Goal: Task Accomplishment & Management: Manage account settings

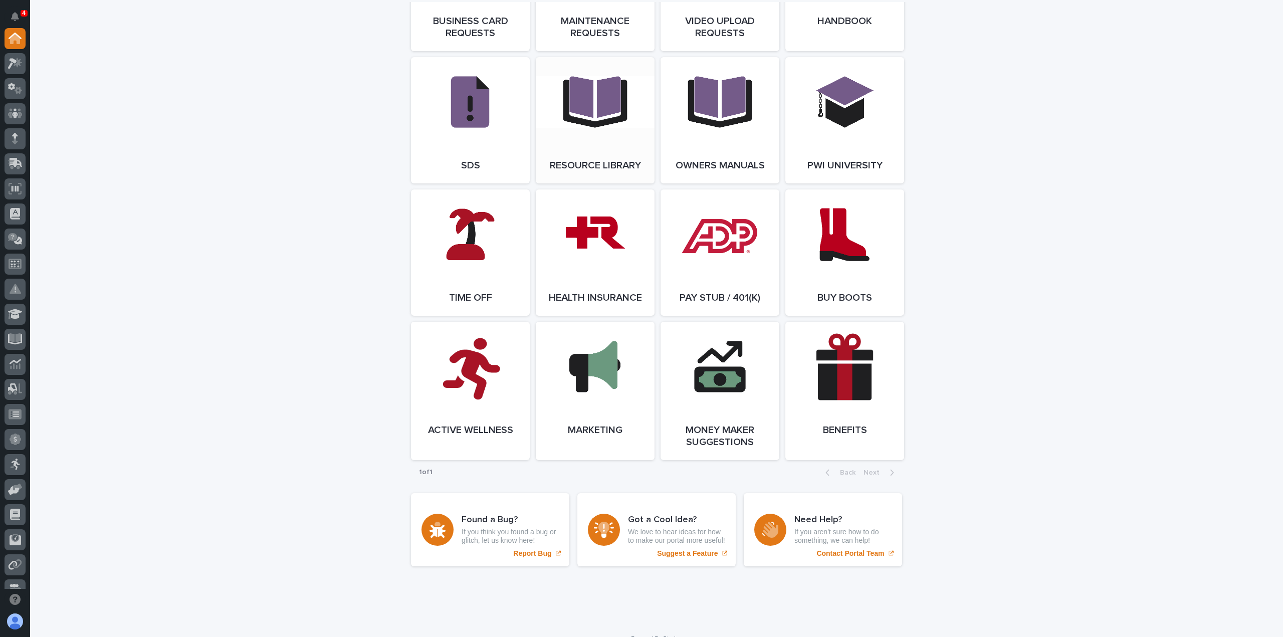
scroll to position [1727, 0]
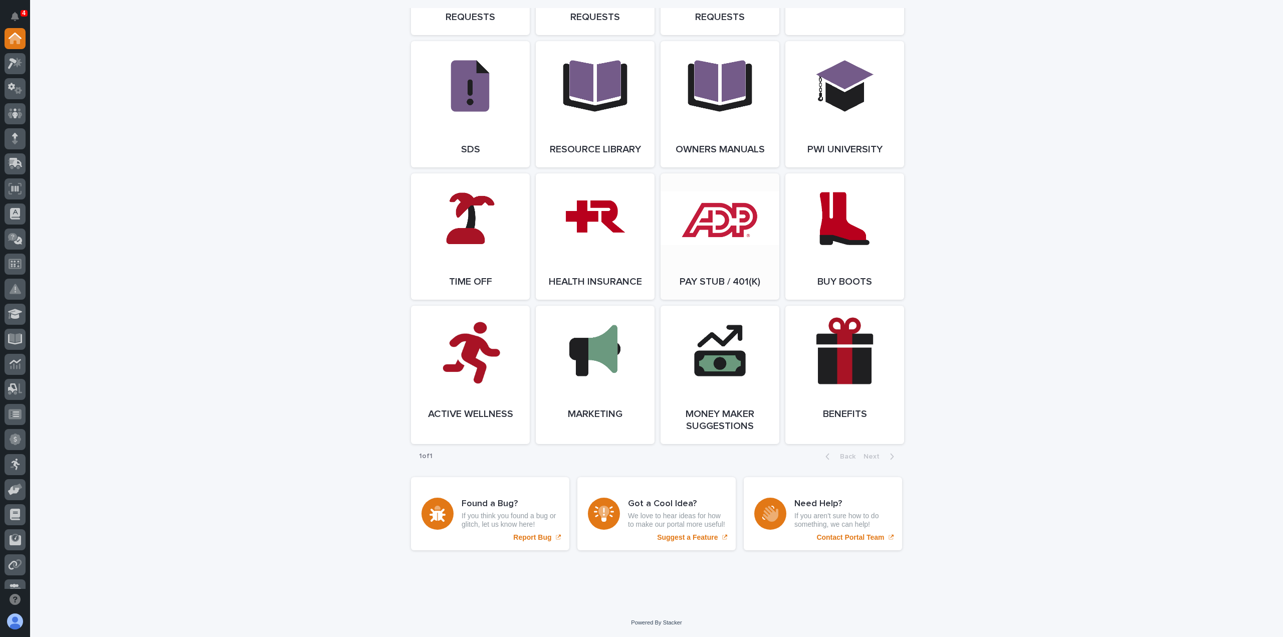
click at [684, 233] on link "Open Link" at bounding box center [720, 236] width 119 height 126
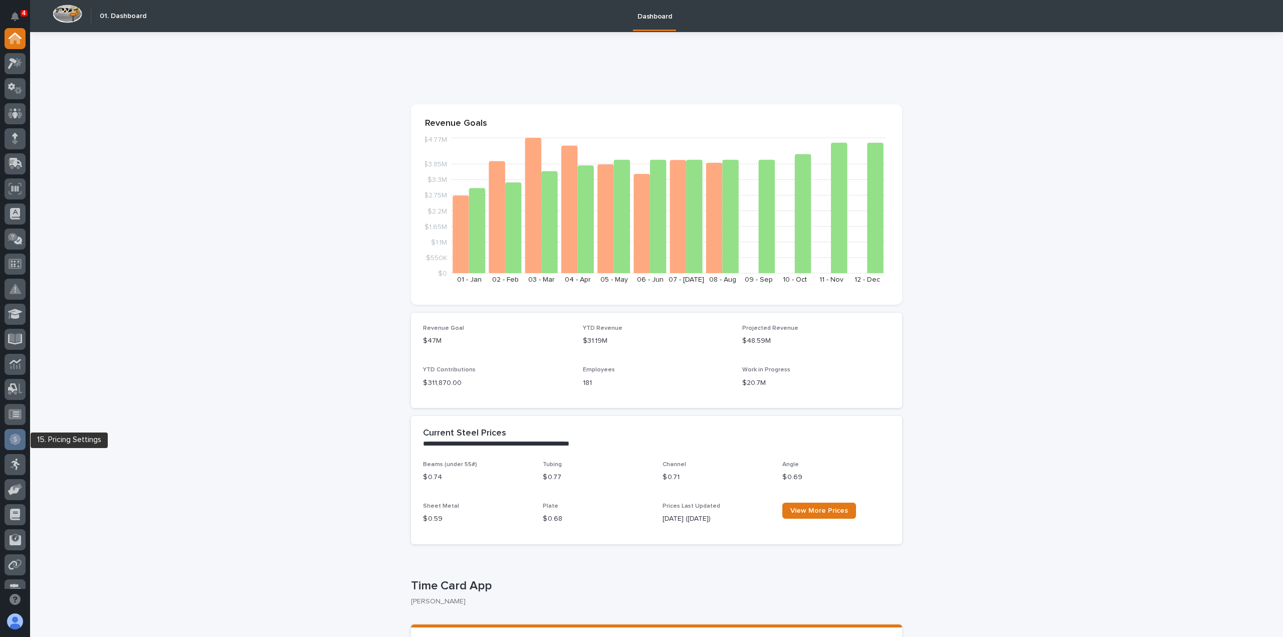
click at [22, 435] on div at bounding box center [15, 439] width 21 height 21
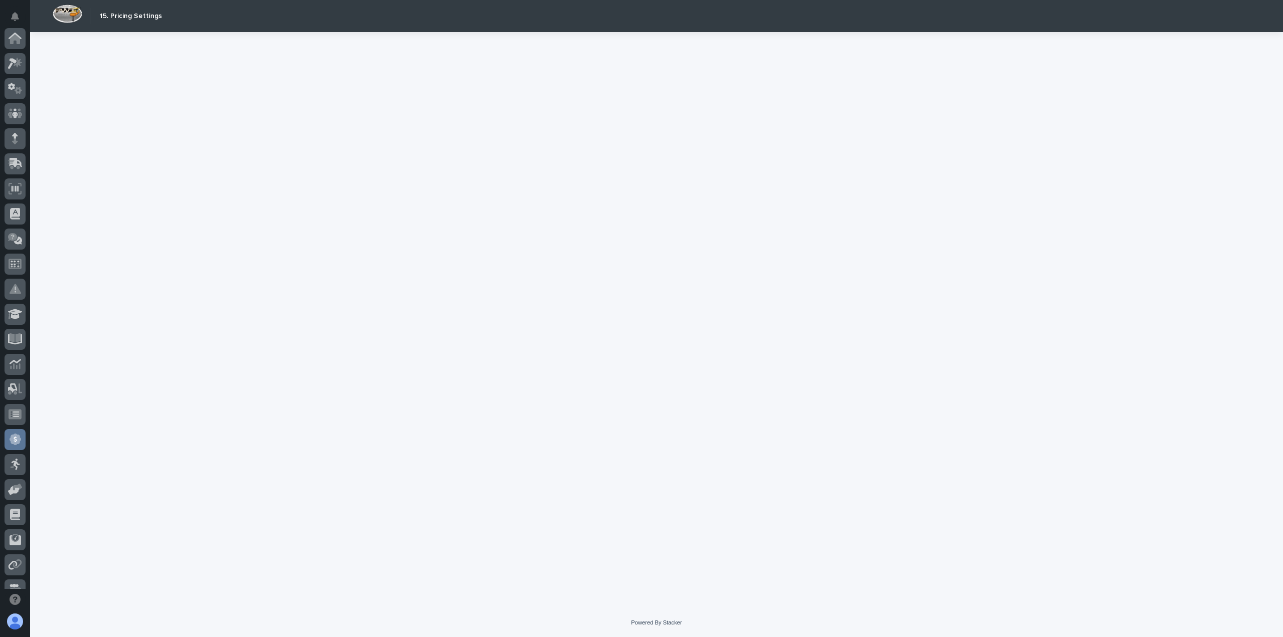
scroll to position [216, 0]
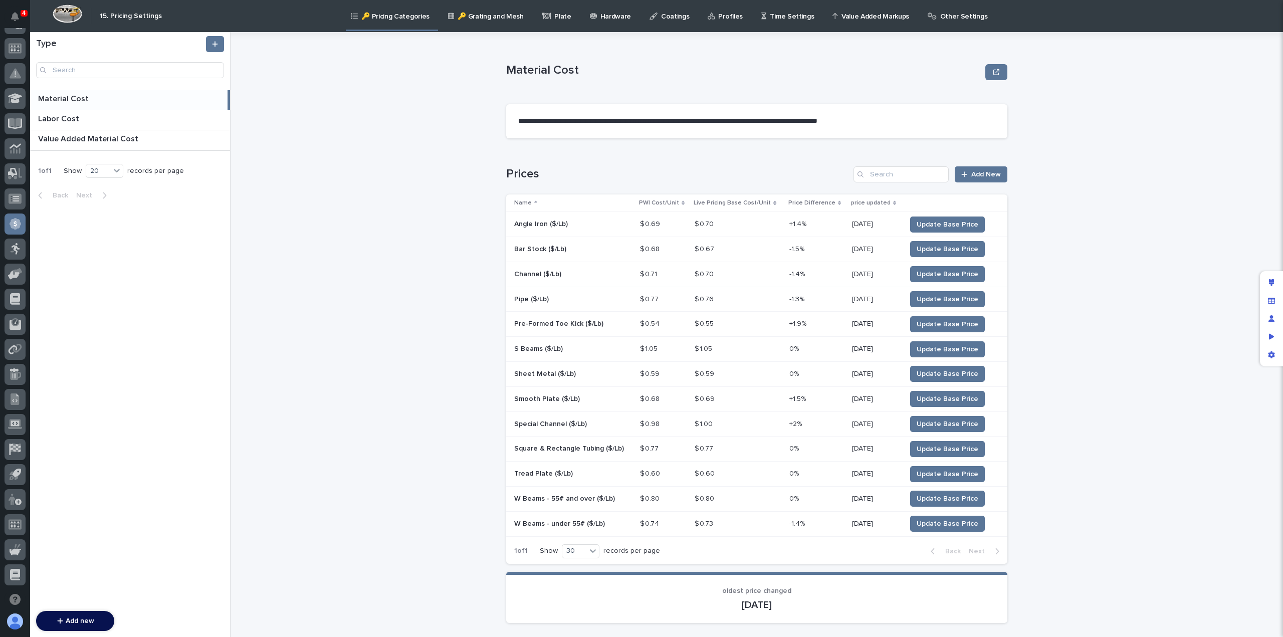
click at [940, 14] on p "Other Settings" at bounding box center [964, 10] width 48 height 21
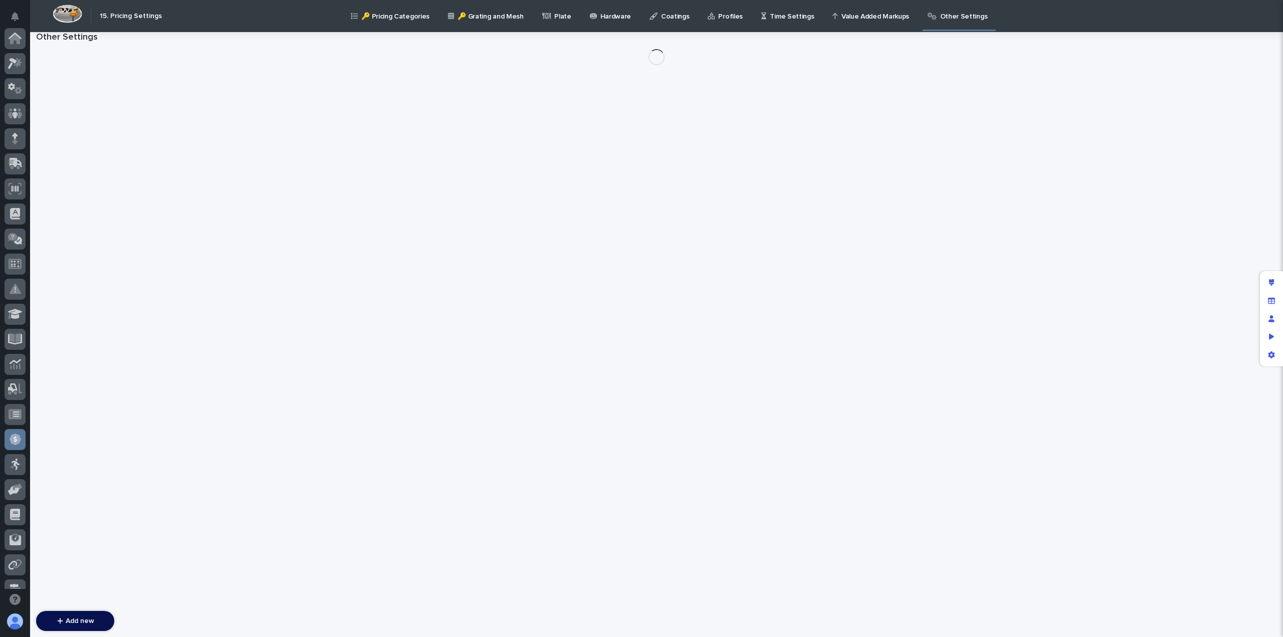
scroll to position [216, 0]
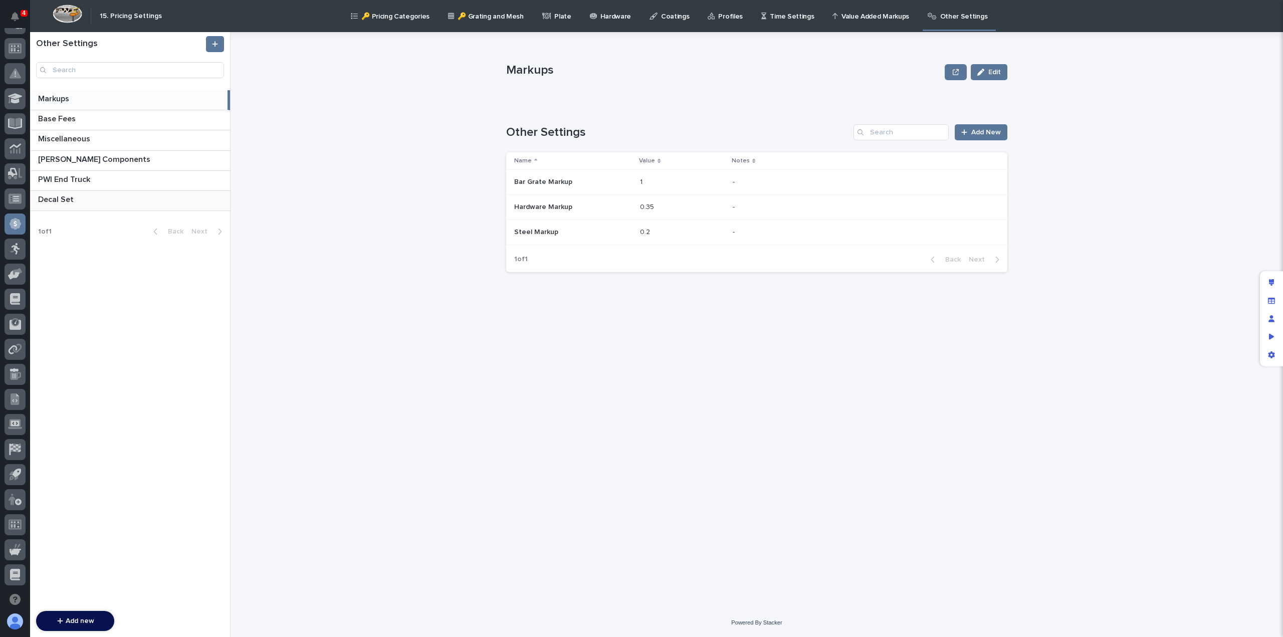
click at [84, 197] on p at bounding box center [132, 200] width 188 height 10
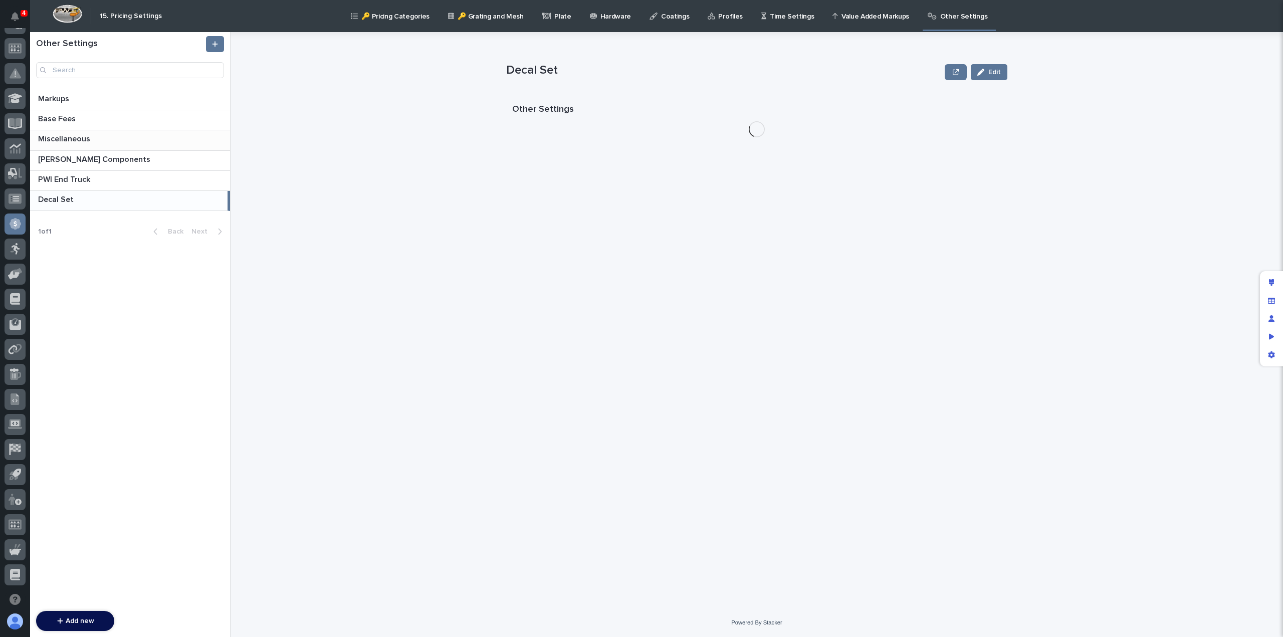
click at [80, 132] on p "Miscellaneous" at bounding box center [65, 138] width 54 height 12
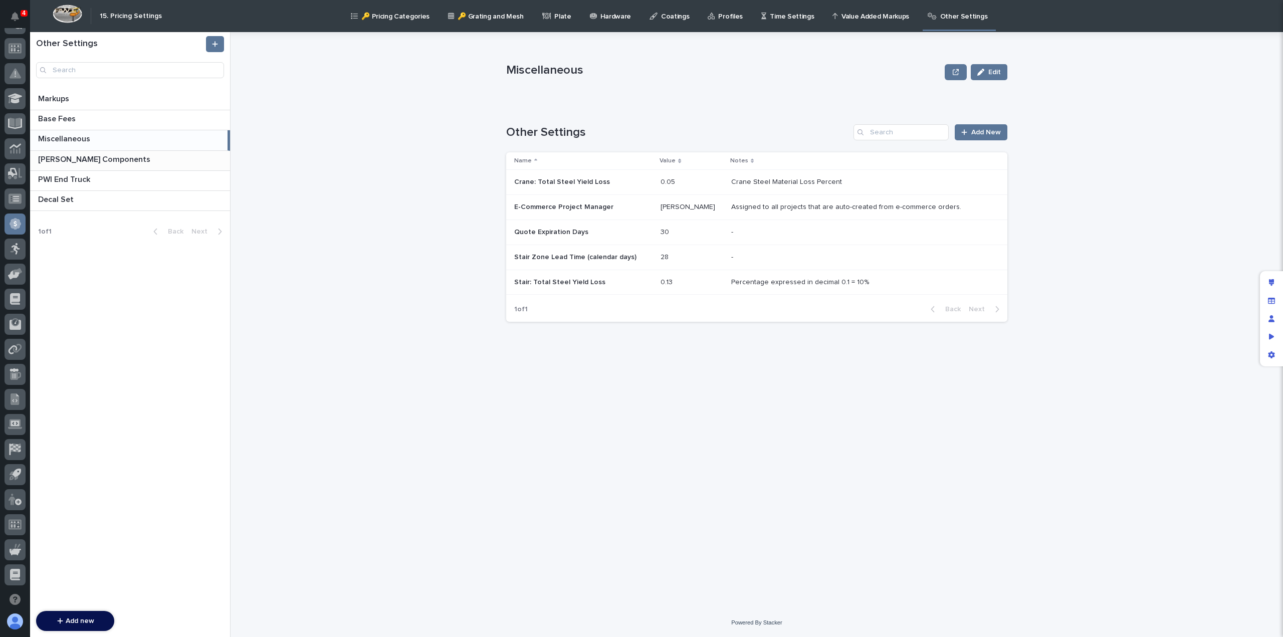
click at [78, 156] on p "[PERSON_NAME] Components" at bounding box center [95, 159] width 114 height 12
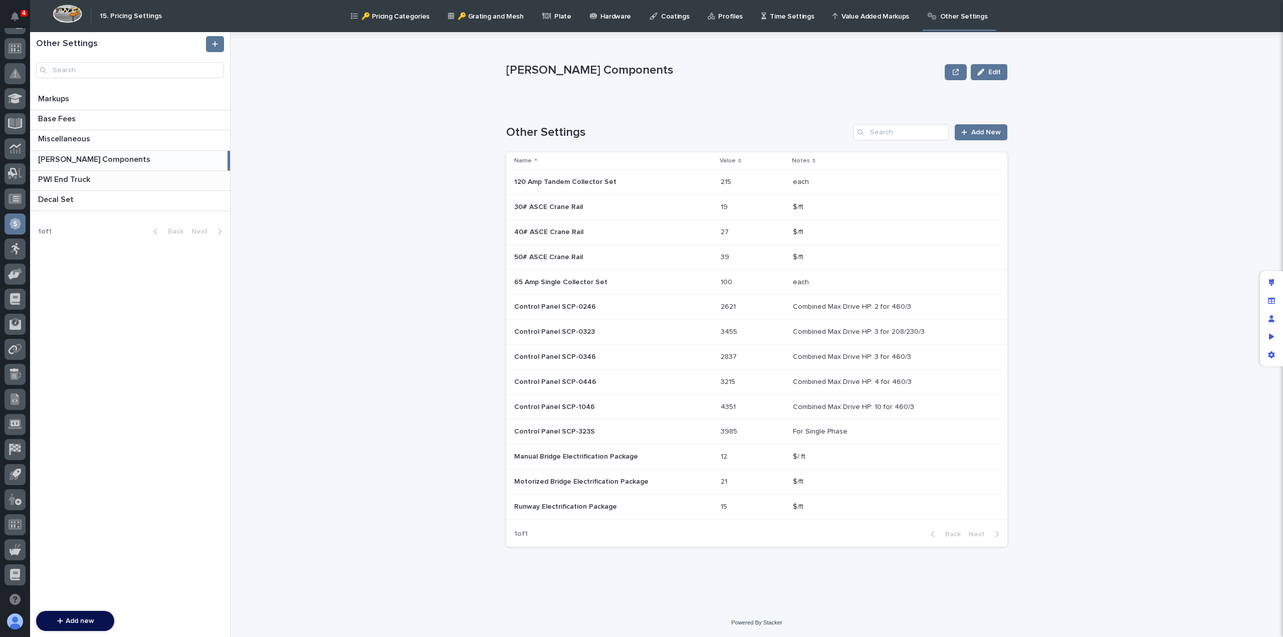
click at [74, 177] on p "PWI End Truck" at bounding box center [65, 179] width 54 height 12
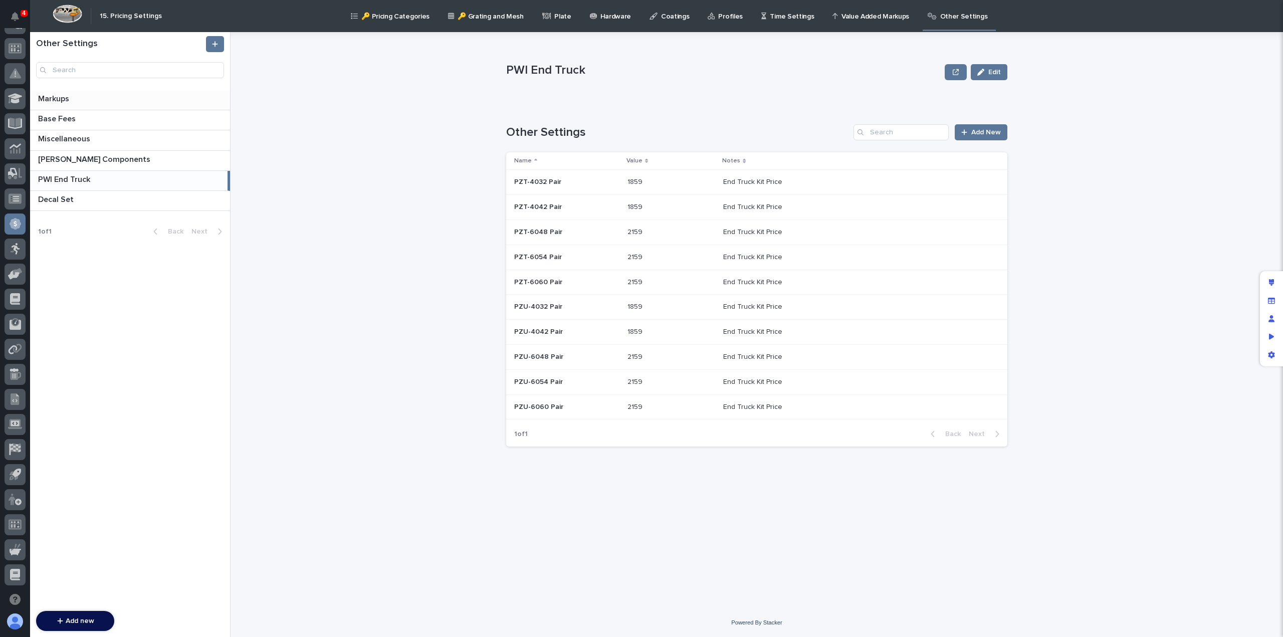
click at [68, 102] on p "Markups" at bounding box center [54, 98] width 33 height 12
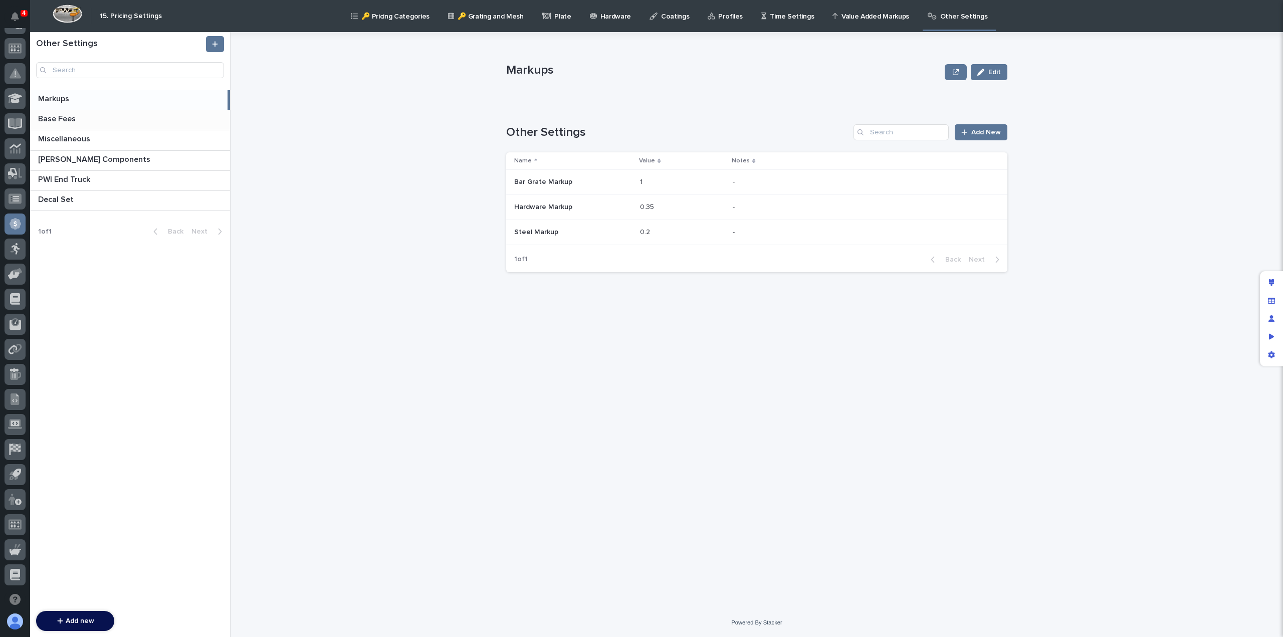
click at [64, 115] on p "Base Fees" at bounding box center [58, 118] width 40 height 12
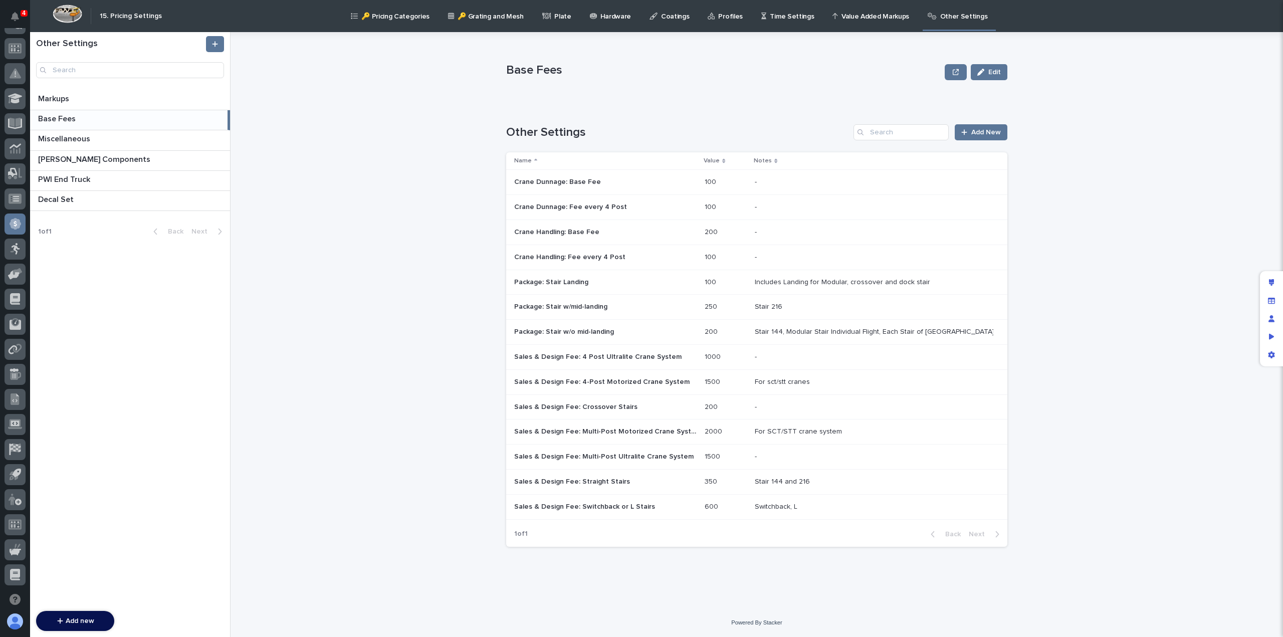
click at [626, 358] on p "Sales & Design Fee: 4 Post Ultralite Crane System" at bounding box center [598, 356] width 169 height 11
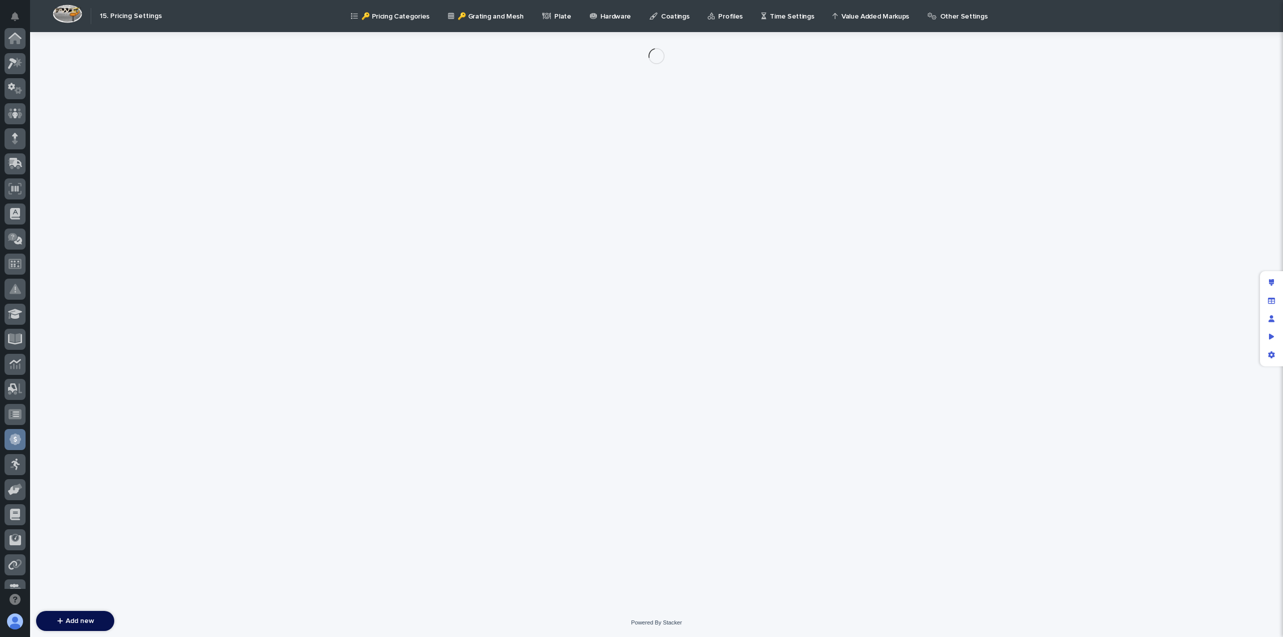
scroll to position [216, 0]
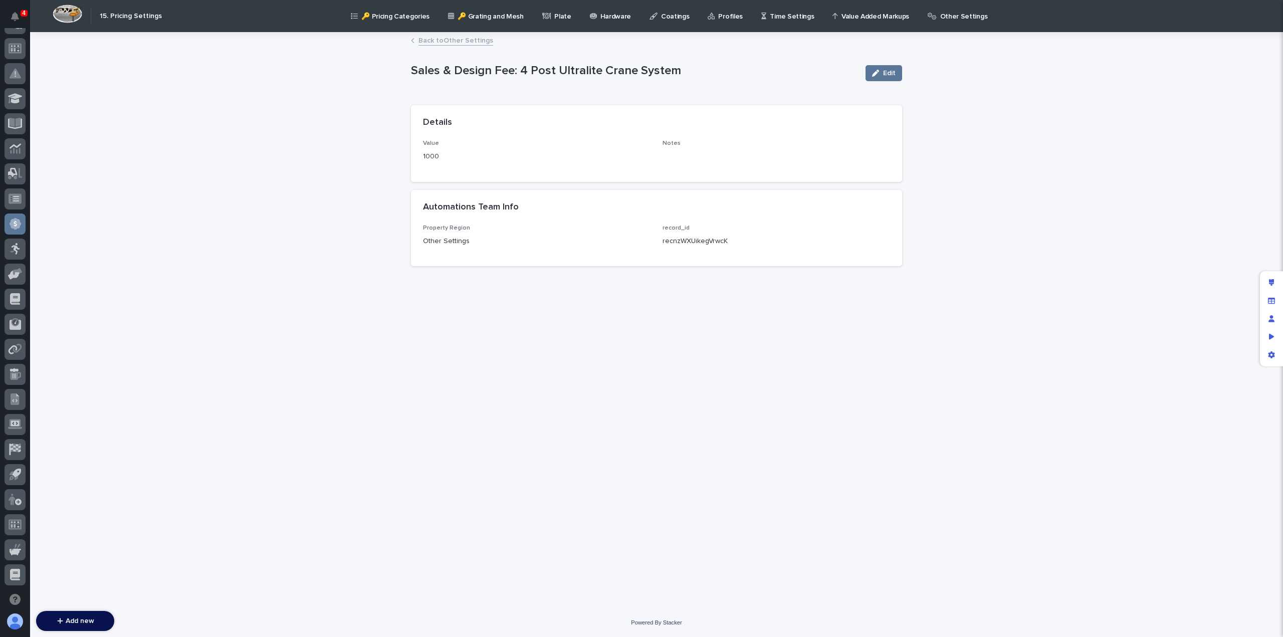
click at [428, 43] on link "Back to Other Settings" at bounding box center [456, 40] width 75 height 12
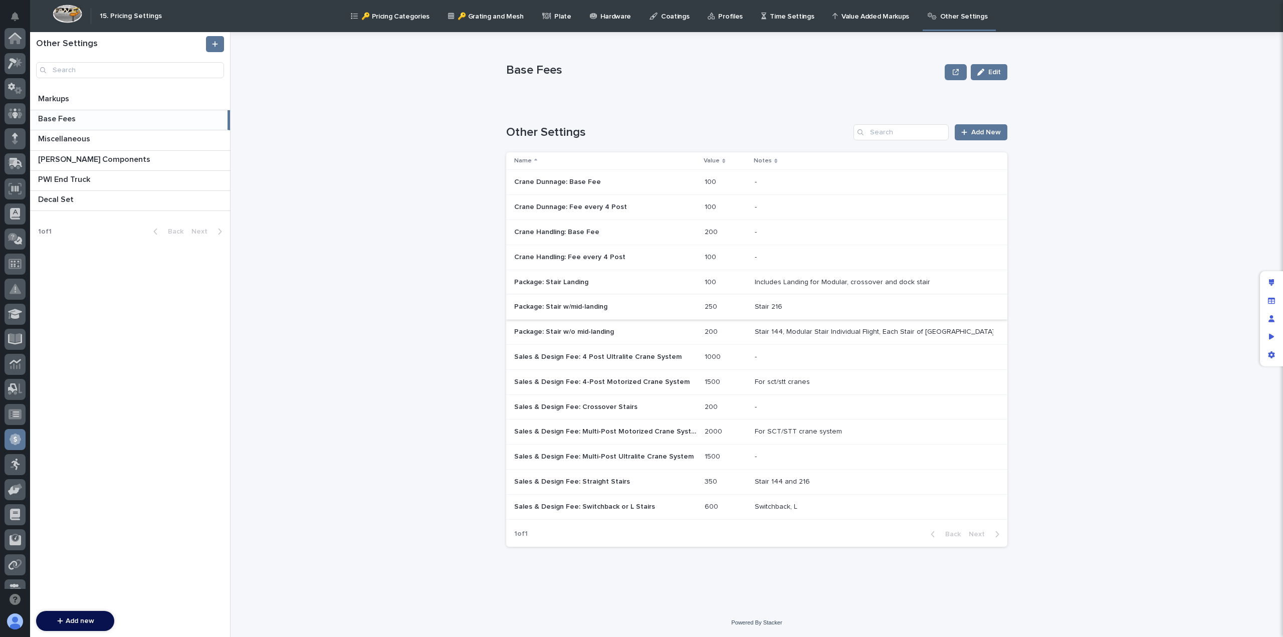
scroll to position [216, 0]
click at [392, 18] on p "🔑 Pricing Categories" at bounding box center [395, 10] width 68 height 21
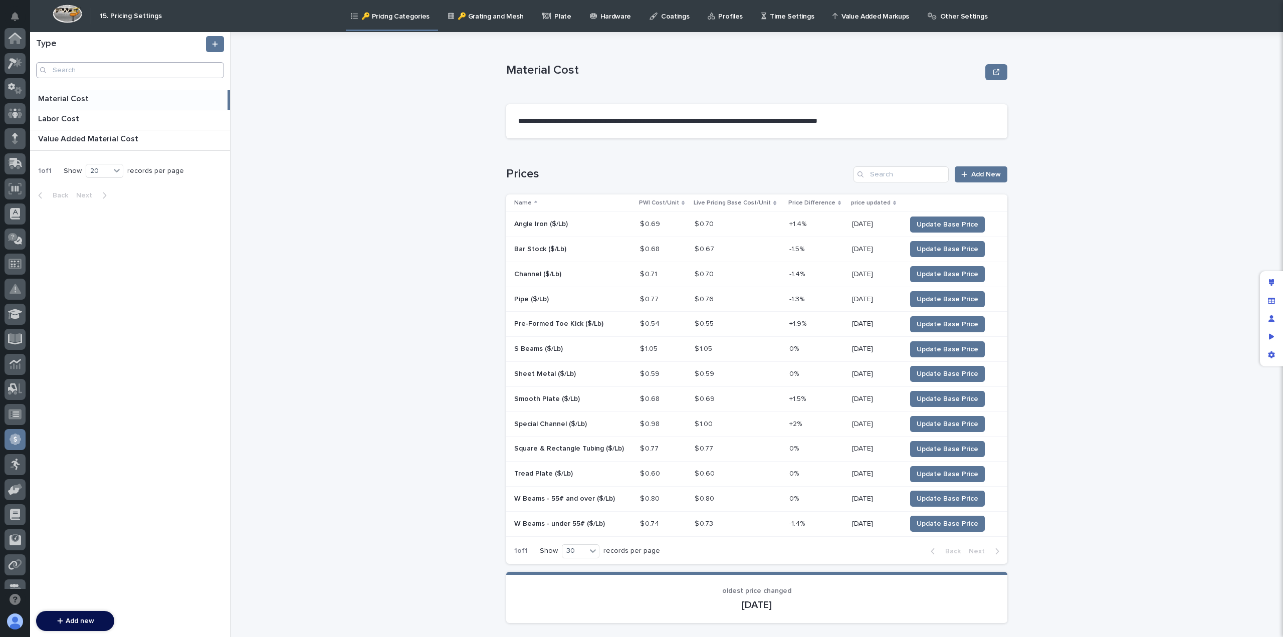
scroll to position [216, 0]
click at [72, 98] on p "Material Cost" at bounding box center [64, 98] width 53 height 12
click at [67, 115] on p "Labor Cost" at bounding box center [59, 118] width 43 height 12
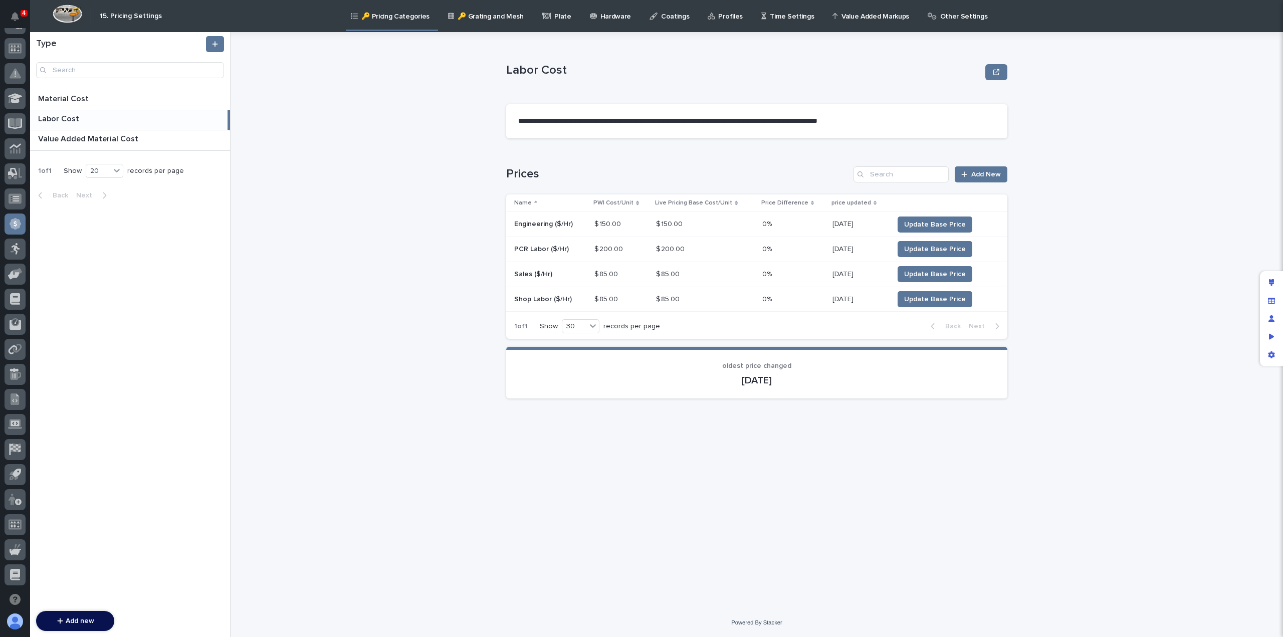
click at [778, 18] on p "Time Settings" at bounding box center [792, 10] width 44 height 21
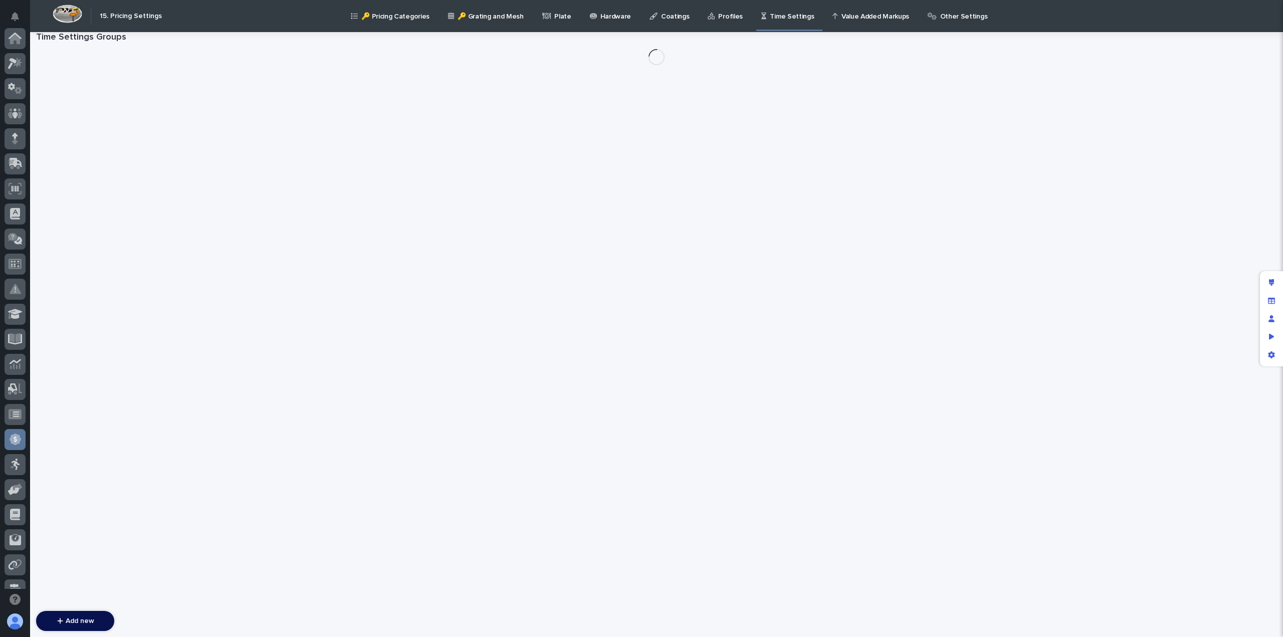
scroll to position [216, 0]
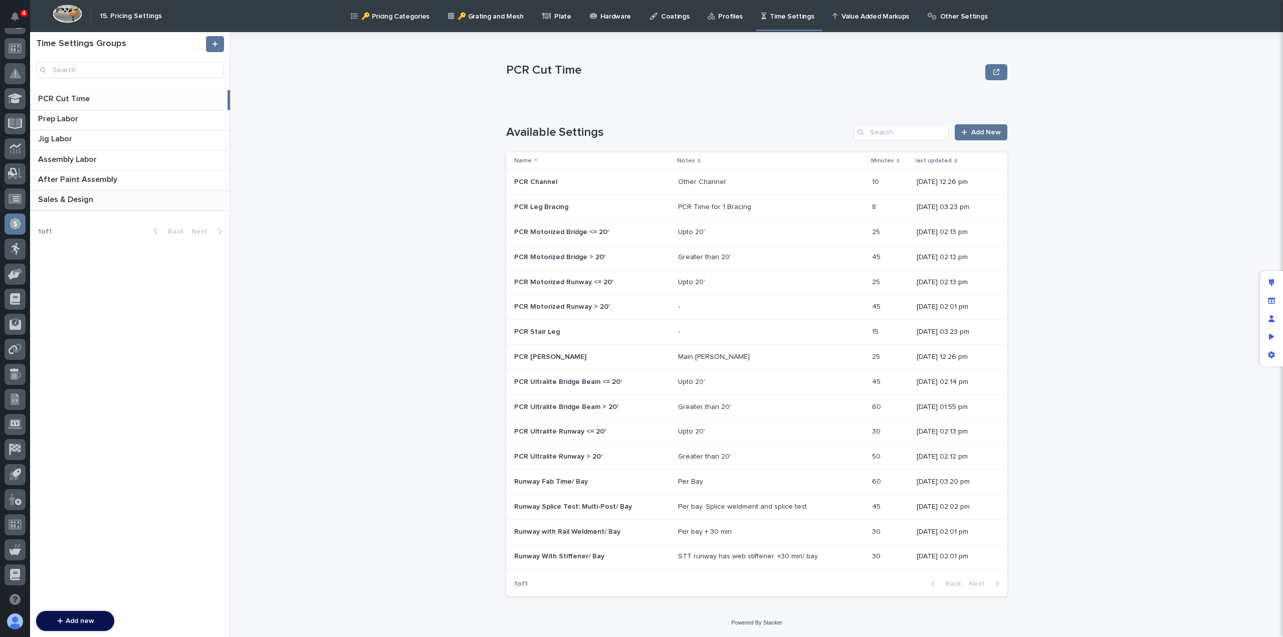
click at [77, 197] on p "Sales & Design" at bounding box center [66, 199] width 57 height 12
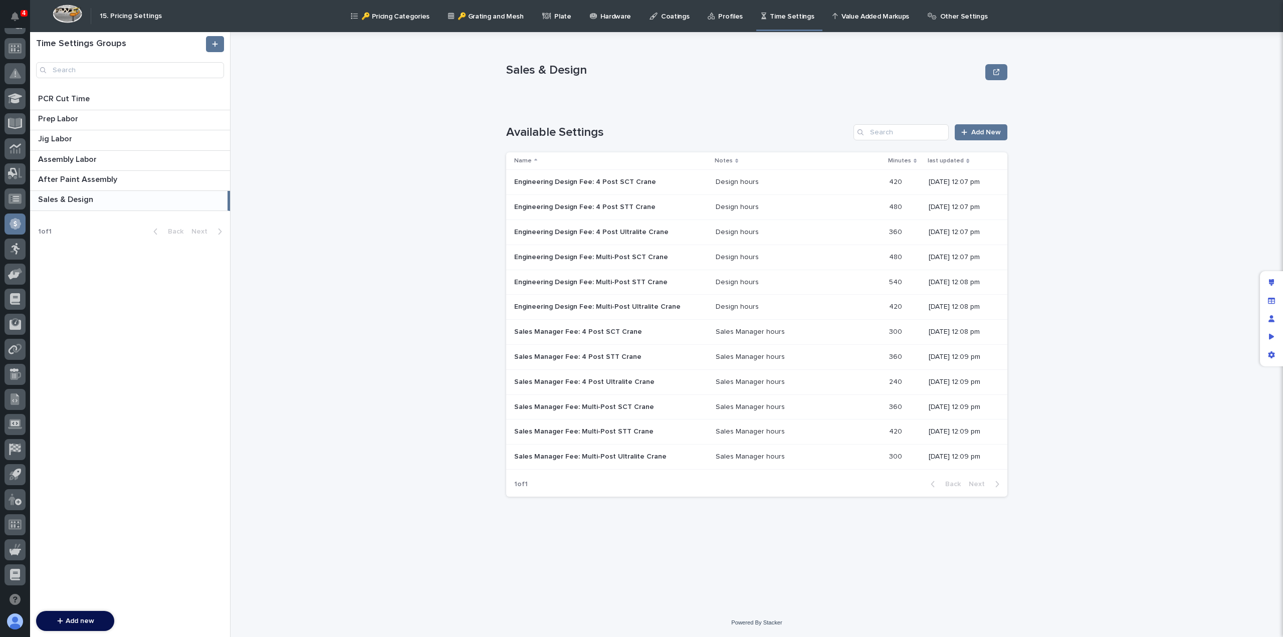
click at [610, 186] on p "Engineering Design Fee: 4 Post SCT Crane" at bounding box center [586, 181] width 144 height 11
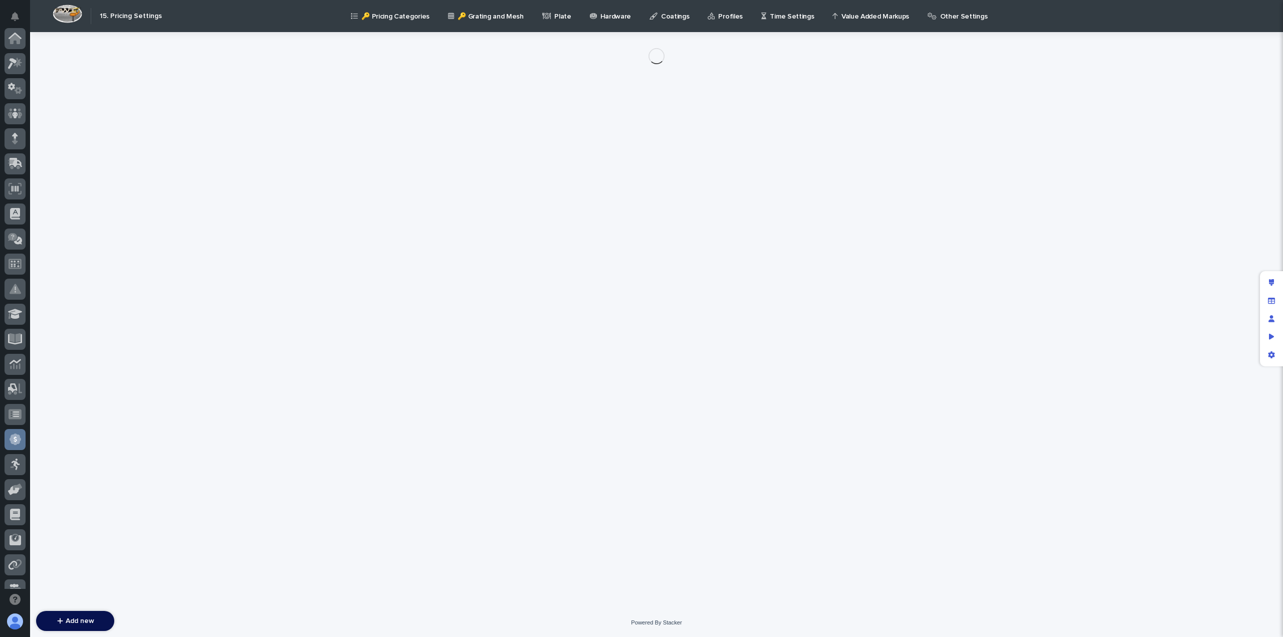
scroll to position [216, 0]
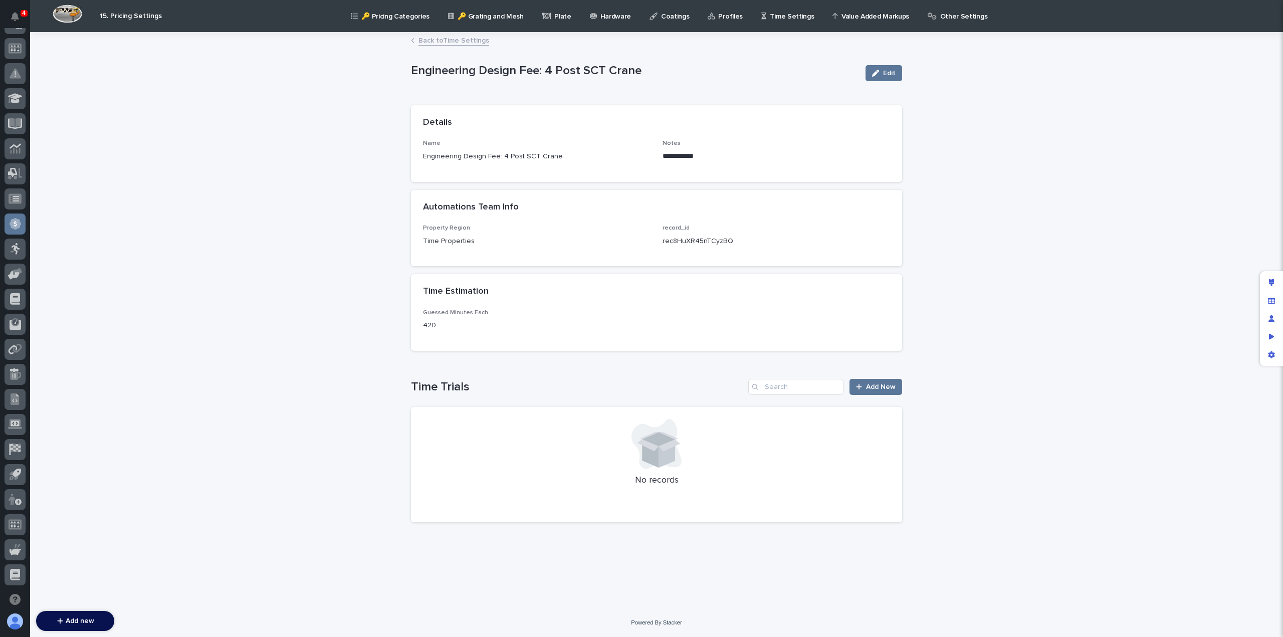
click at [636, 74] on p "Engineering Design Fee: 4 Post SCT Crane" at bounding box center [634, 71] width 447 height 15
drag, startPoint x: 642, startPoint y: 72, endPoint x: 389, endPoint y: 71, distance: 253.2
click at [389, 71] on div "**********" at bounding box center [656, 320] width 1253 height 575
copy p "Engineering Design Fee: 4 Post SCT Crane"
click at [431, 41] on link "Back to Time Settings" at bounding box center [454, 40] width 71 height 12
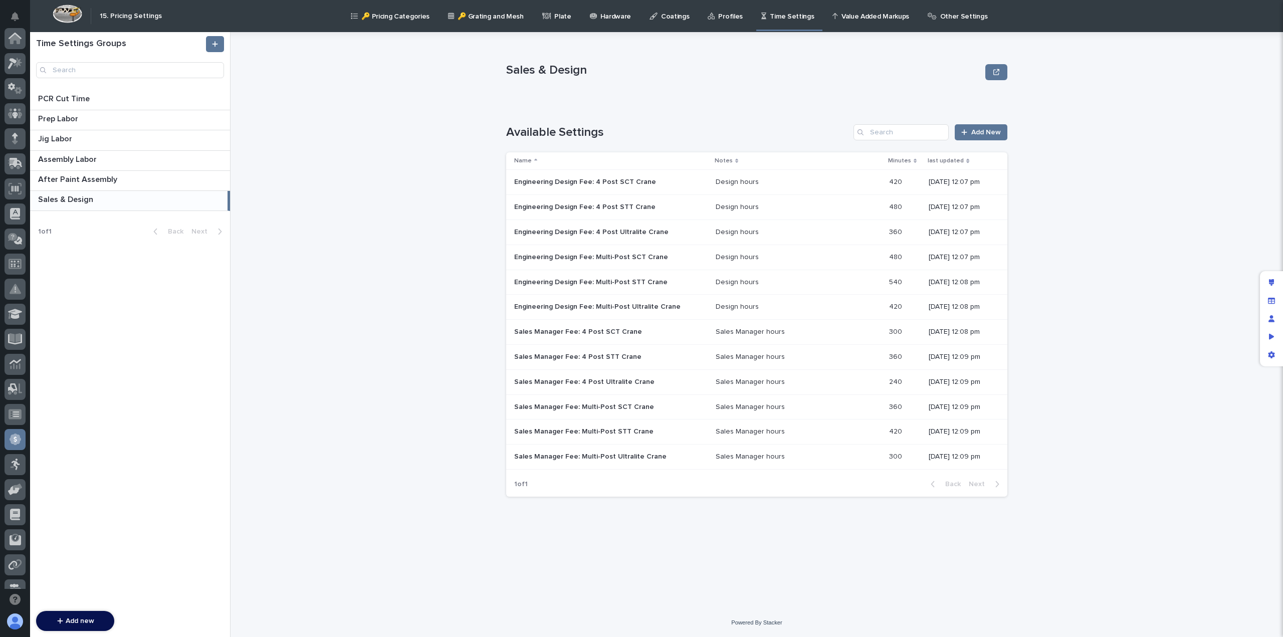
scroll to position [216, 0]
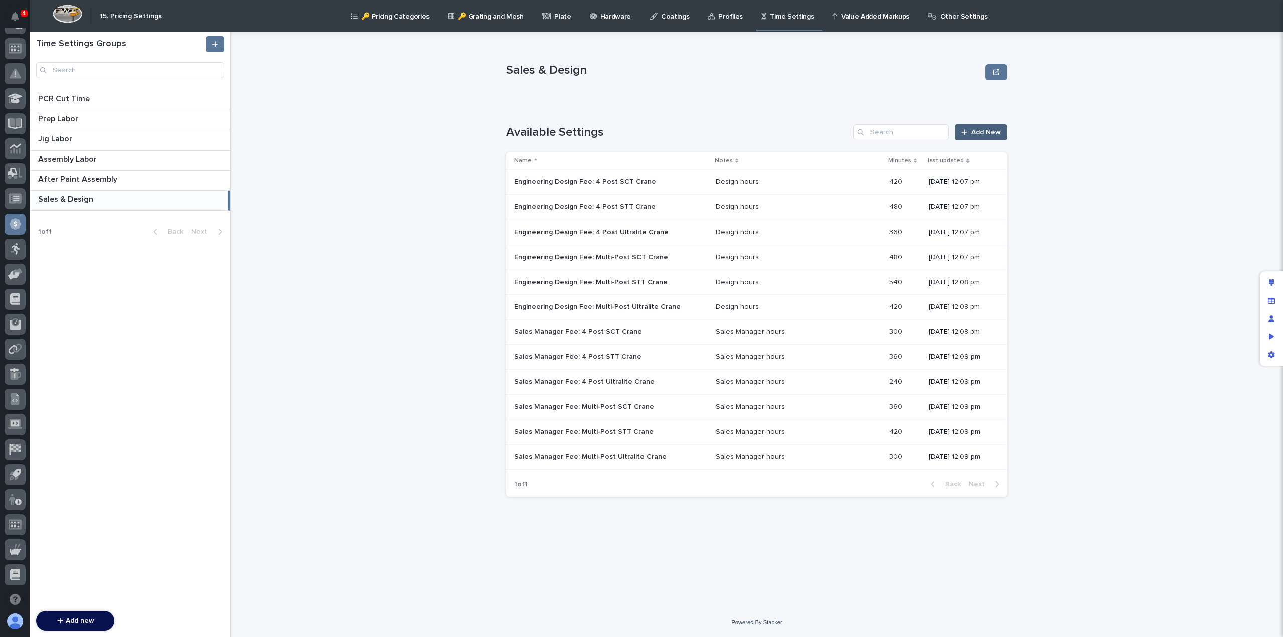
click at [982, 135] on span "Add New" at bounding box center [986, 132] width 30 height 7
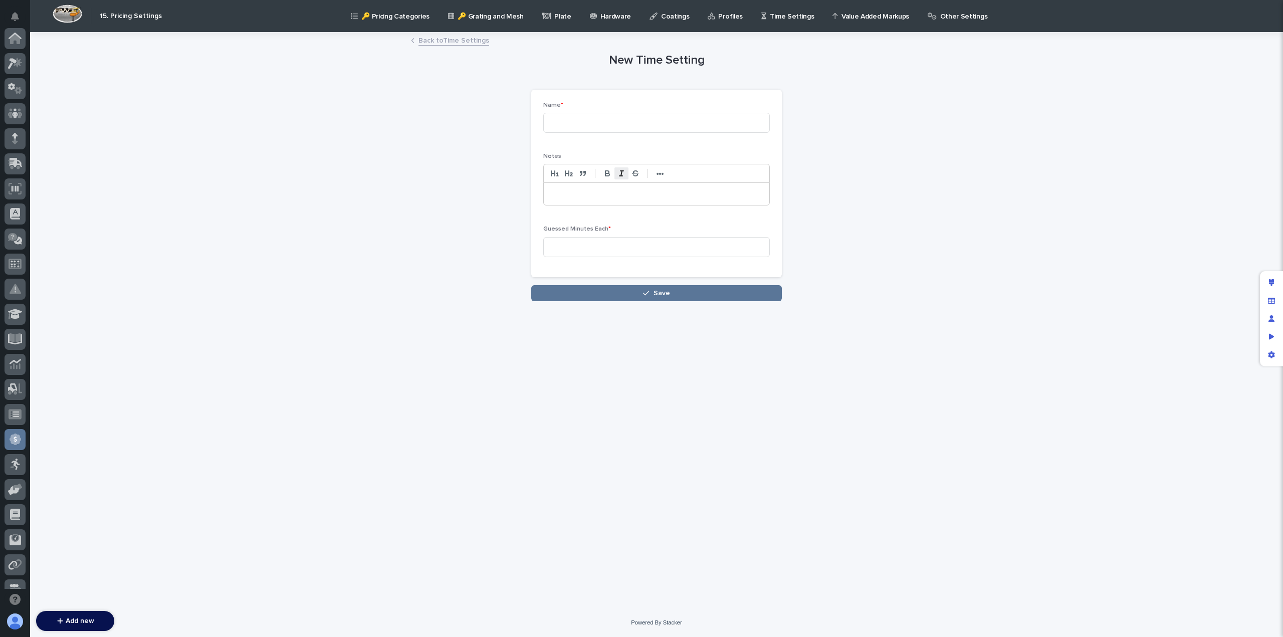
scroll to position [216, 0]
click at [605, 120] on input at bounding box center [656, 123] width 227 height 20
paste input "Engineering Design Fee: 4 Post SCT Crane"
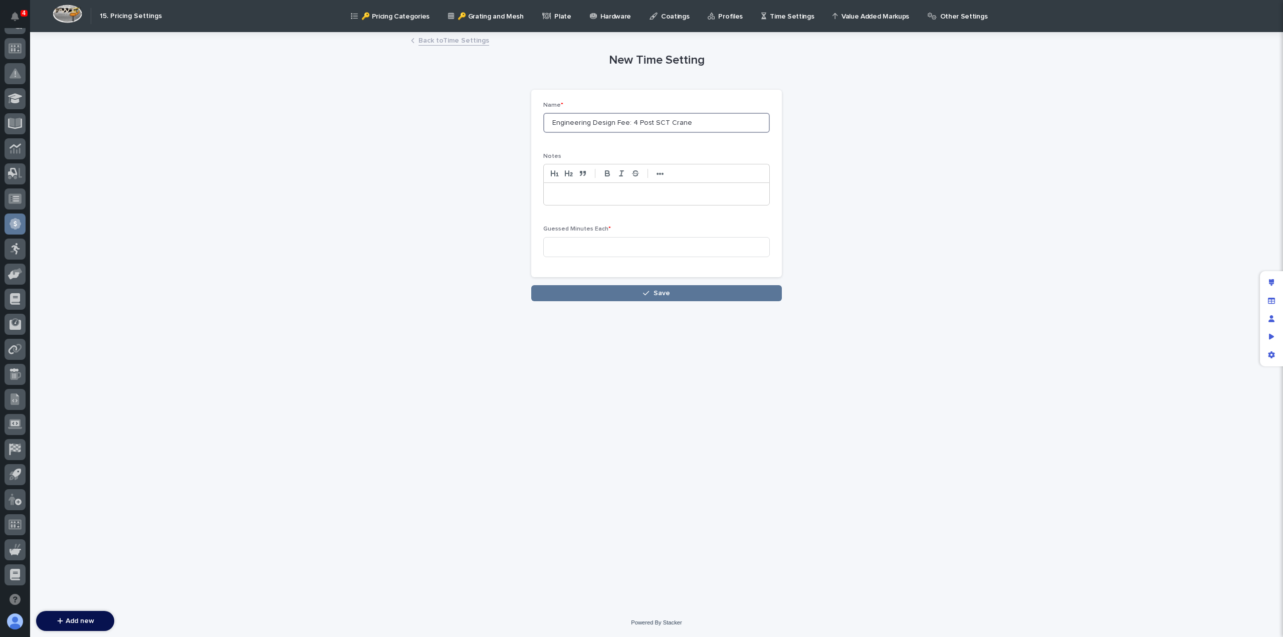
drag, startPoint x: 692, startPoint y: 121, endPoint x: 630, endPoint y: 128, distance: 62.6
click at [630, 128] on input "Engineering Design Fee: 4 Post SCT Crane" at bounding box center [656, 123] width 227 height 20
type input "Engineering Design Fee: Ultralite Bridge Crane"
click at [591, 239] on input at bounding box center [656, 247] width 227 height 20
type input "120"
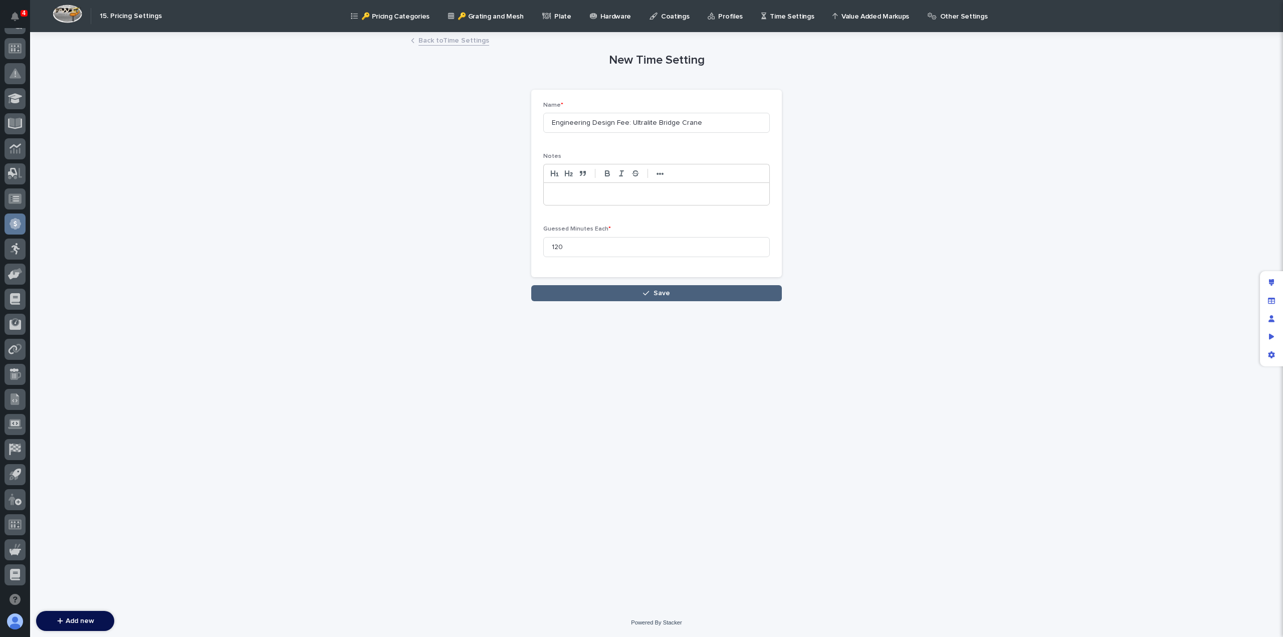
click at [623, 292] on button "Save" at bounding box center [656, 293] width 251 height 16
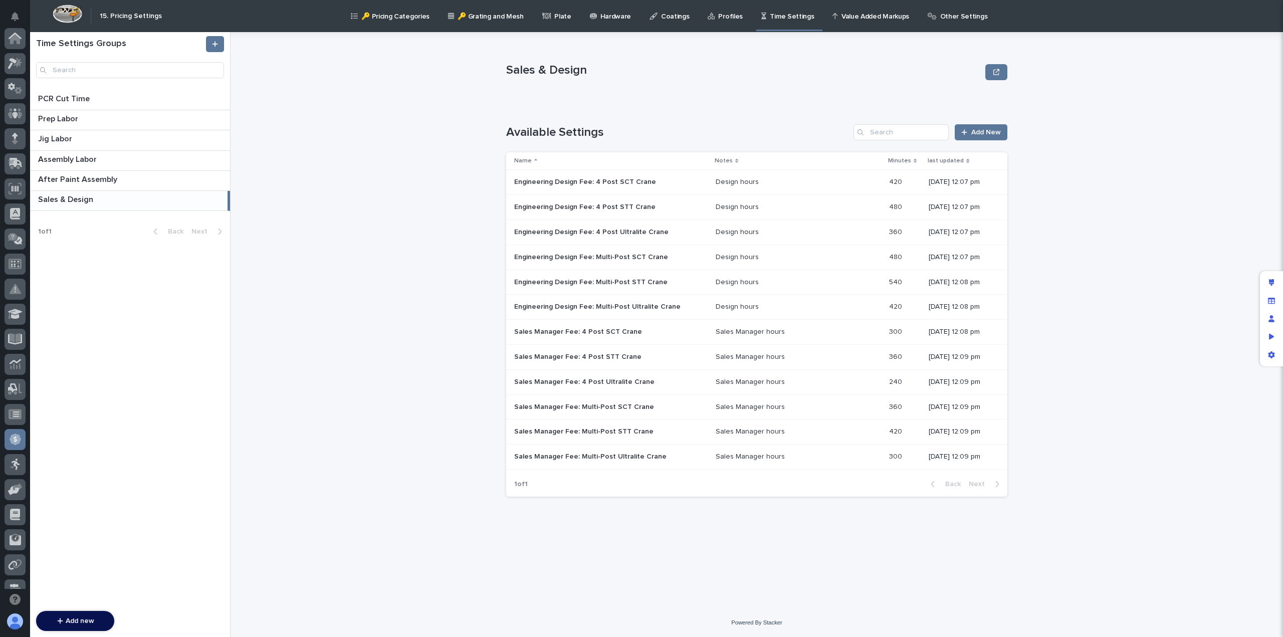
scroll to position [216, 0]
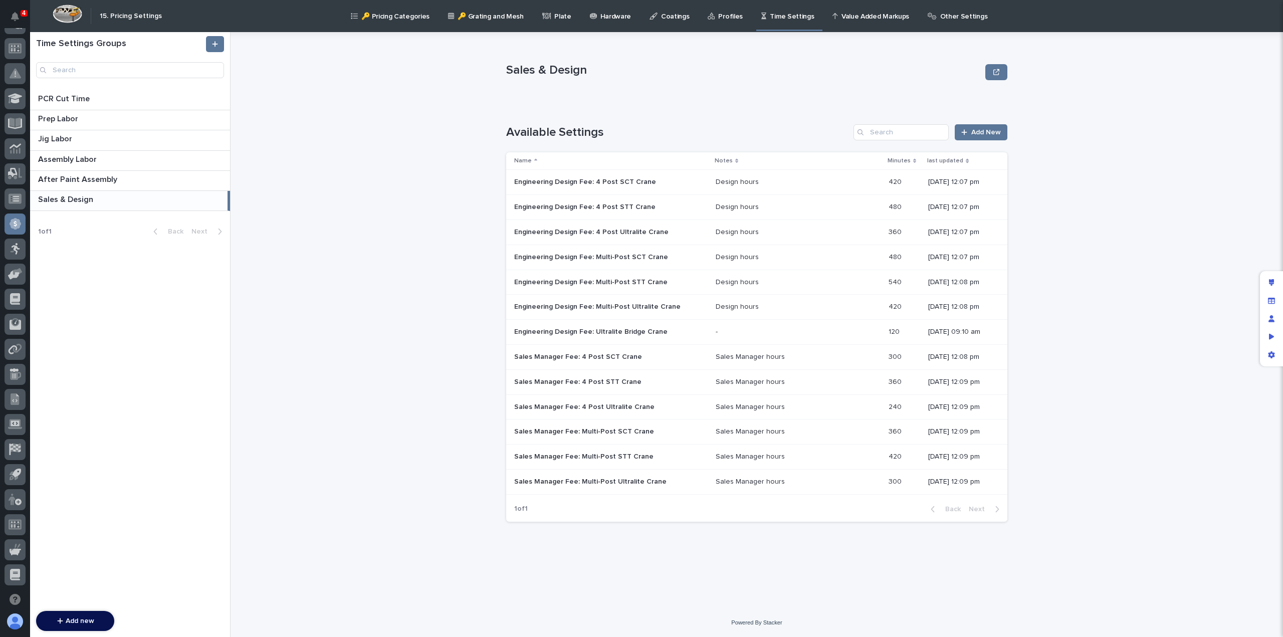
click at [667, 330] on p at bounding box center [601, 332] width 175 height 9
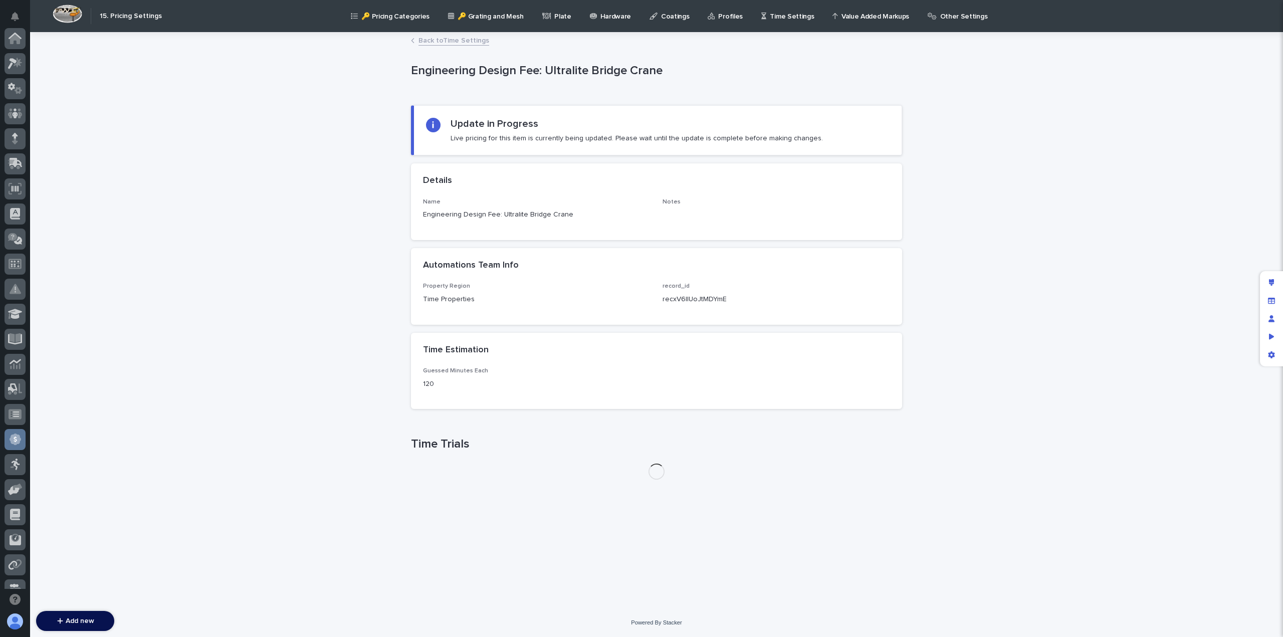
scroll to position [216, 0]
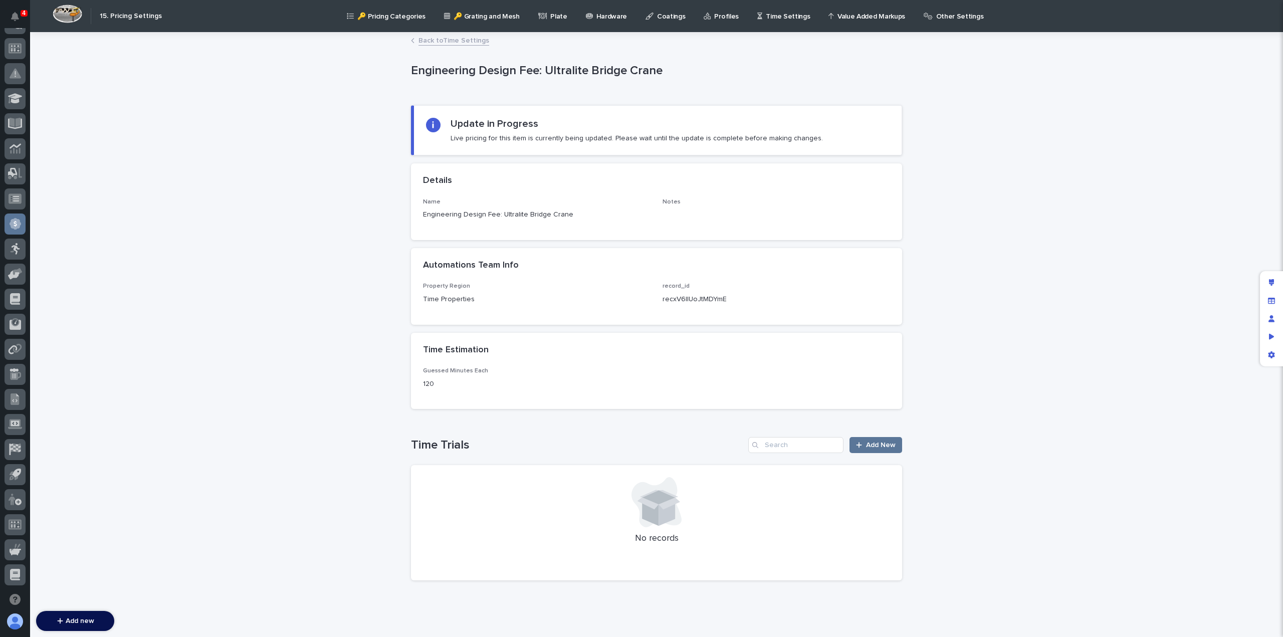
click at [428, 40] on link "Back to Time Settings" at bounding box center [454, 40] width 71 height 12
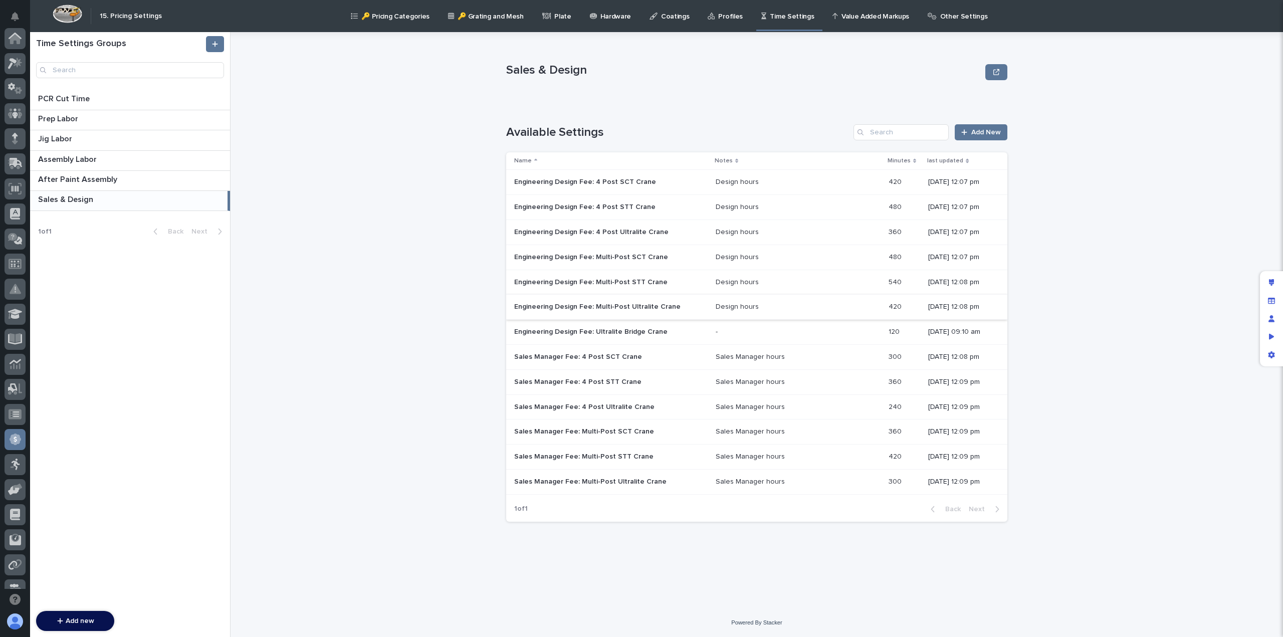
scroll to position [216, 0]
click at [584, 360] on div "Sales Manager Fee: 4 Post SCT Crane Sales Manager Fee: 4 Post SCT Crane" at bounding box center [610, 357] width 193 height 17
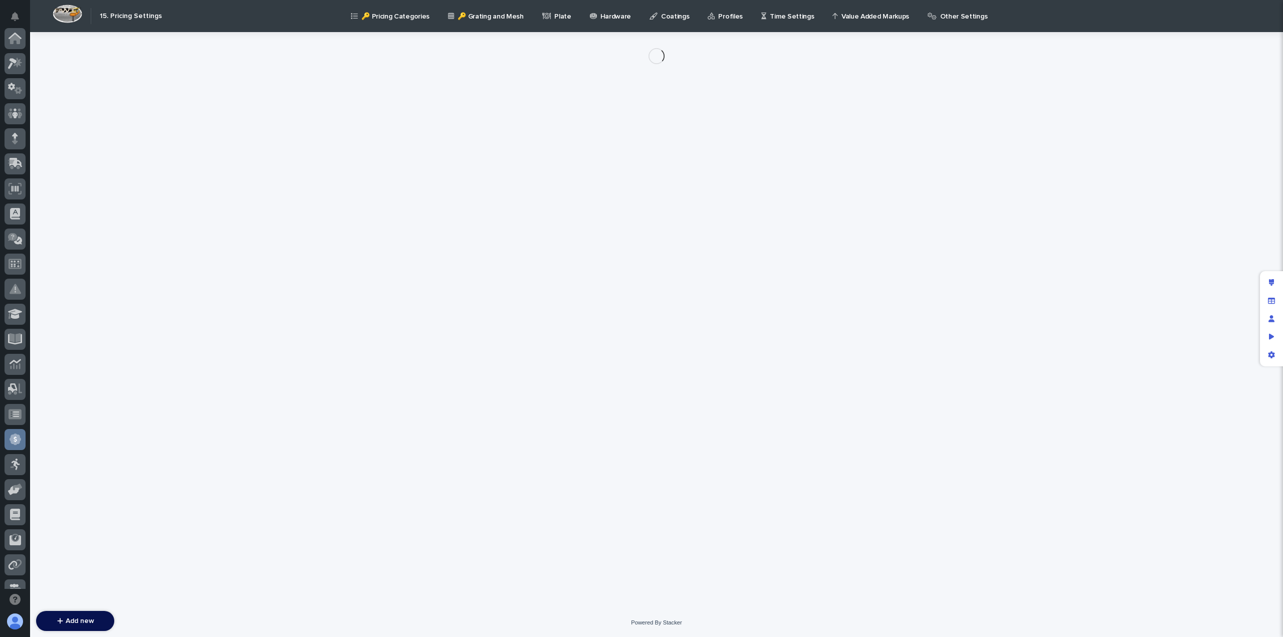
scroll to position [216, 0]
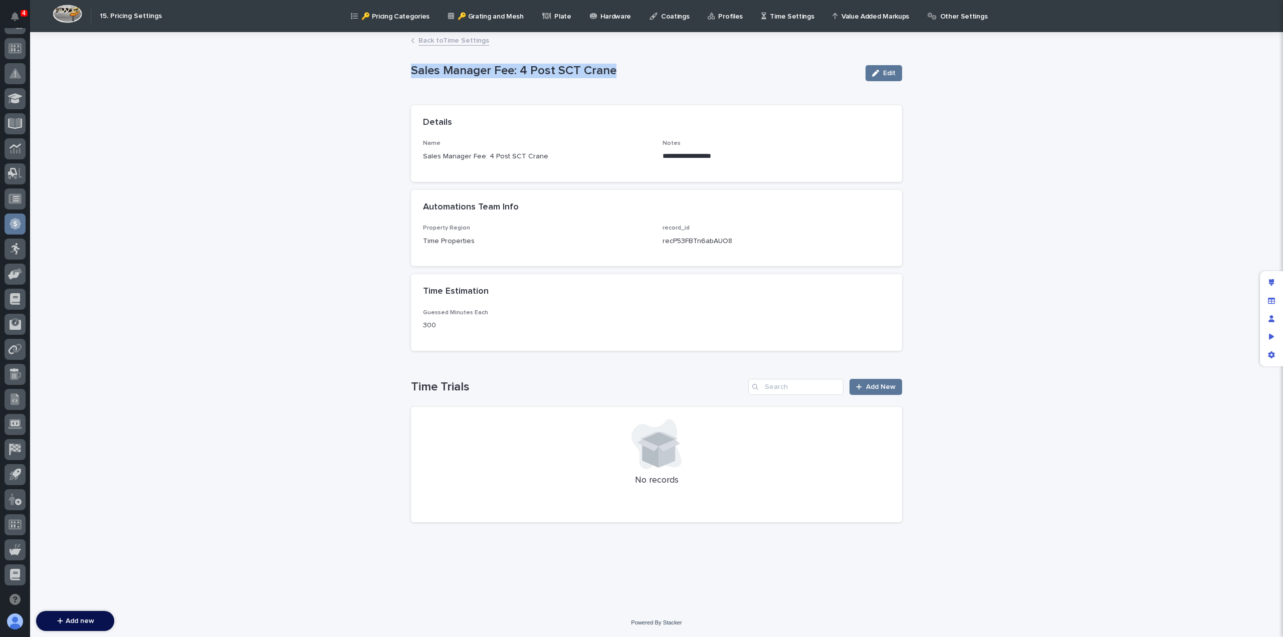
drag, startPoint x: 412, startPoint y: 72, endPoint x: 628, endPoint y: 69, distance: 216.1
click at [628, 69] on p "Sales Manager Fee: 4 Post SCT Crane" at bounding box center [634, 71] width 447 height 15
click at [438, 42] on link "Back to Time Settings" at bounding box center [454, 40] width 71 height 12
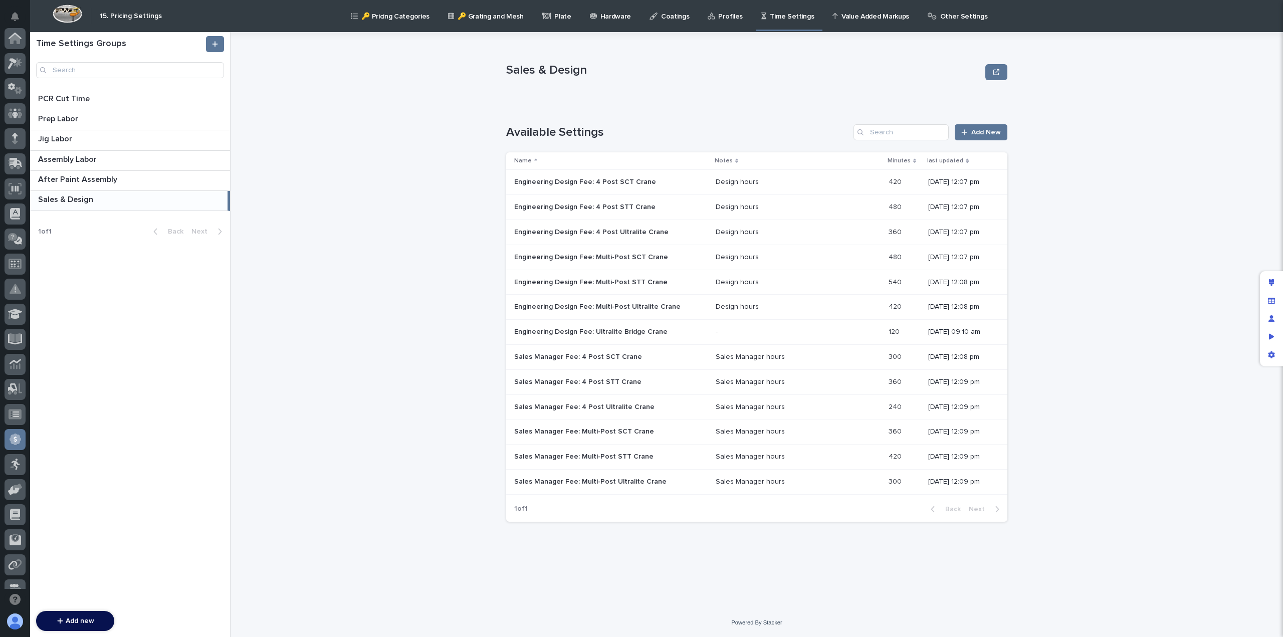
scroll to position [216, 0]
click at [634, 334] on p "Engineering Design Fee: Ultralite Bridge Crane" at bounding box center [591, 331] width 155 height 11
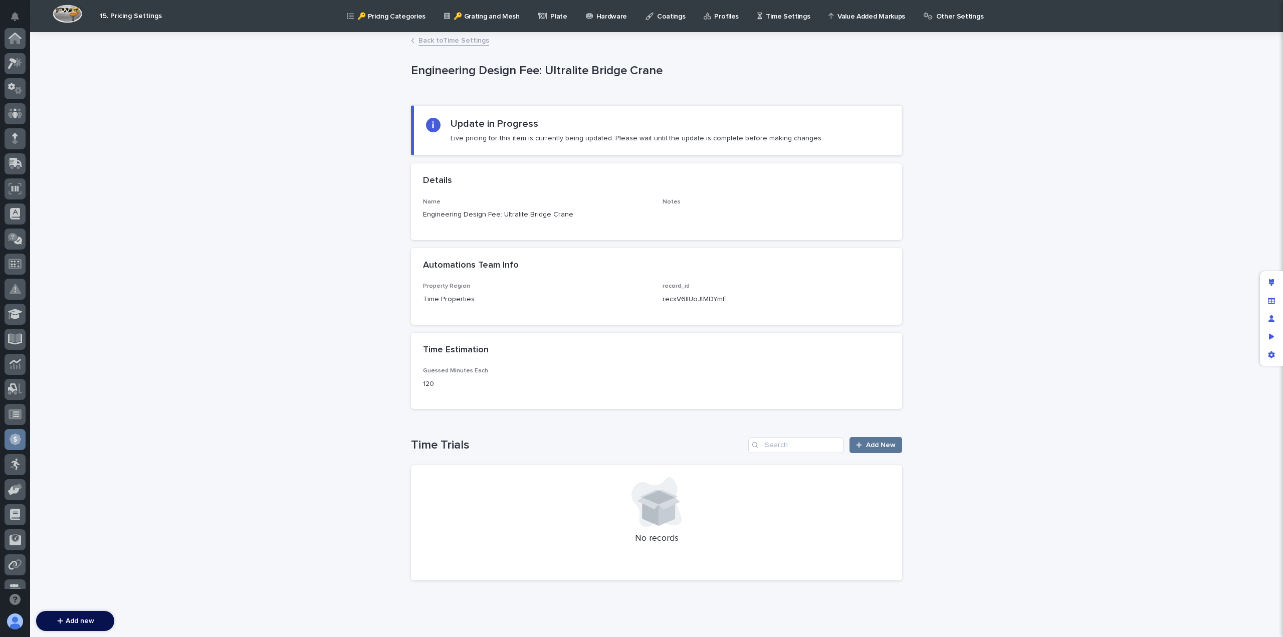
scroll to position [216, 0]
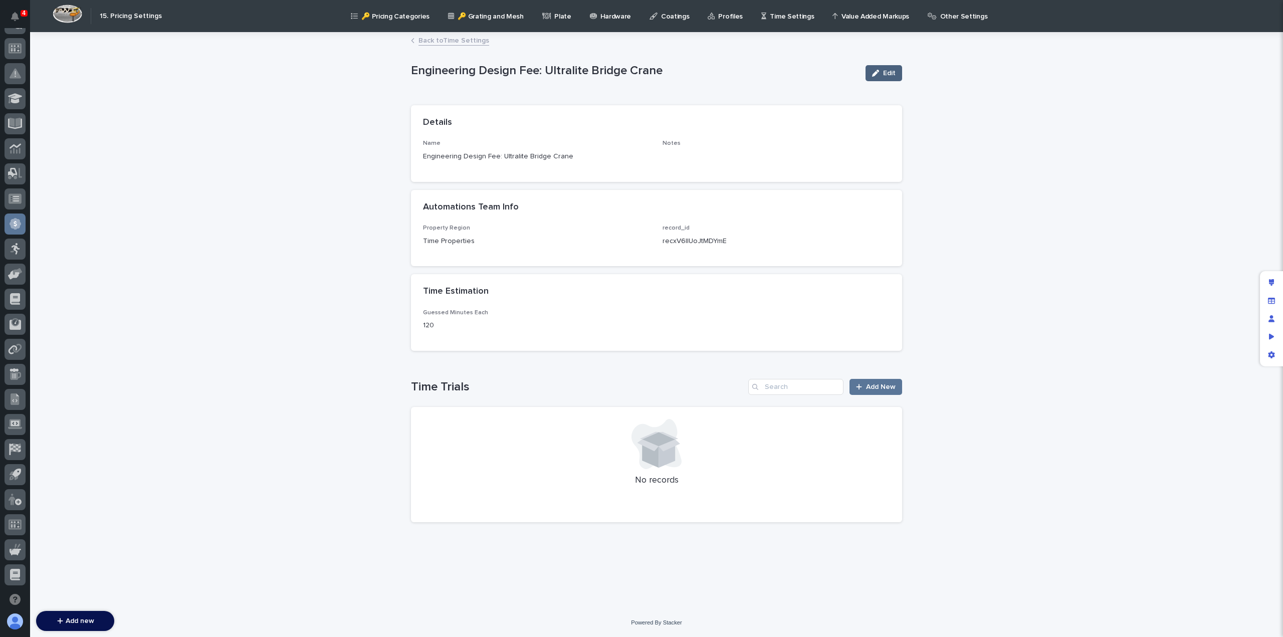
click at [889, 70] on span "Edit" at bounding box center [889, 73] width 13 height 7
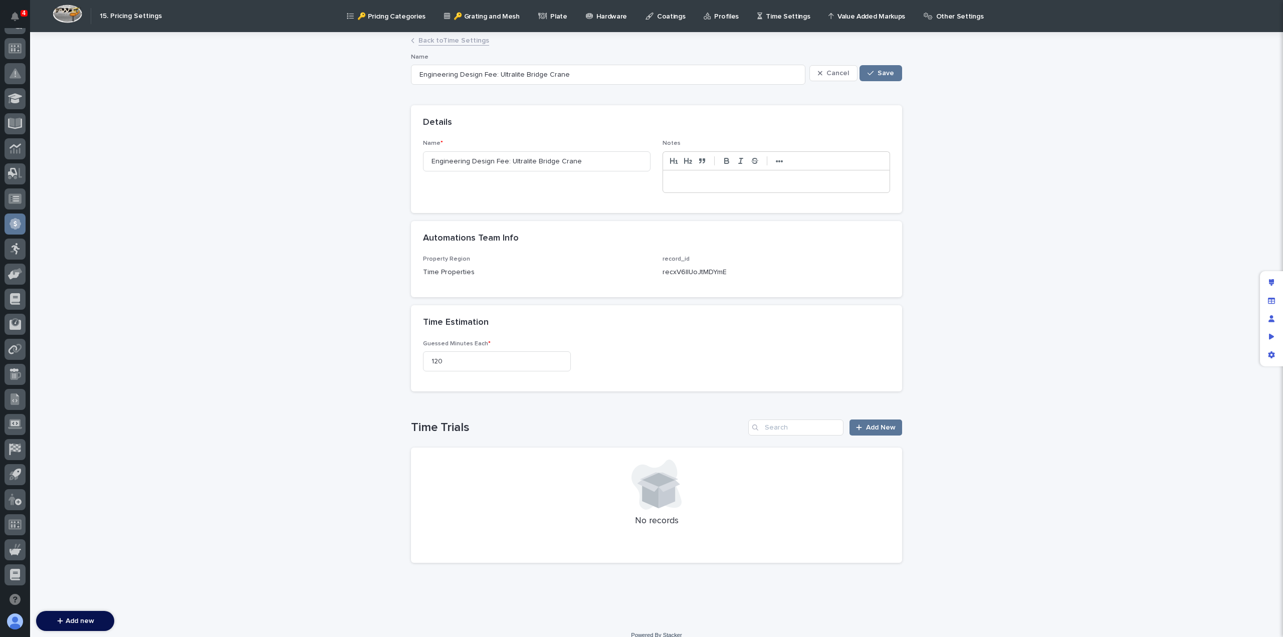
click at [680, 179] on p at bounding box center [777, 181] width 212 height 10
click at [684, 182] on p "**********" at bounding box center [777, 181] width 212 height 10
drag, startPoint x: 451, startPoint y: 363, endPoint x: 381, endPoint y: 362, distance: 69.2
click at [381, 362] on div "**********" at bounding box center [656, 327] width 1253 height 588
click at [456, 361] on input "210" at bounding box center [497, 361] width 148 height 20
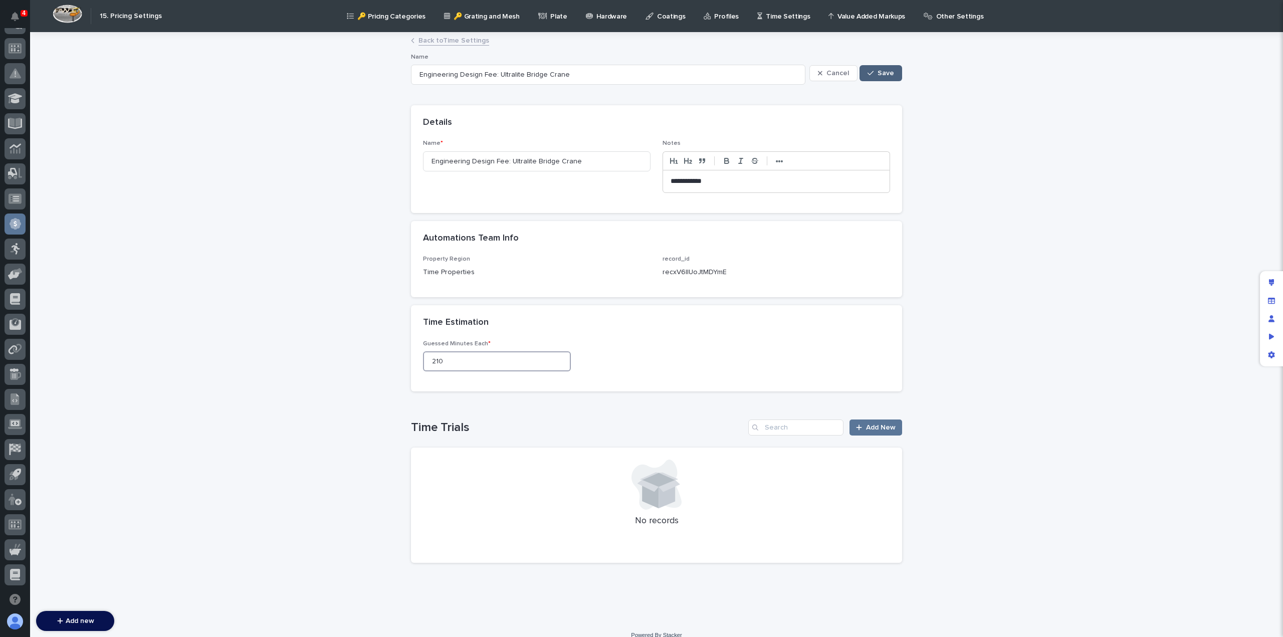
type input "210"
click at [881, 70] on span "Save" at bounding box center [886, 73] width 17 height 7
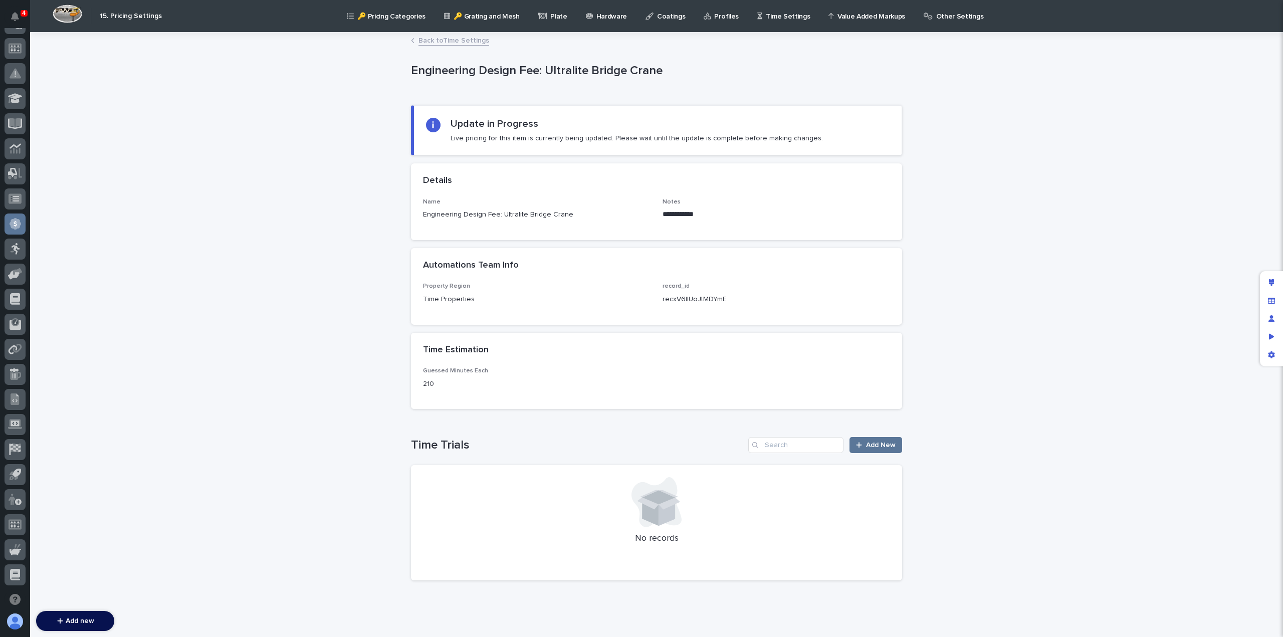
click at [438, 40] on link "Back to Time Settings" at bounding box center [454, 40] width 71 height 12
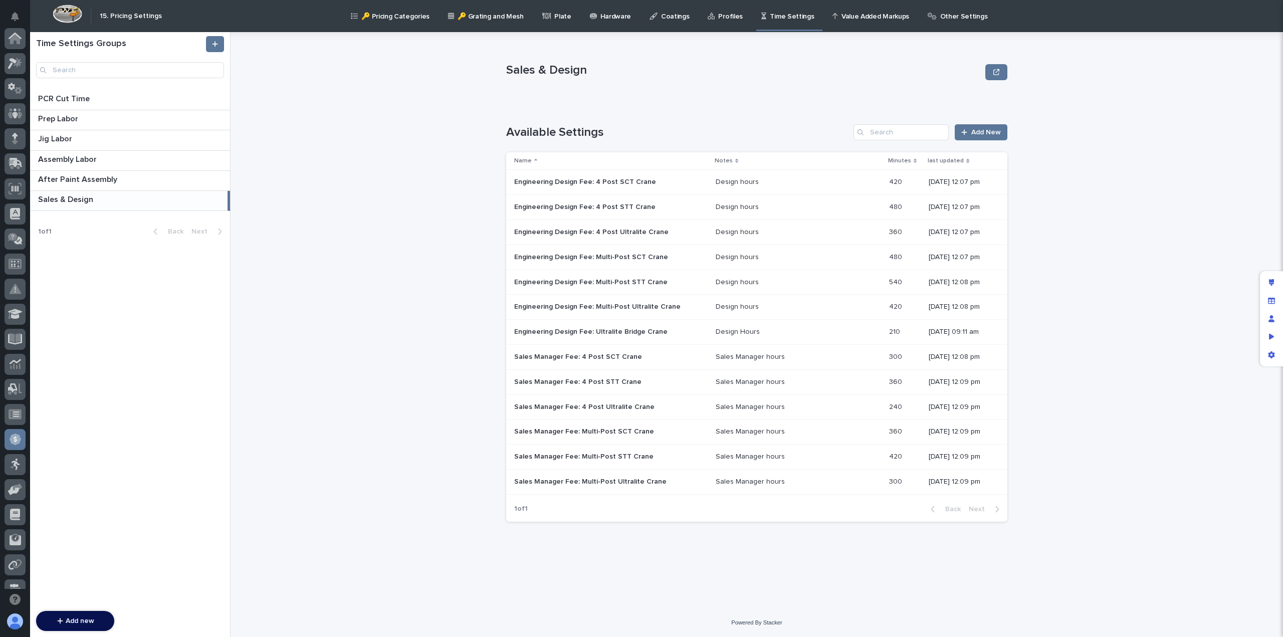
scroll to position [216, 0]
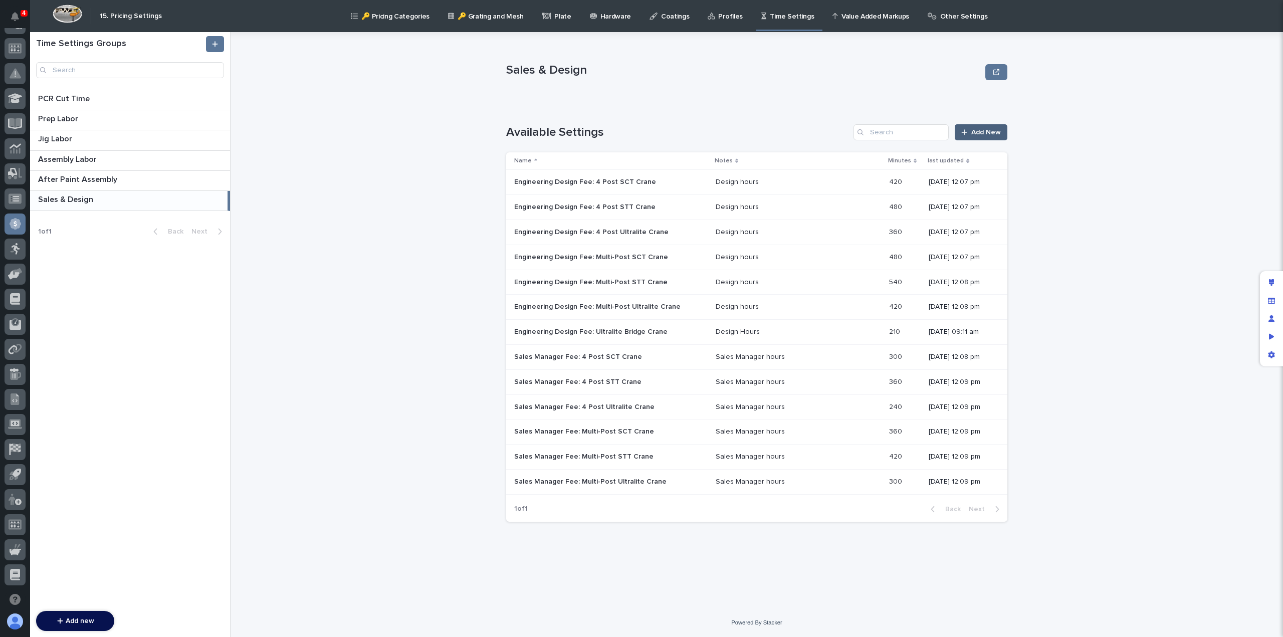
click at [972, 130] on span "Add New" at bounding box center [986, 132] width 30 height 7
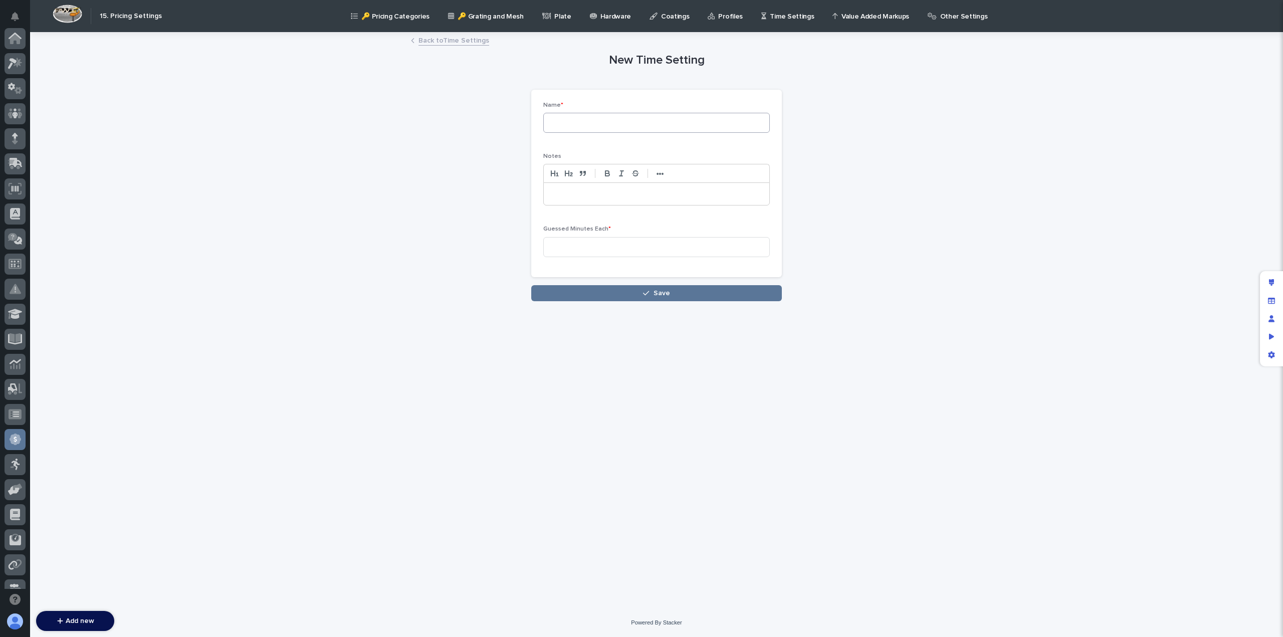
scroll to position [216, 0]
click at [605, 123] on input at bounding box center [656, 123] width 227 height 20
paste input "Sales Manager Fee: 4 Post SCT Crane"
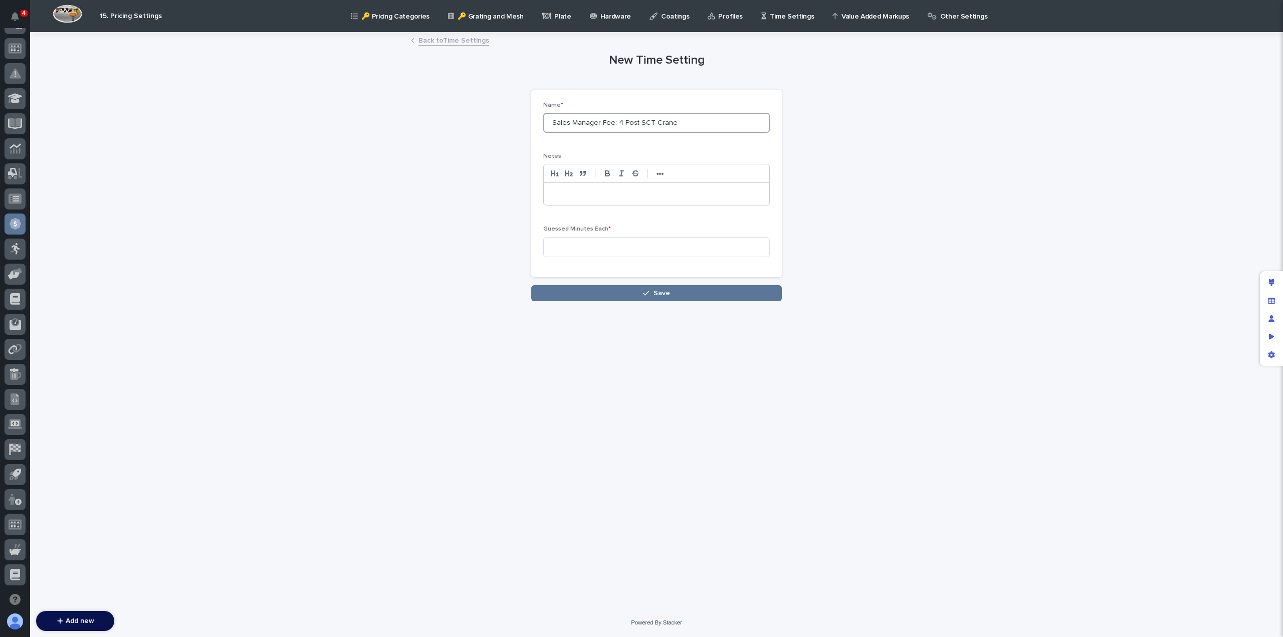
drag, startPoint x: 676, startPoint y: 124, endPoint x: 615, endPoint y: 123, distance: 61.7
click at [615, 123] on input "Sales Manager Fee: 4 Post SCT Crane" at bounding box center [656, 123] width 227 height 20
type input "Sales Manager Fee: Ultralite Bridge Crane"
click at [577, 198] on p at bounding box center [656, 194] width 211 height 10
click at [595, 242] on input at bounding box center [656, 247] width 227 height 20
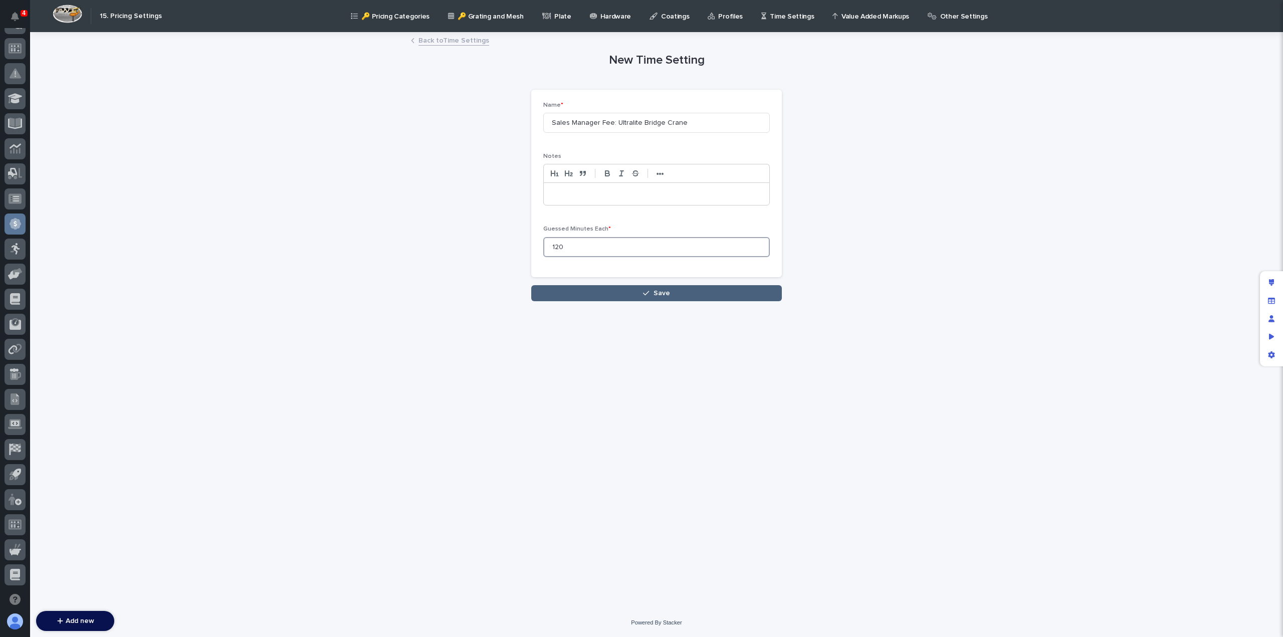
type input "120"
click at [644, 293] on icon "button" at bounding box center [646, 293] width 6 height 7
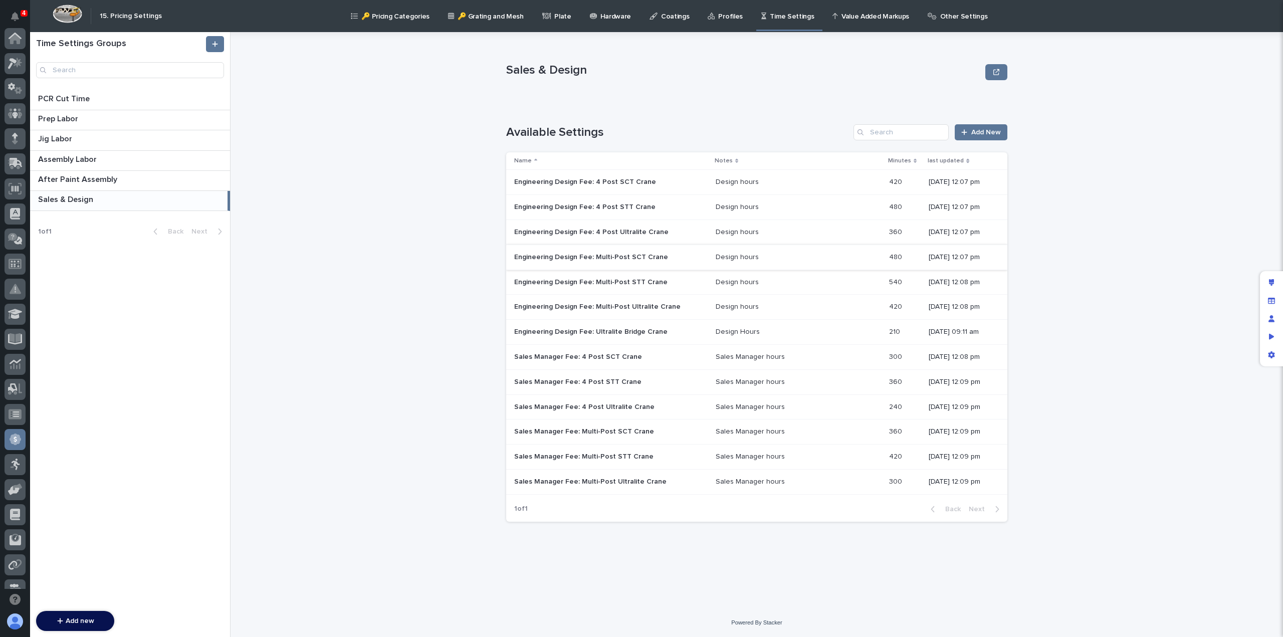
scroll to position [216, 0]
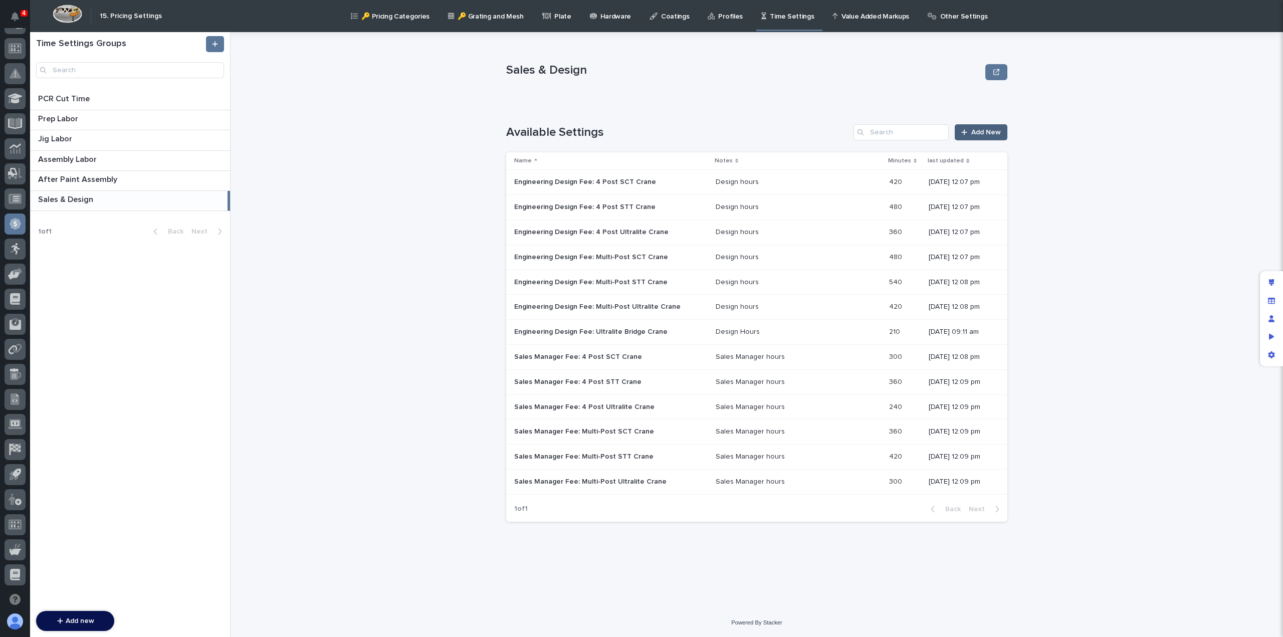
click at [987, 134] on span "Add New" at bounding box center [986, 132] width 30 height 7
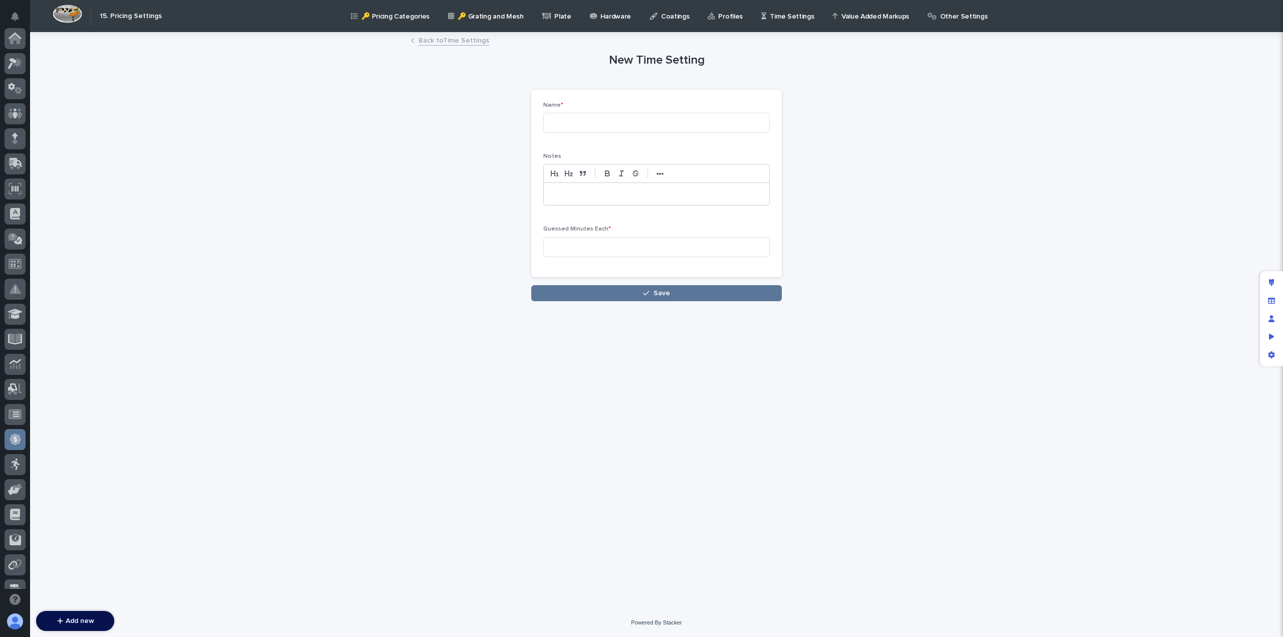
scroll to position [216, 0]
click at [603, 116] on input at bounding box center [656, 123] width 227 height 20
paste input "Sales Manager Fee: 4 Post SCT Crane"
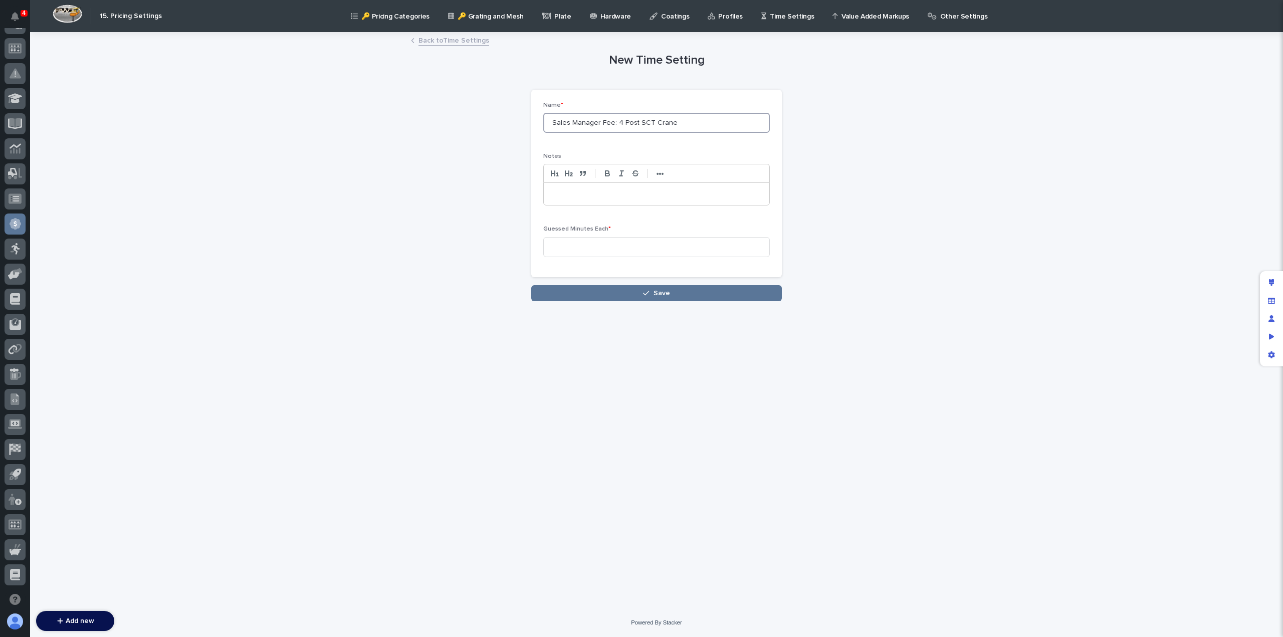
drag, startPoint x: 616, startPoint y: 121, endPoint x: 678, endPoint y: 123, distance: 62.2
click at [678, 123] on input "Sales Manager Fee: 4 Post SCT Crane" at bounding box center [656, 123] width 227 height 20
type input "Sales Manager Fee: Motorized Bridge Crane"
click at [589, 193] on p at bounding box center [656, 194] width 211 height 10
click at [575, 246] on input at bounding box center [656, 247] width 227 height 20
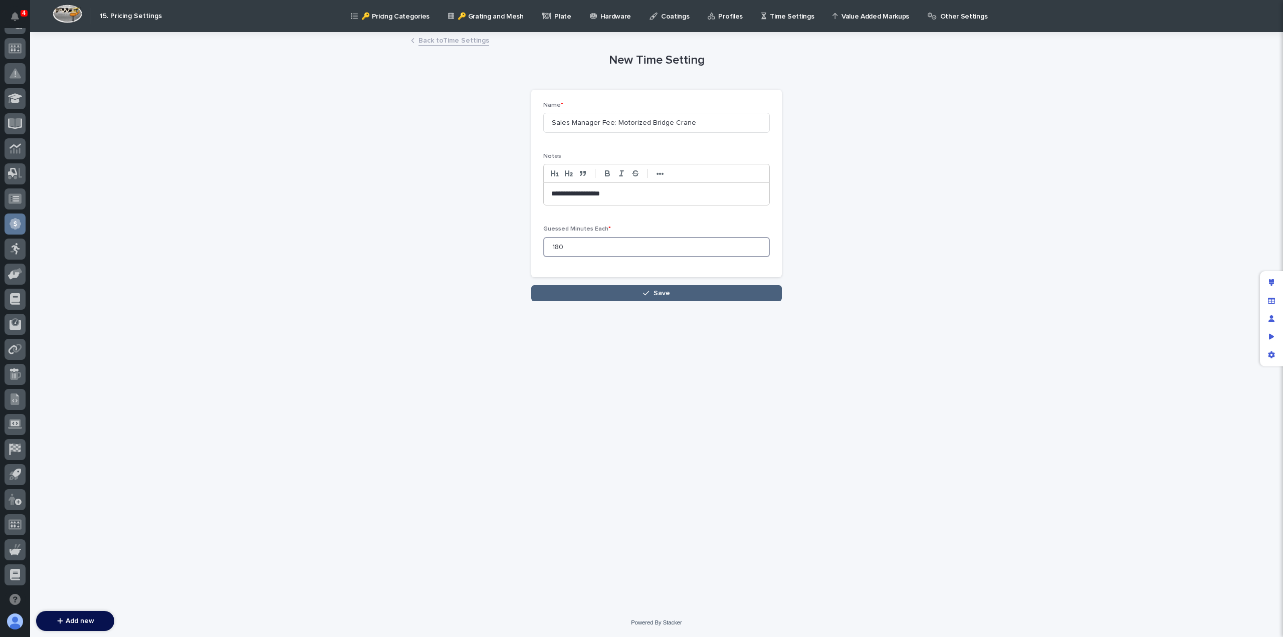
type input "180"
click at [615, 287] on button "Save" at bounding box center [656, 293] width 251 height 16
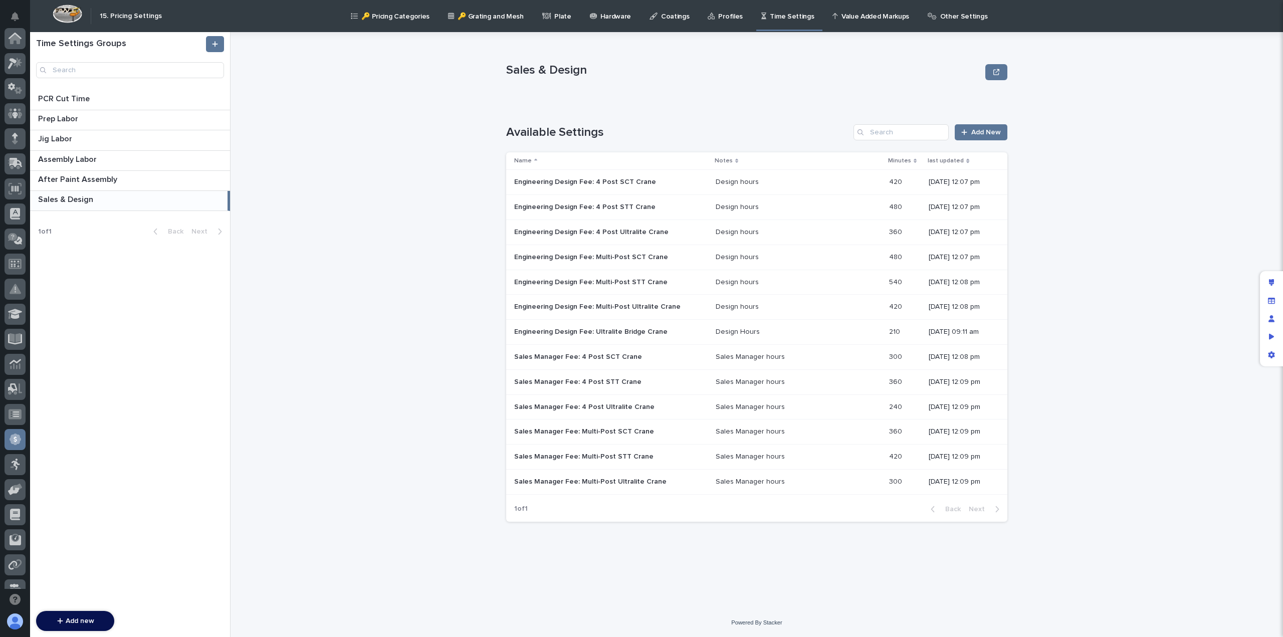
scroll to position [216, 0]
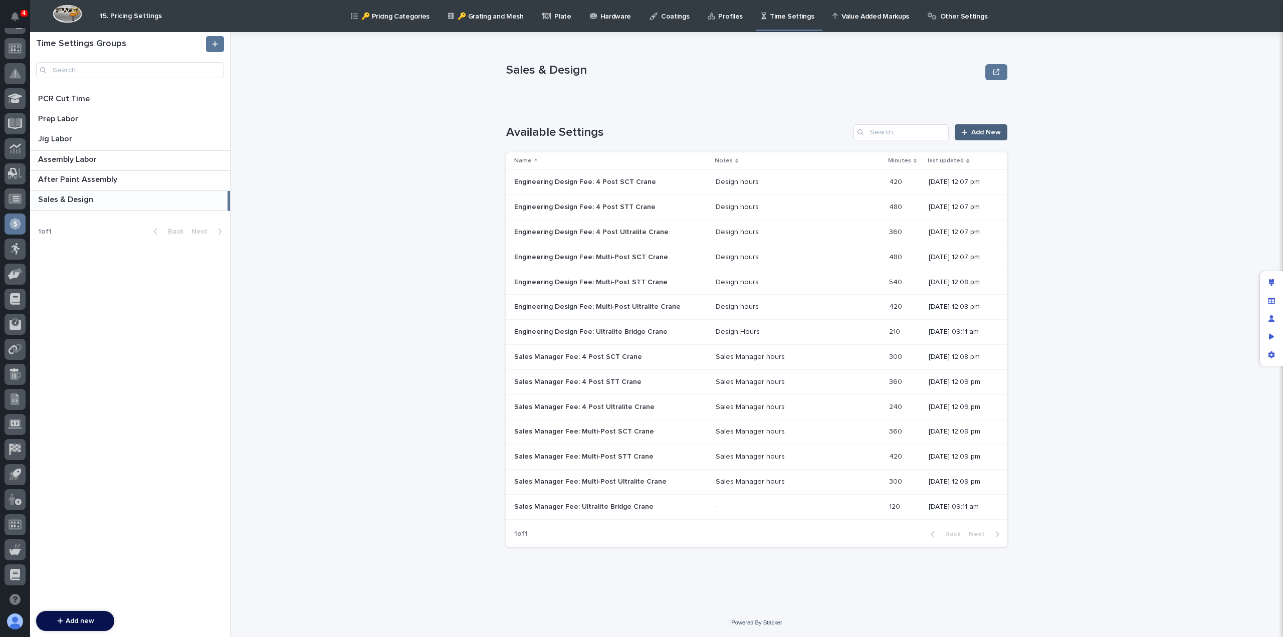
click at [980, 132] on span "Add New" at bounding box center [986, 132] width 30 height 7
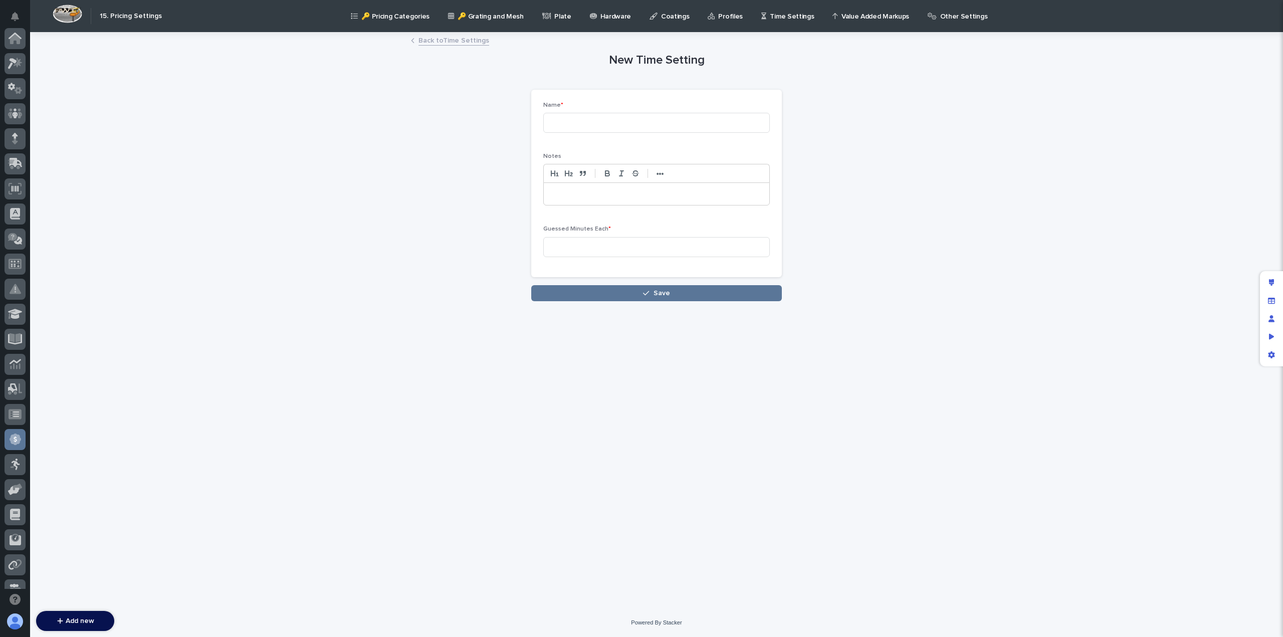
scroll to position [216, 0]
click at [580, 128] on input at bounding box center [656, 123] width 227 height 20
paste input "Engineering Design Fee: 4 Post SCT Crane"
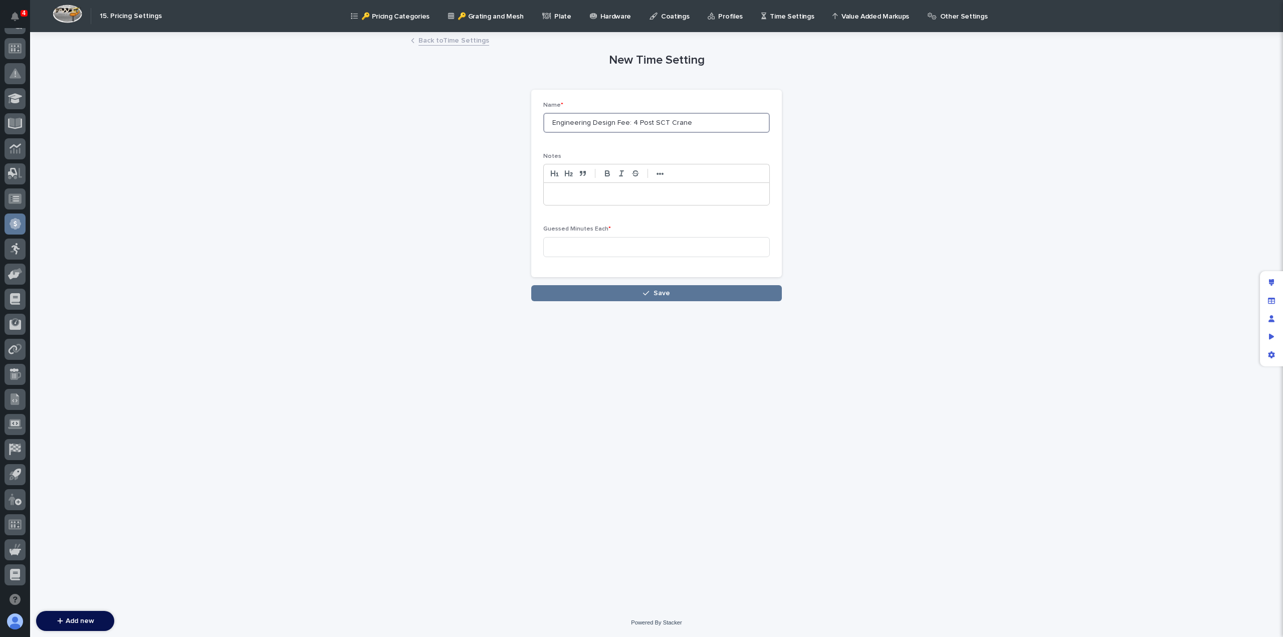
drag, startPoint x: 632, startPoint y: 120, endPoint x: 704, endPoint y: 115, distance: 72.9
click at [704, 115] on input "Engineering Design Fee: 4 Post SCT Crane" at bounding box center [656, 123] width 227 height 20
type input "Engineering Design Fee: Motorized Bridge Cranes"
click at [580, 195] on p at bounding box center [656, 194] width 211 height 10
click at [625, 244] on input at bounding box center [656, 247] width 227 height 20
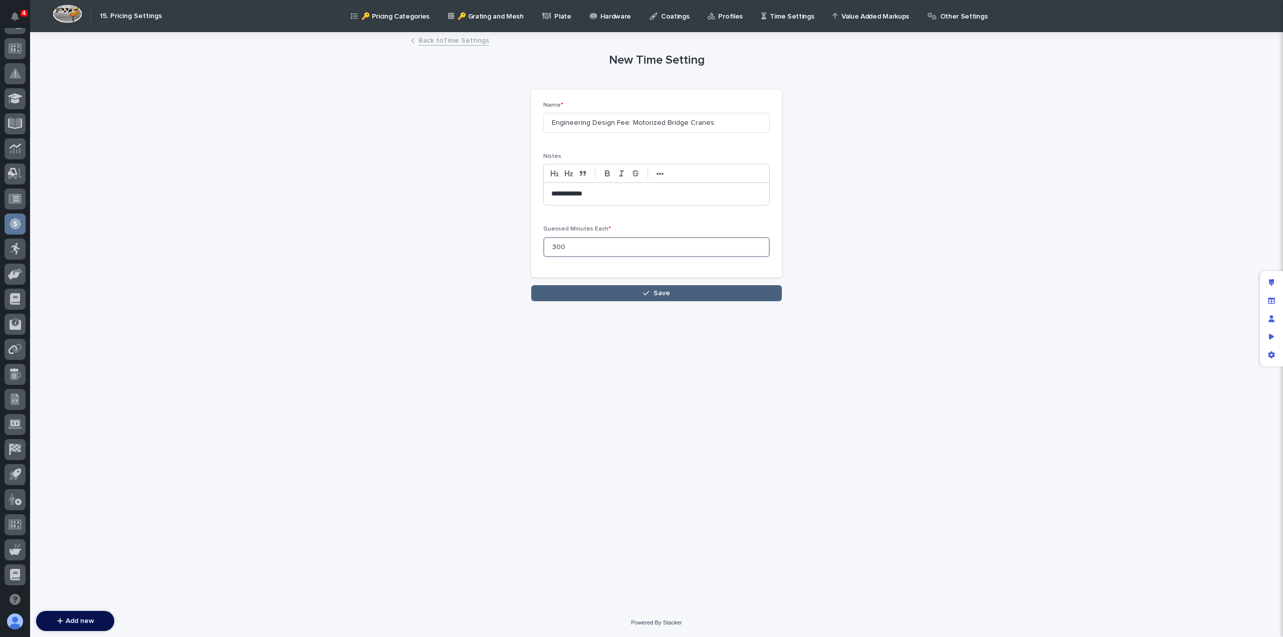
type input "300"
click at [636, 291] on button "Save" at bounding box center [656, 293] width 251 height 16
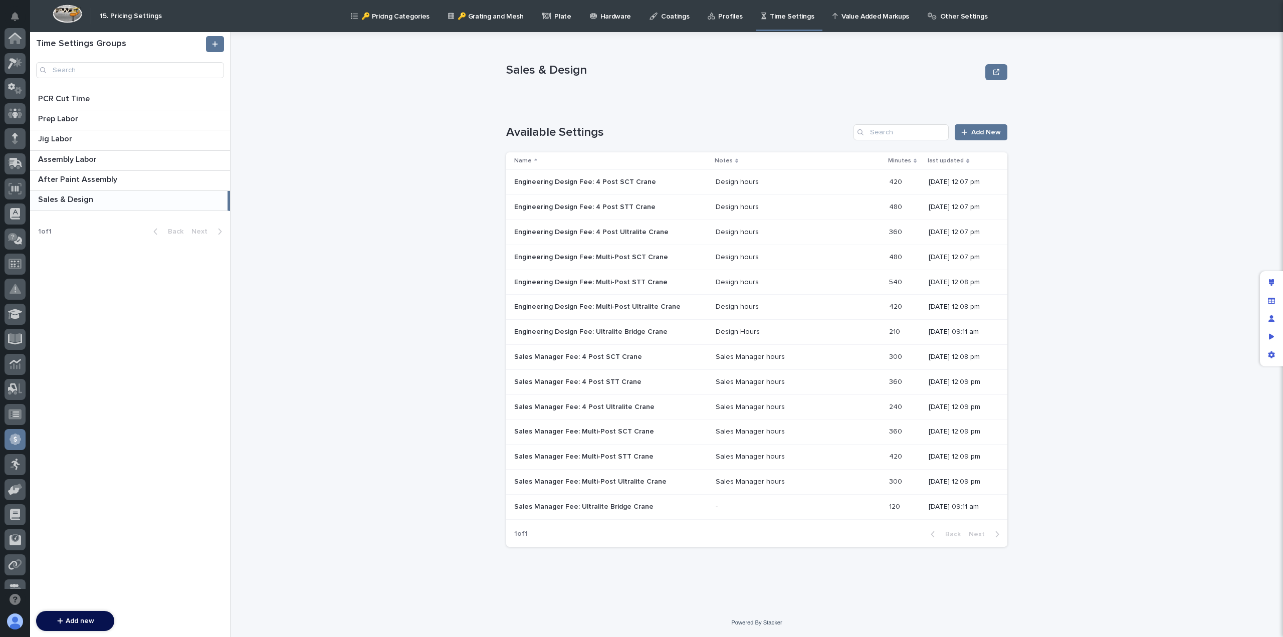
scroll to position [216, 0]
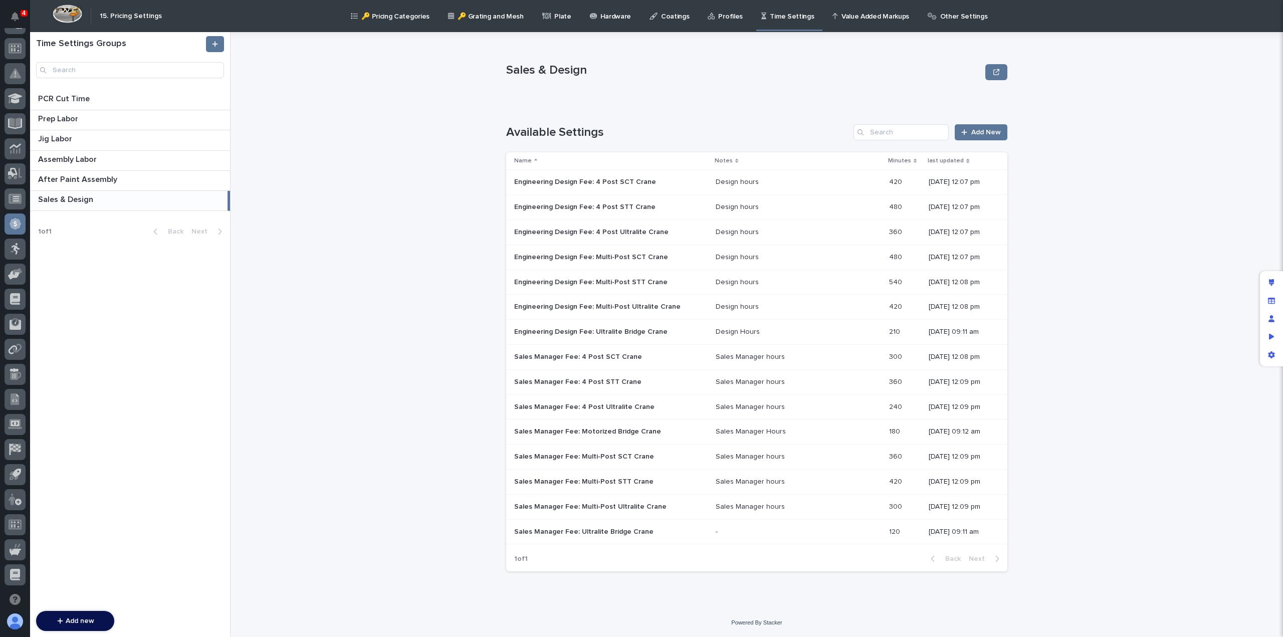
click at [716, 531] on p at bounding box center [798, 532] width 165 height 9
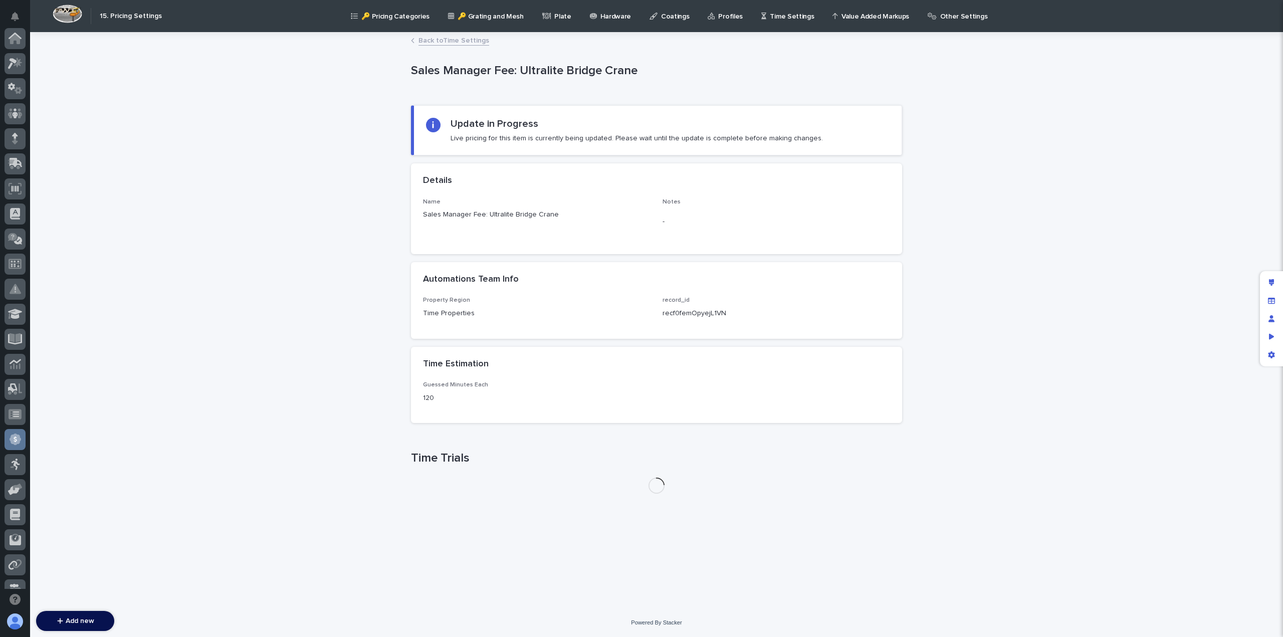
scroll to position [216, 0]
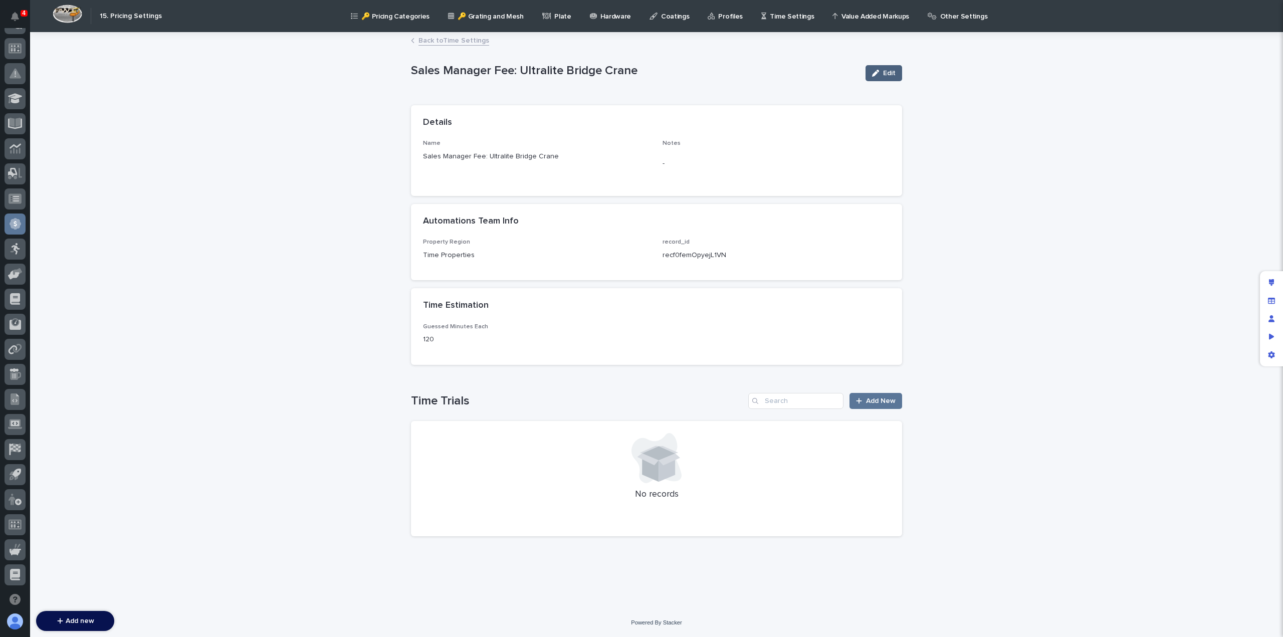
click at [885, 74] on span "Edit" at bounding box center [889, 73] width 13 height 7
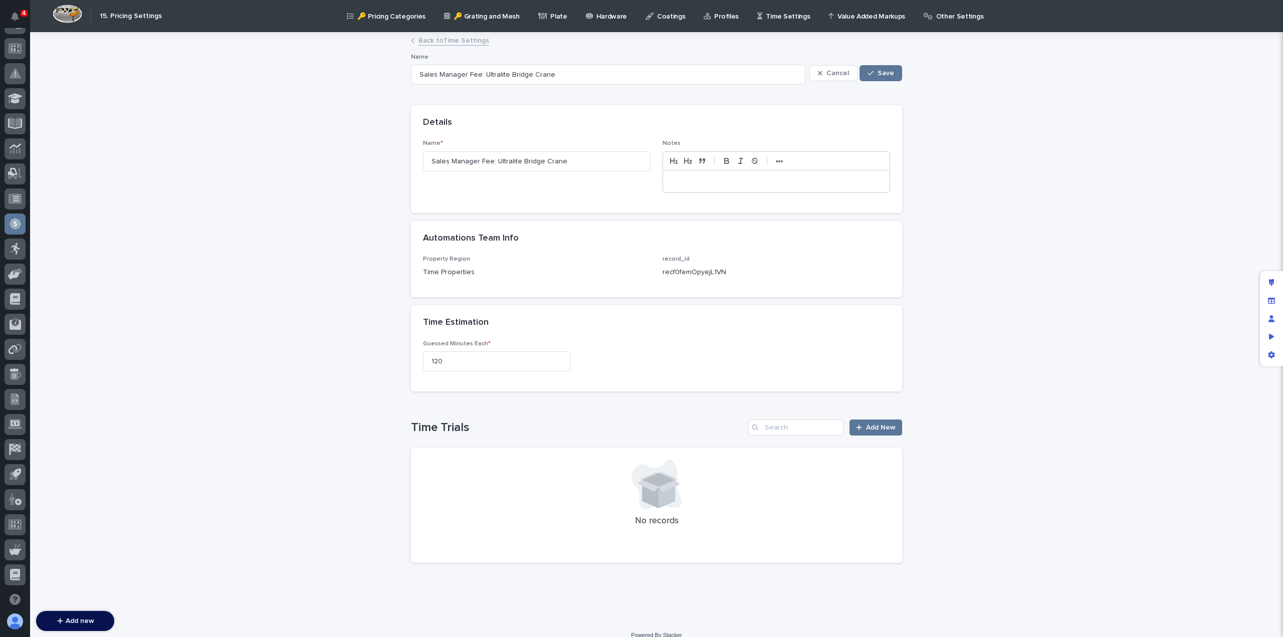
click at [693, 184] on p at bounding box center [777, 181] width 212 height 10
click at [884, 75] on span "Save" at bounding box center [886, 73] width 17 height 7
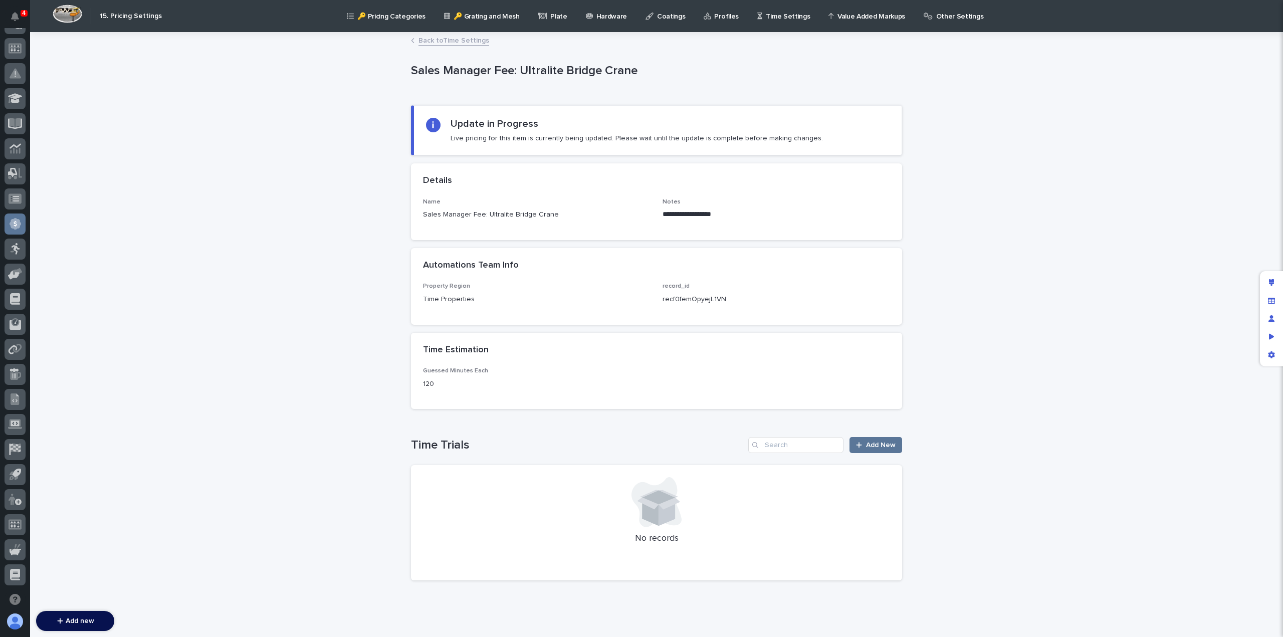
click at [424, 37] on link "Back to Time Settings" at bounding box center [454, 40] width 71 height 12
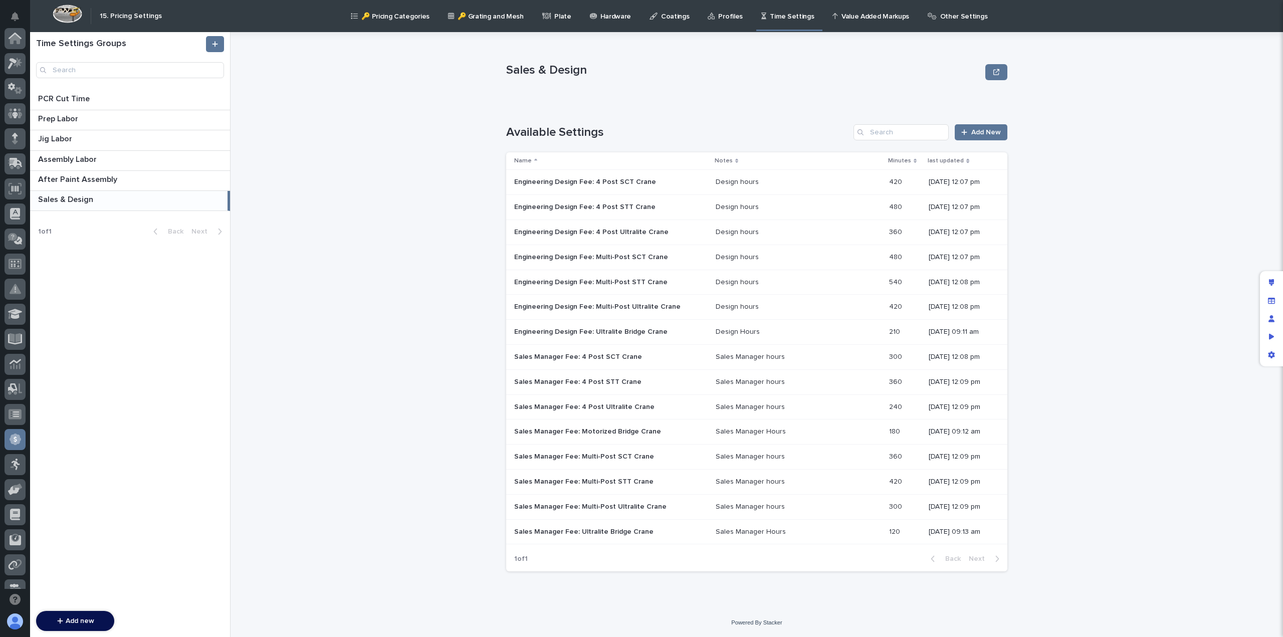
scroll to position [216, 0]
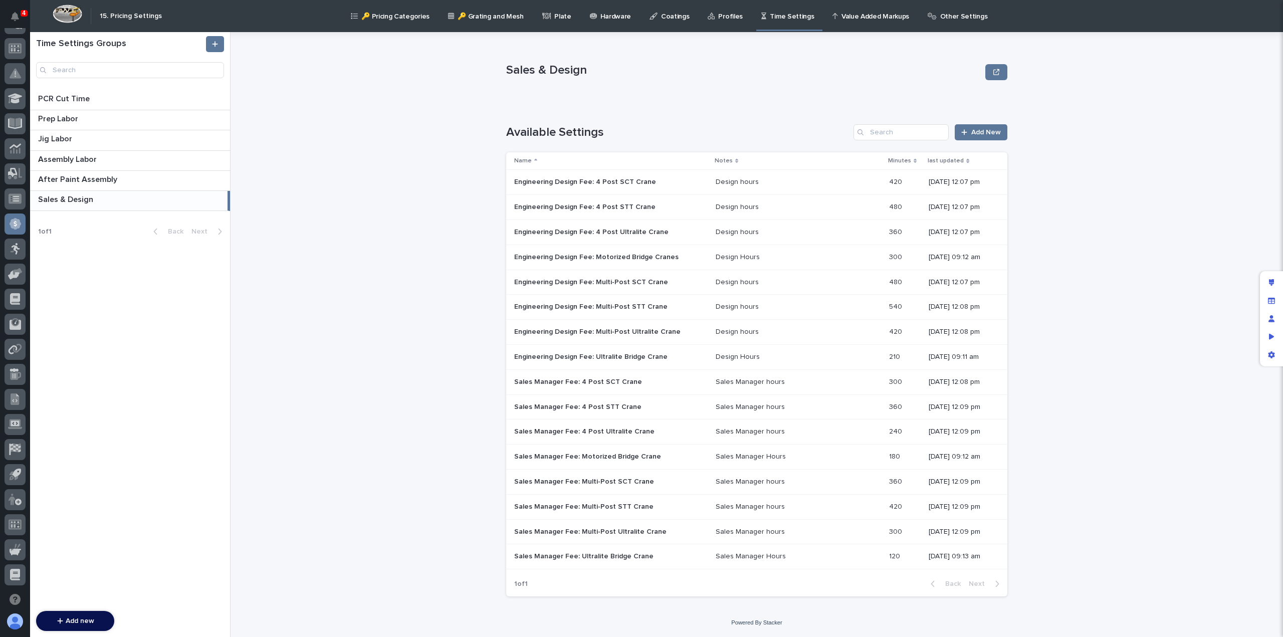
click at [657, 357] on p "Engineering Design Fee: Ultralite Bridge Crane" at bounding box center [591, 356] width 155 height 11
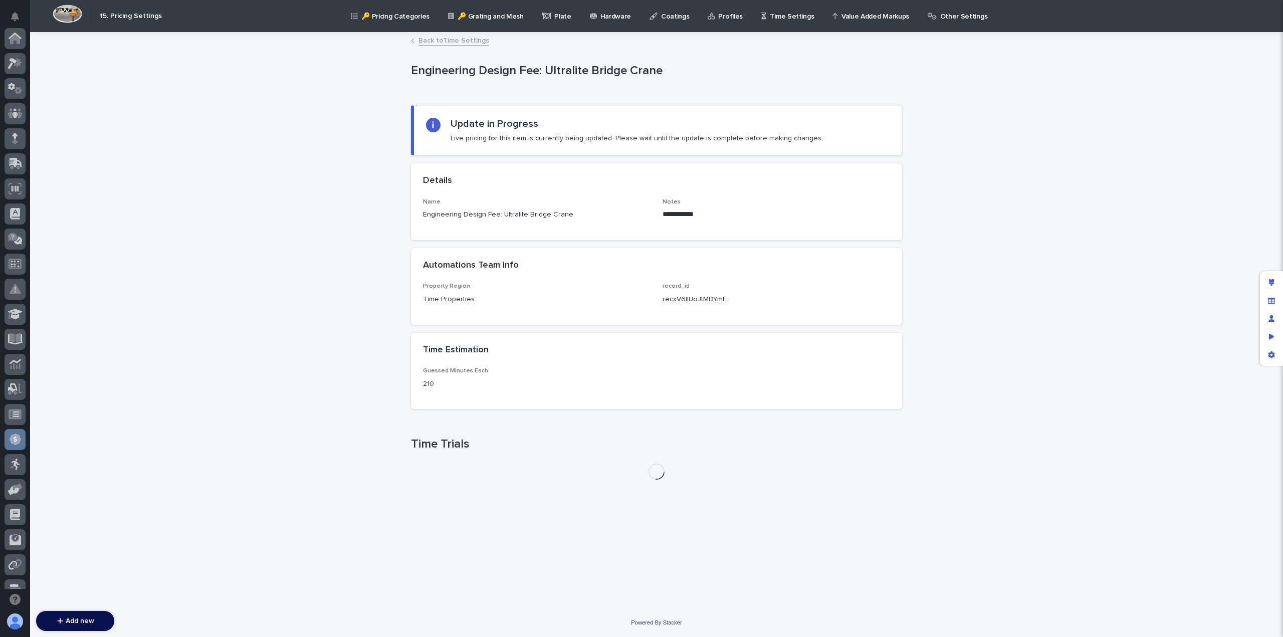
scroll to position [216, 0]
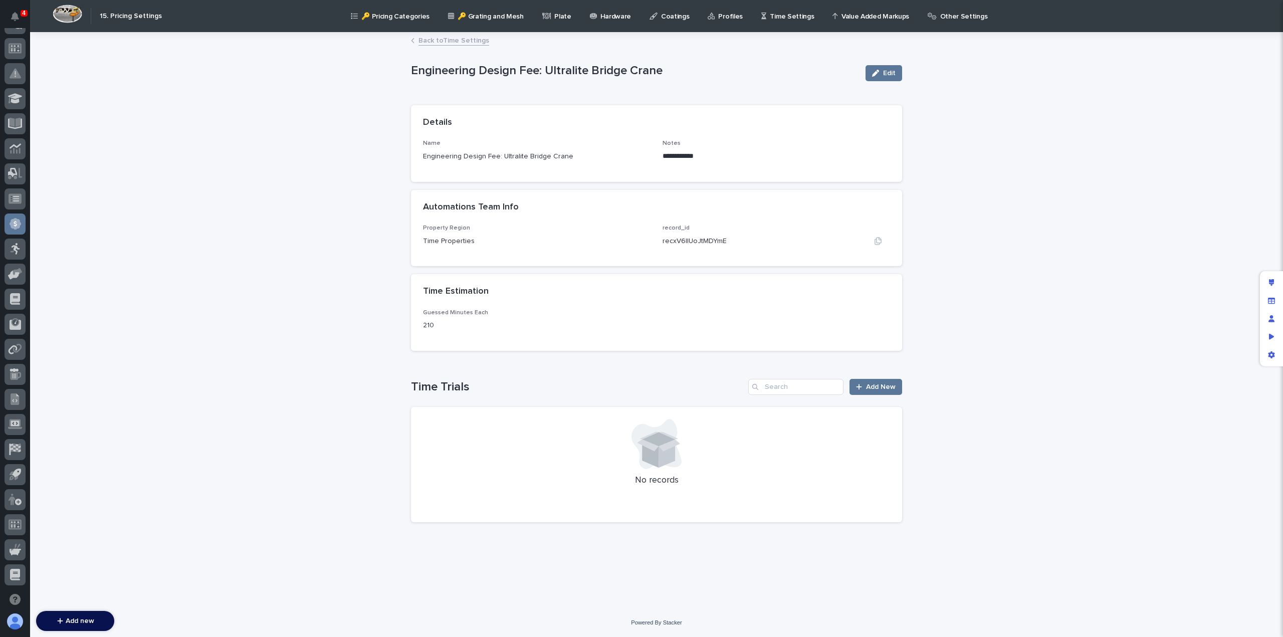
click at [699, 239] on p "recxV6IlUoJtMDYmE" at bounding box center [695, 241] width 64 height 11
copy p "recxV6IlUoJtMDYmE"
click at [442, 40] on link "Back to Time Settings" at bounding box center [454, 40] width 71 height 12
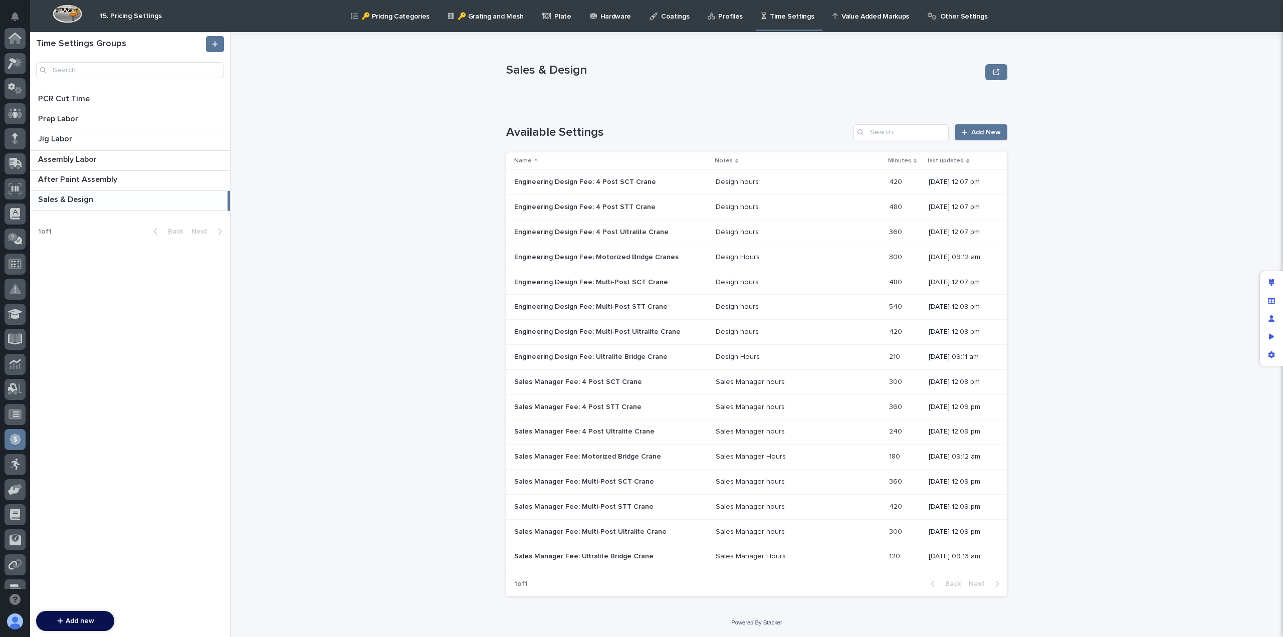
scroll to position [216, 0]
click at [623, 259] on p "Engineering Design Fee: Motorized Bridge Cranes" at bounding box center [597, 256] width 166 height 11
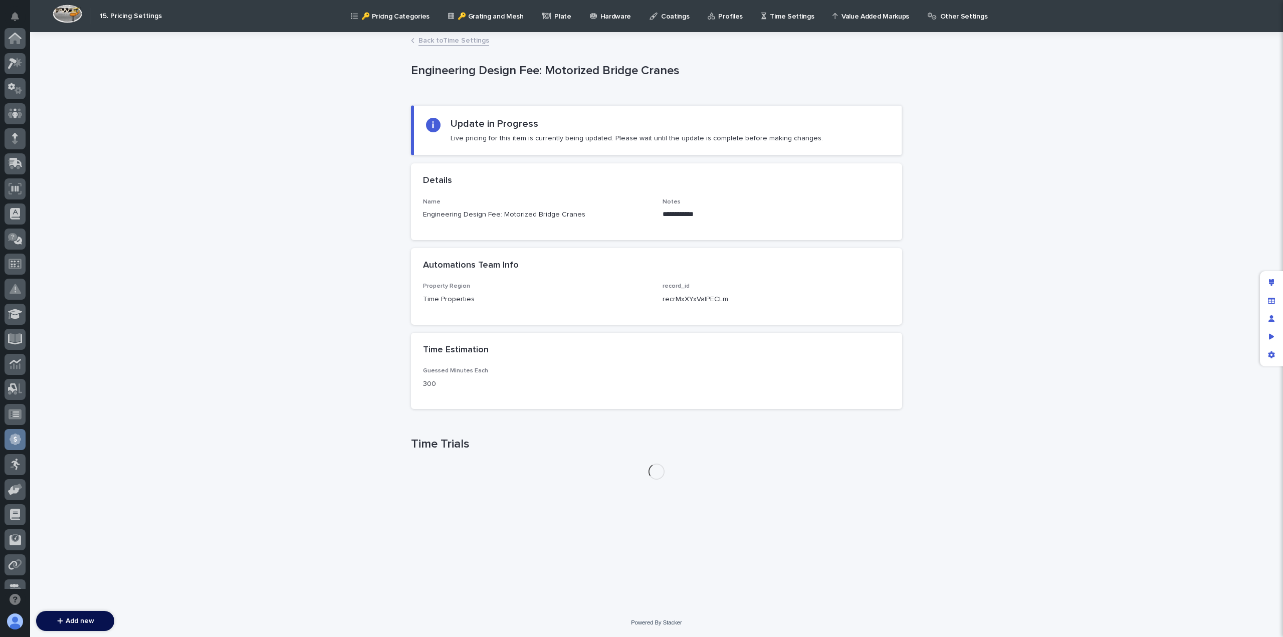
scroll to position [216, 0]
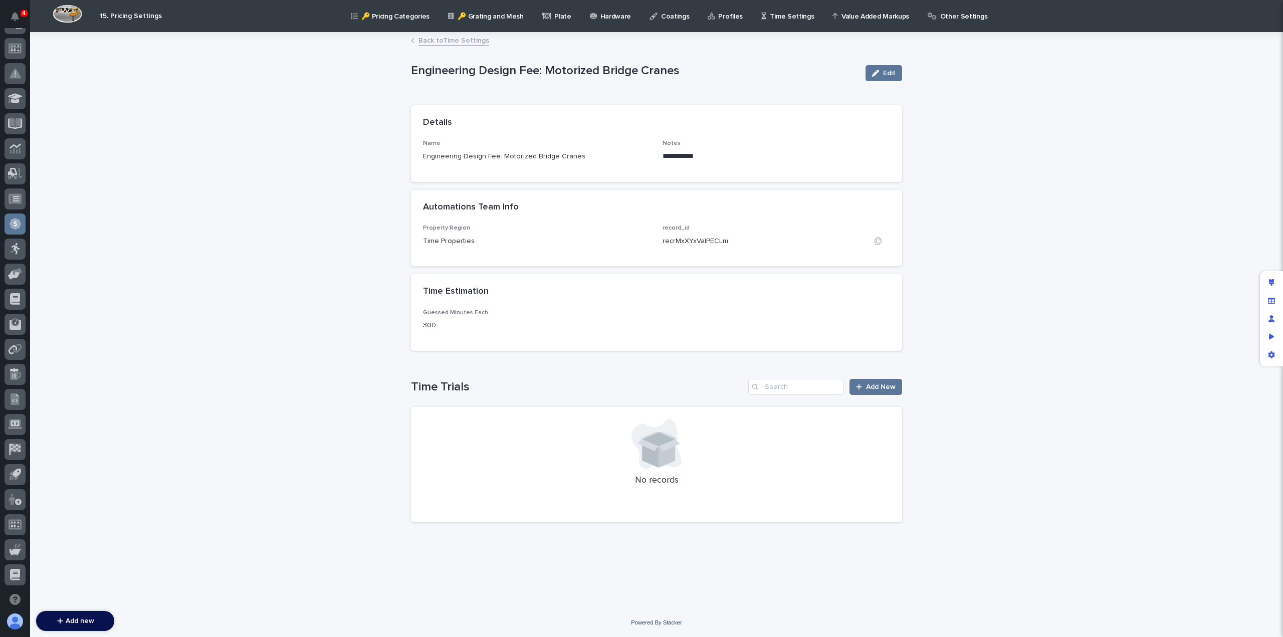
click at [688, 241] on p "recrMxXYxValPECLm" at bounding box center [696, 241] width 66 height 11
copy p "recrMxXYxValPECLm"
click at [444, 41] on link "Back to Time Settings" at bounding box center [454, 40] width 71 height 12
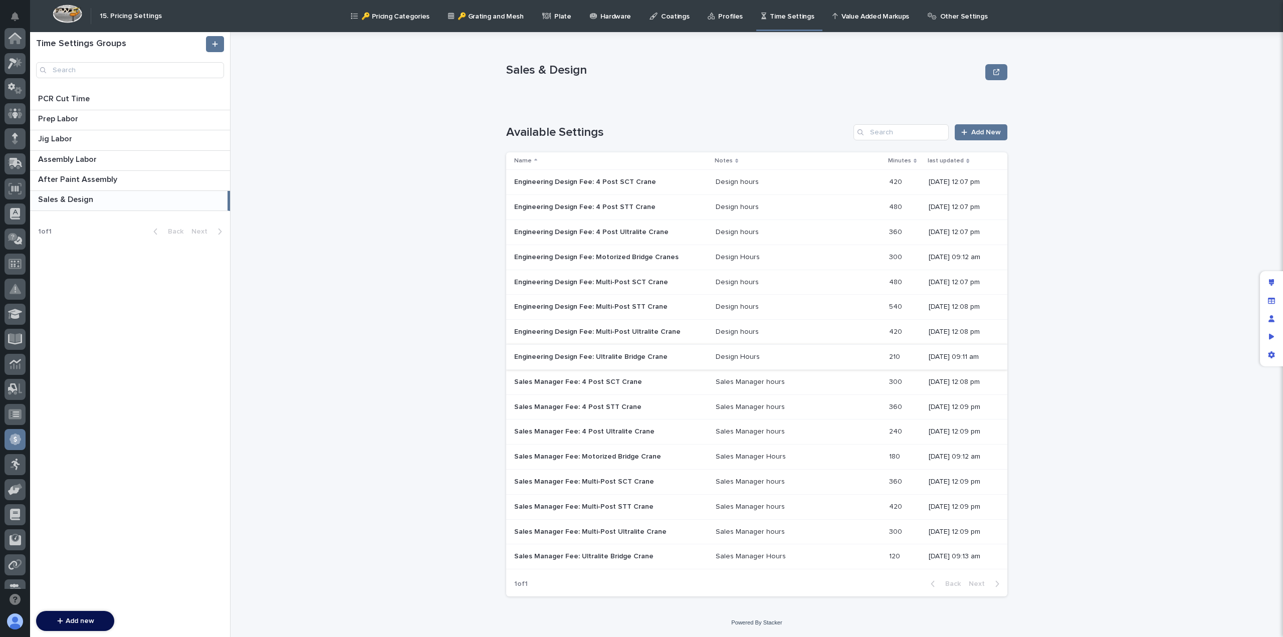
scroll to position [216, 0]
click at [636, 551] on p "Sales Manager Fee: Ultralite Bridge Crane" at bounding box center [584, 555] width 141 height 11
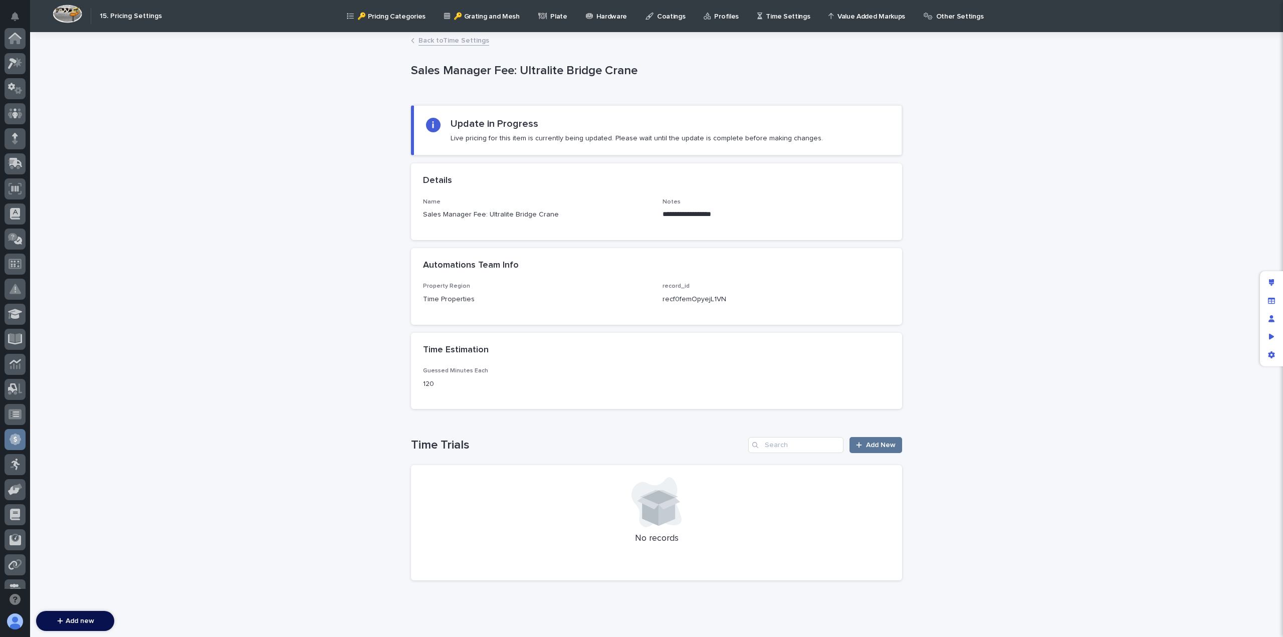
scroll to position [216, 0]
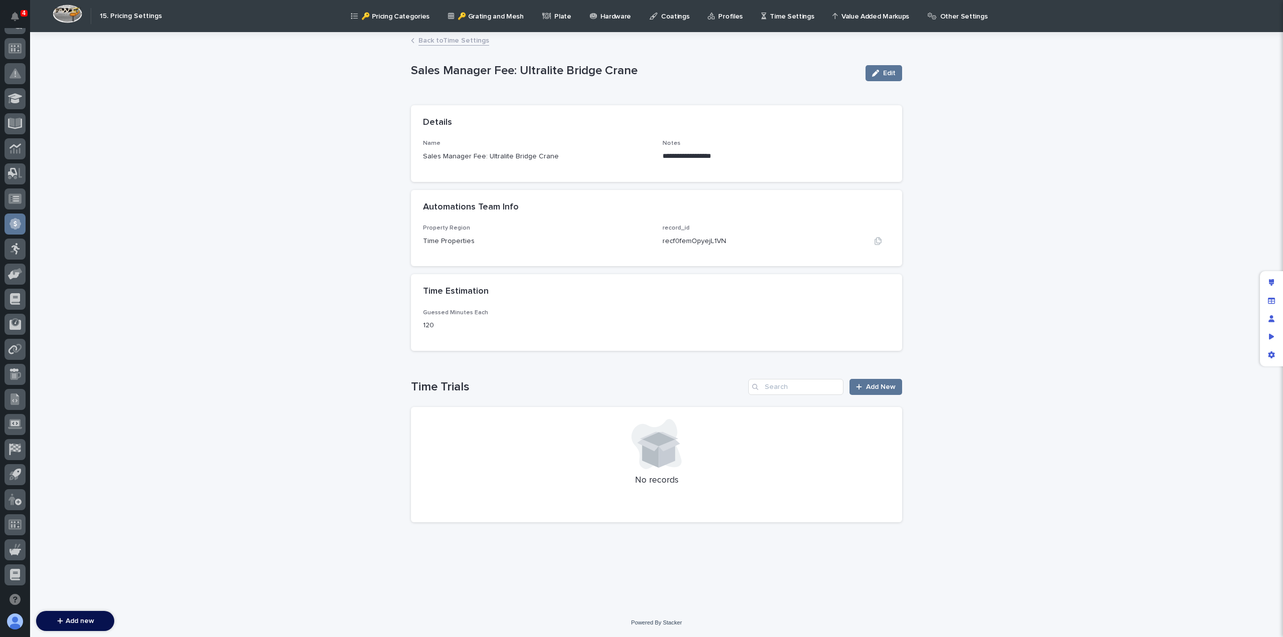
click at [683, 240] on p "recf0femOpyejL1VN" at bounding box center [695, 241] width 64 height 11
copy p "recf0femOpyejL1VN"
click at [455, 45] on link "Back to Time Settings" at bounding box center [454, 40] width 71 height 12
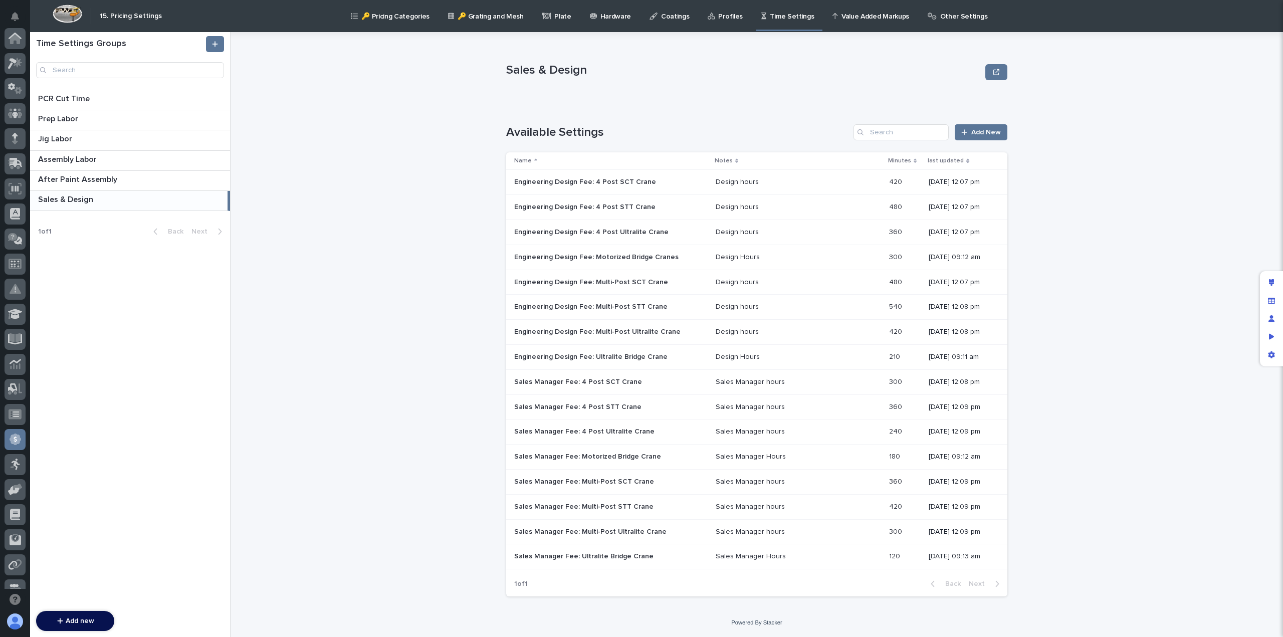
scroll to position [216, 0]
click at [616, 458] on p "Sales Manager Fee: Motorized Bridge Crane" at bounding box center [588, 456] width 149 height 11
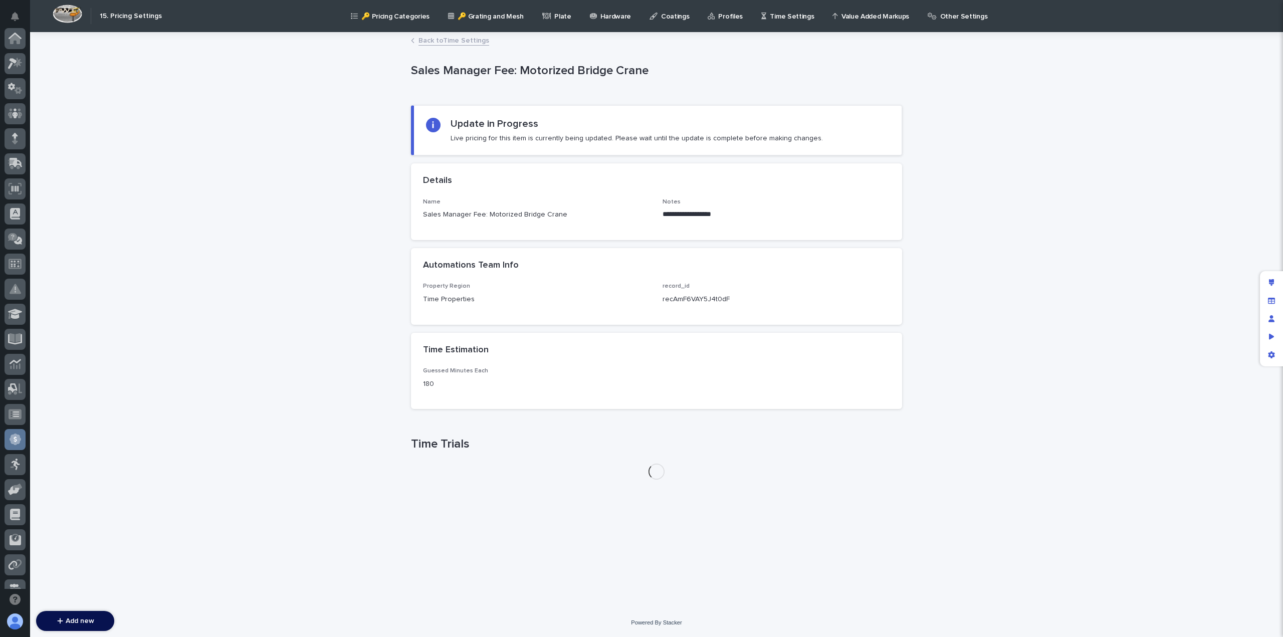
scroll to position [216, 0]
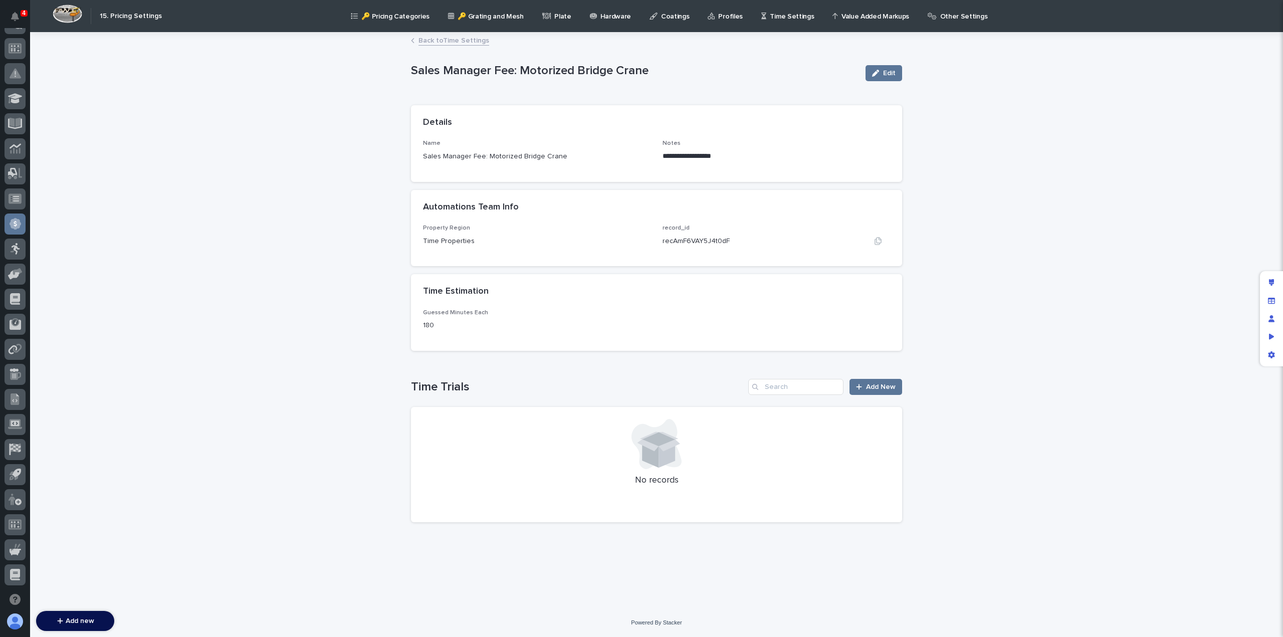
click at [696, 240] on p "recAmF6VAY5J4t0dF" at bounding box center [696, 241] width 67 height 11
copy p "recAmF6VAY5J4t0dF"
click at [440, 40] on link "Back to Time Settings" at bounding box center [454, 40] width 71 height 12
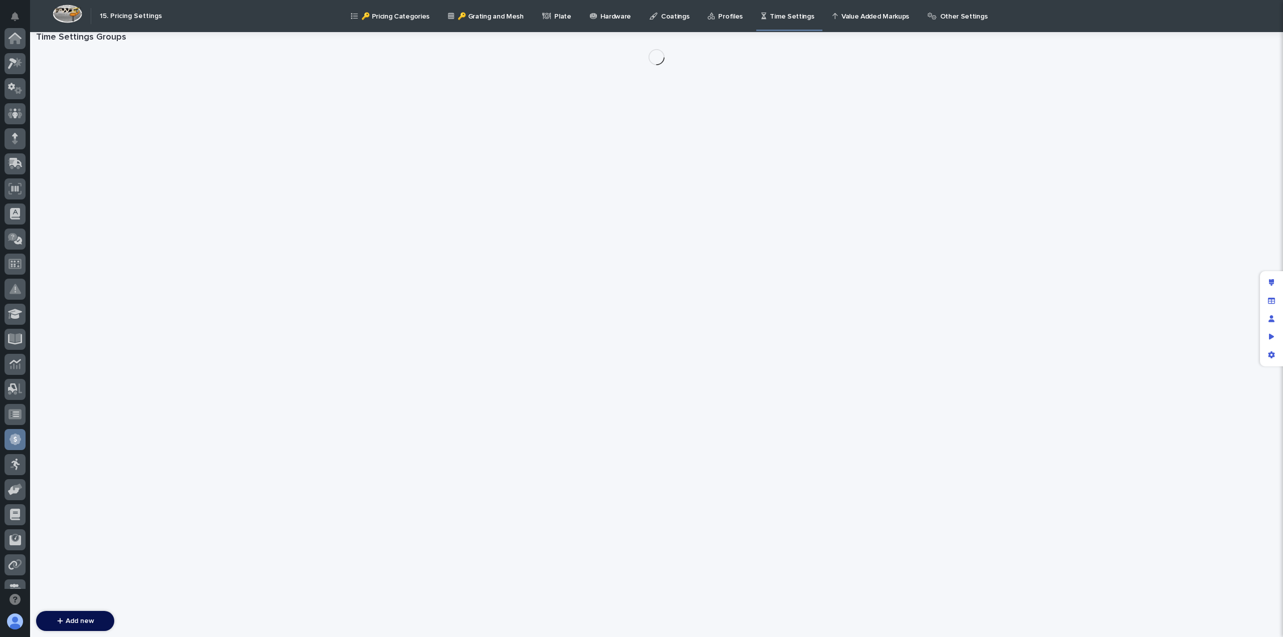
scroll to position [216, 0]
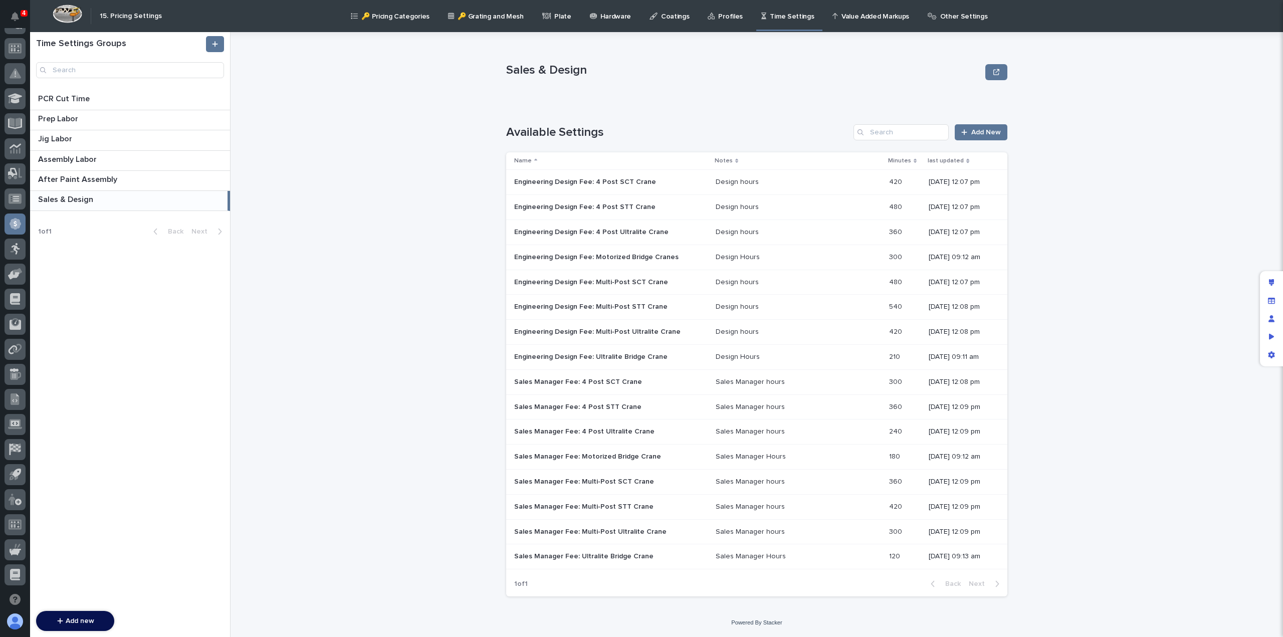
click at [940, 19] on p "Other Settings" at bounding box center [964, 10] width 48 height 21
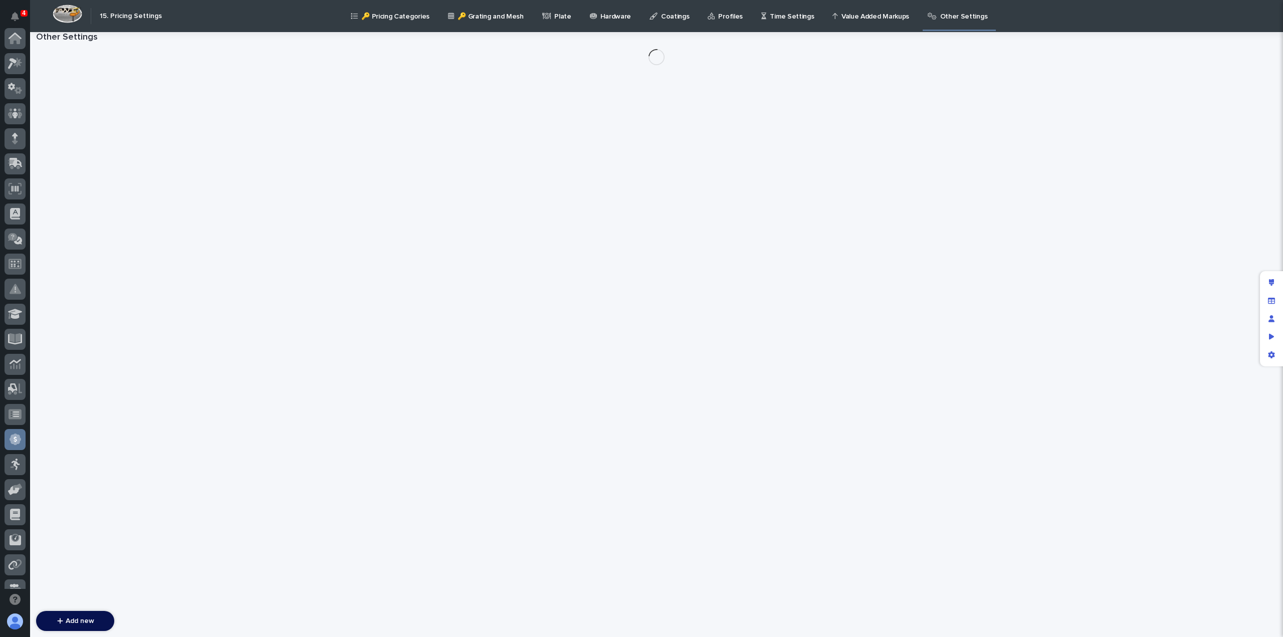
scroll to position [216, 0]
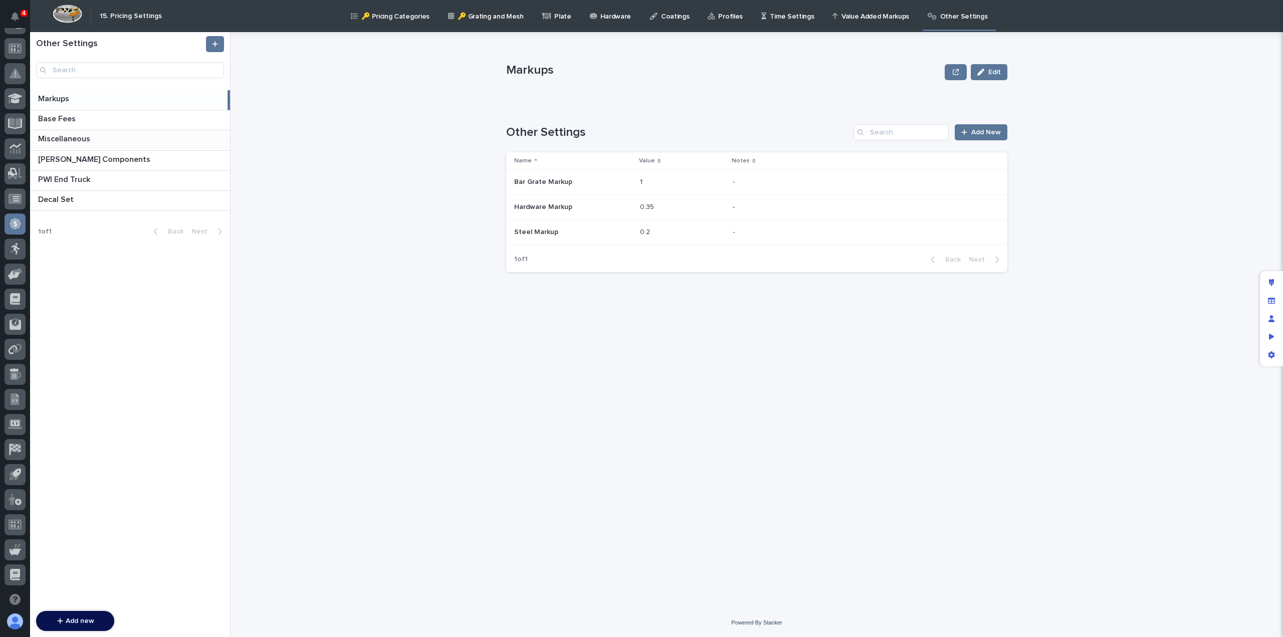
click at [72, 141] on p "Miscellaneous" at bounding box center [65, 138] width 54 height 12
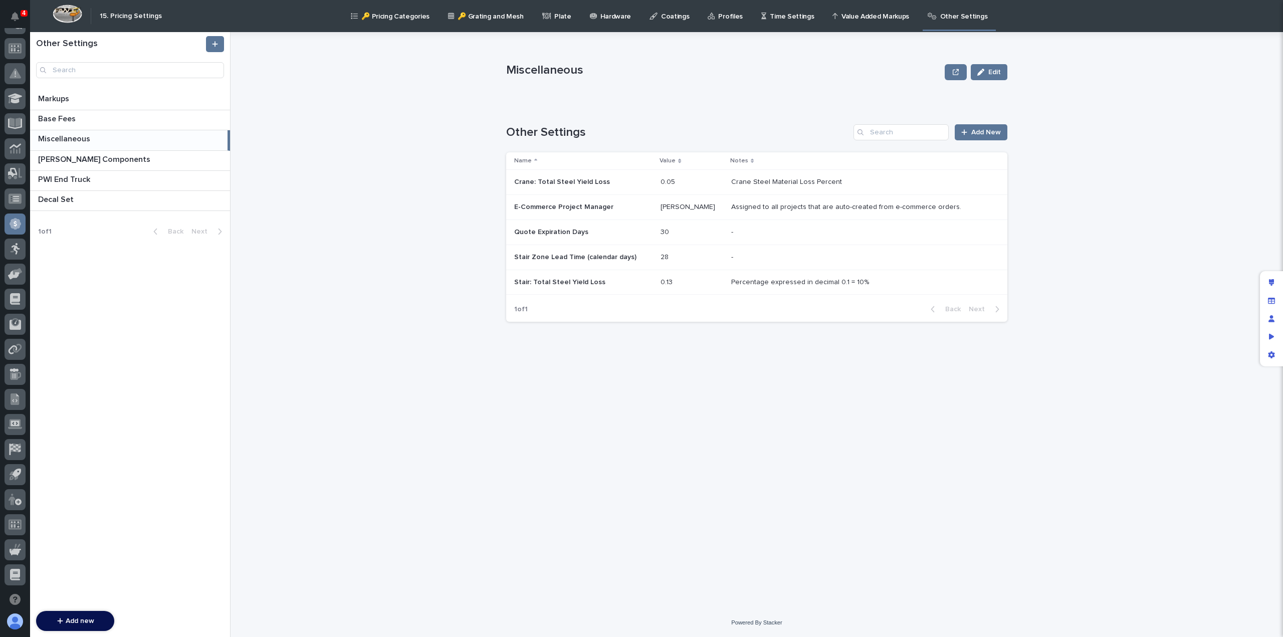
click at [63, 137] on p "Miscellaneous" at bounding box center [65, 138] width 54 height 12
click at [62, 100] on p "Markups" at bounding box center [54, 98] width 33 height 12
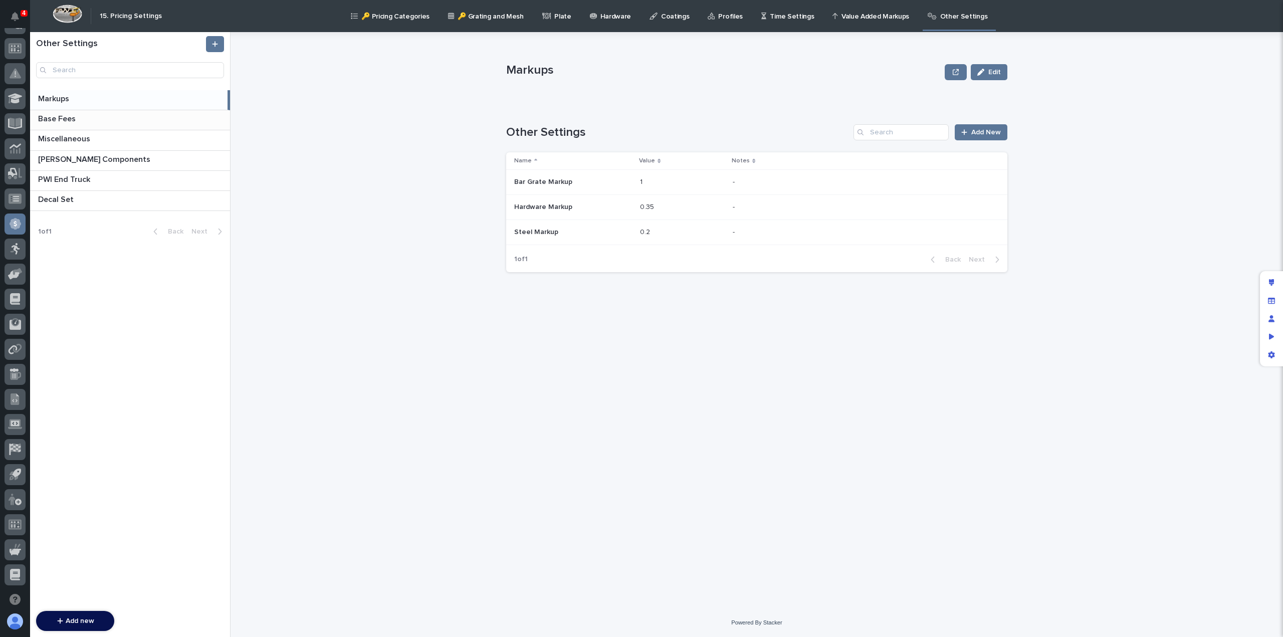
click at [61, 120] on p "Base Fees" at bounding box center [58, 118] width 40 height 12
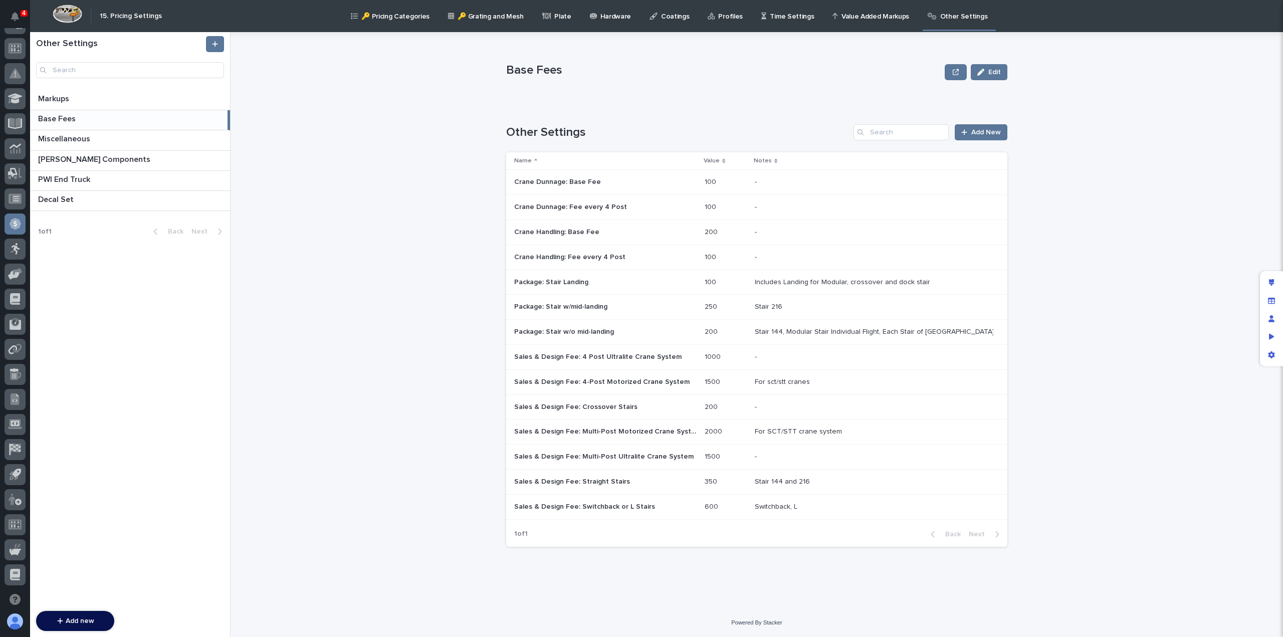
click at [766, 22] on link "Time Settings" at bounding box center [789, 15] width 58 height 31
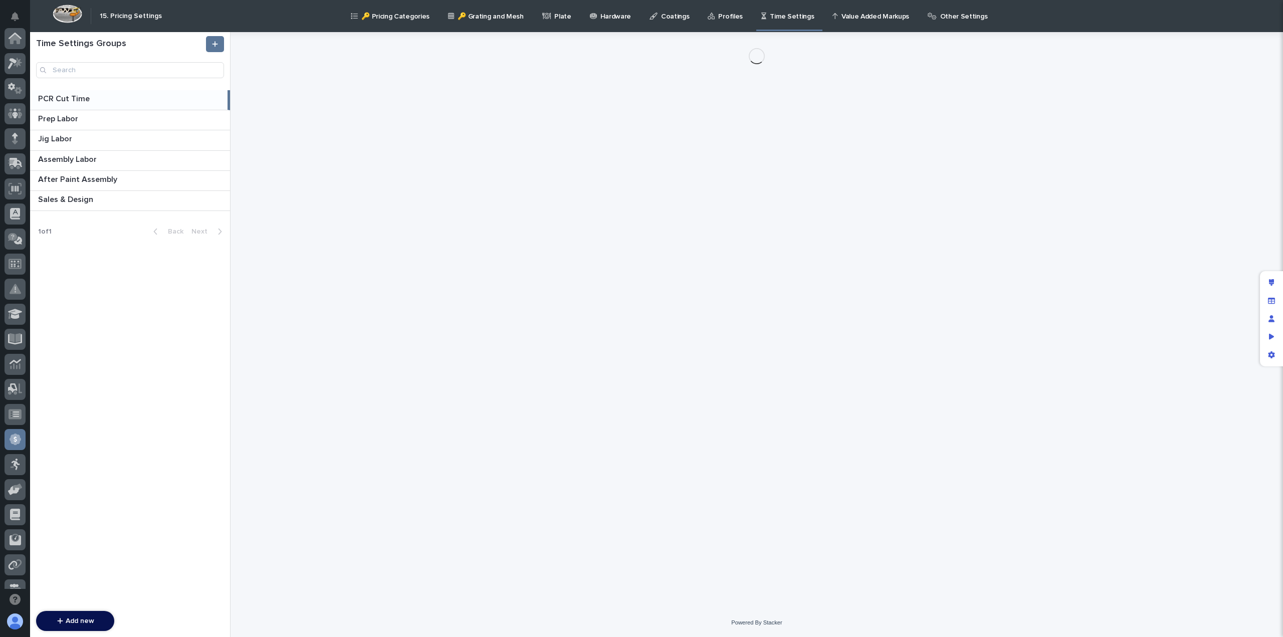
scroll to position [216, 0]
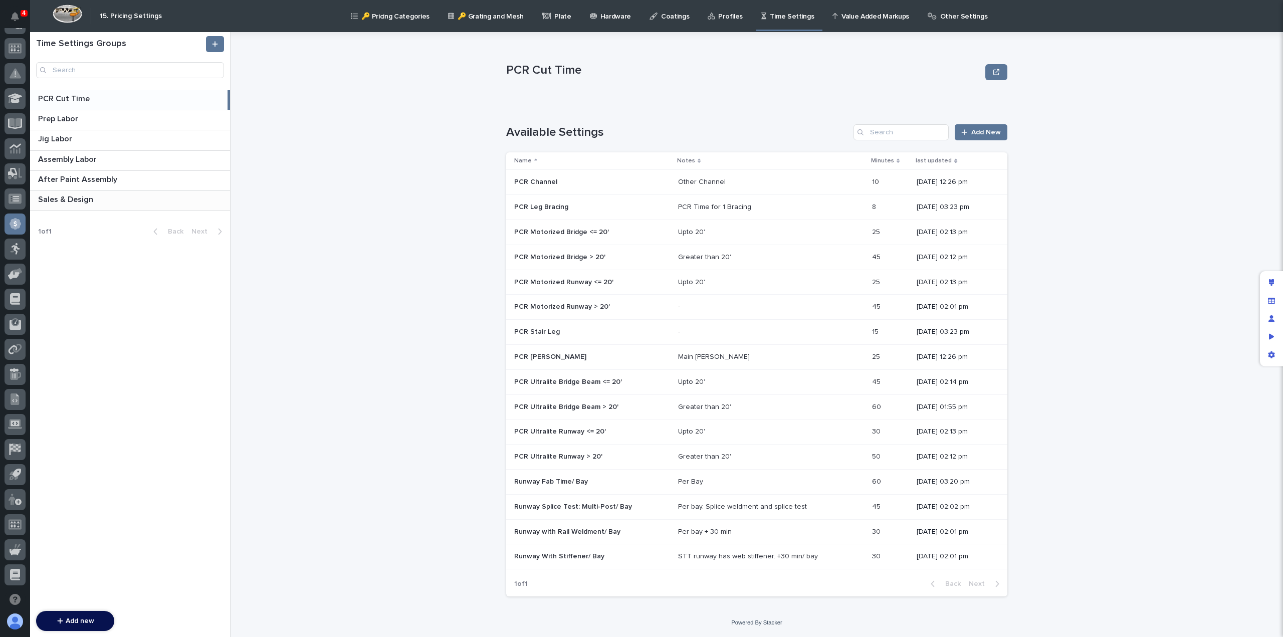
click at [105, 198] on p at bounding box center [132, 200] width 188 height 10
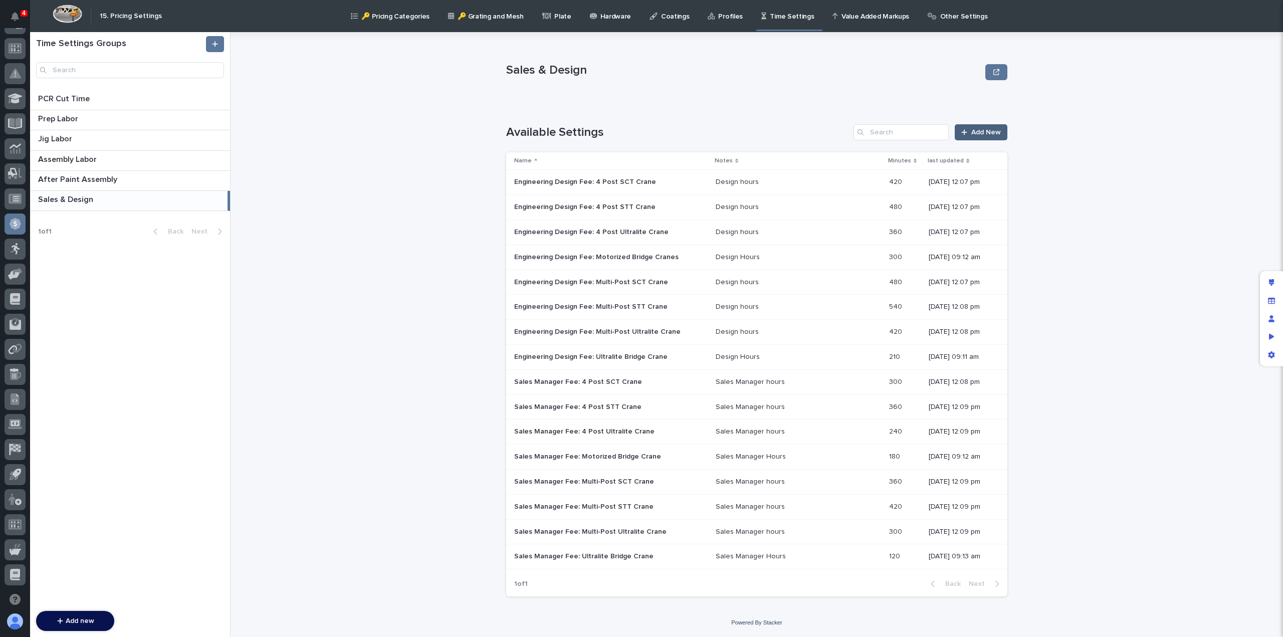
click at [992, 134] on span "Add New" at bounding box center [986, 132] width 30 height 7
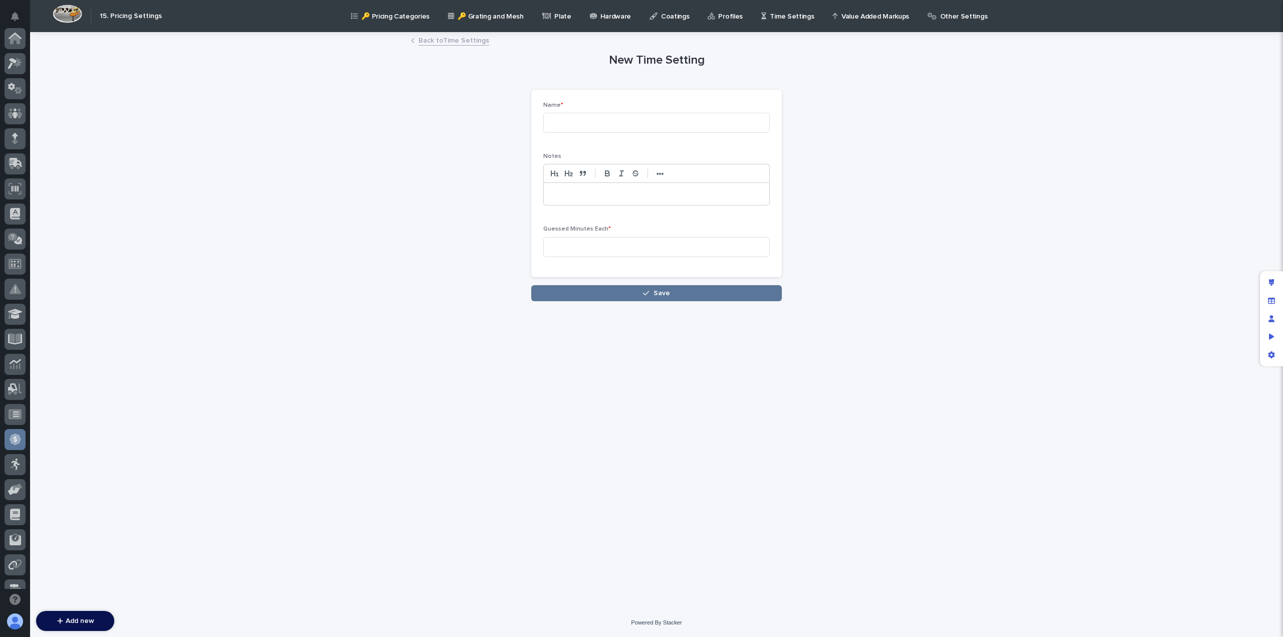
scroll to position [216, 0]
click at [603, 126] on input at bounding box center [656, 123] width 227 height 20
type input "C"
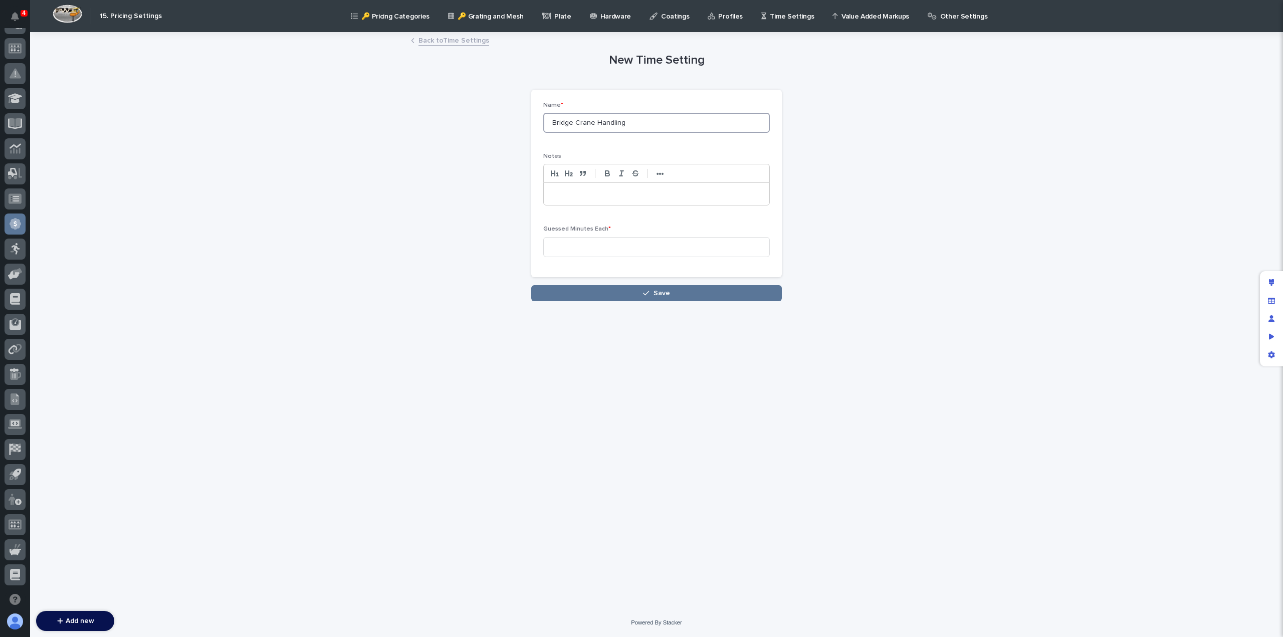
type input "Bridge Crane Handling"
click at [571, 191] on p at bounding box center [656, 194] width 211 height 10
click at [635, 120] on input "Bridge Crane Handling" at bounding box center [656, 123] width 227 height 20
click at [553, 122] on input "Bridge Crane Handling" at bounding box center [656, 123] width 227 height 20
type input "Ultralite Bridge Crane Handling"
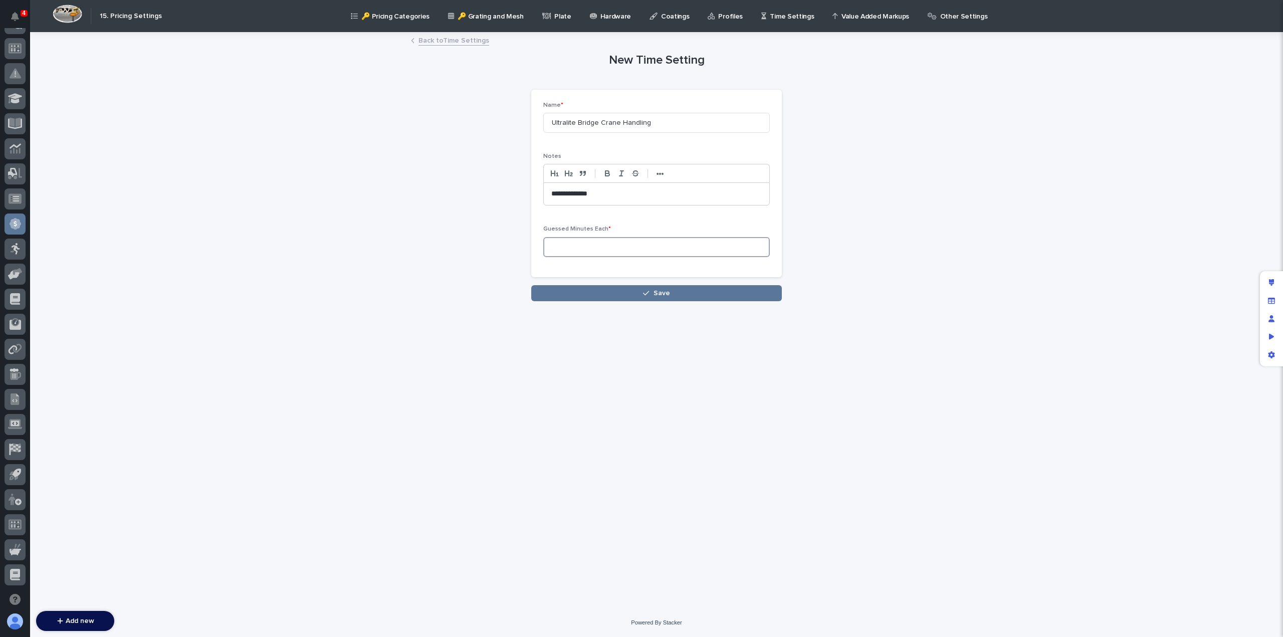
click at [580, 246] on input at bounding box center [656, 247] width 227 height 20
type input "90"
drag, startPoint x: 659, startPoint y: 118, endPoint x: 505, endPoint y: 124, distance: 154.5
click at [505, 124] on div "**********" at bounding box center [656, 167] width 491 height 268
click at [672, 289] on button "Save" at bounding box center [656, 293] width 251 height 16
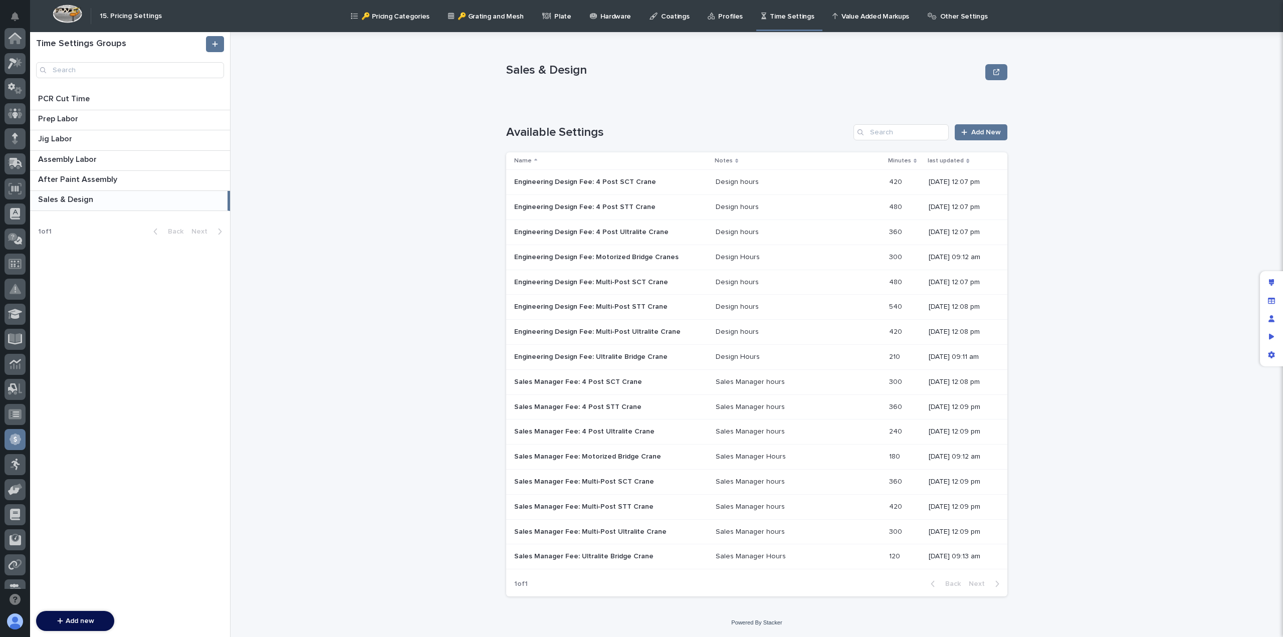
scroll to position [216, 0]
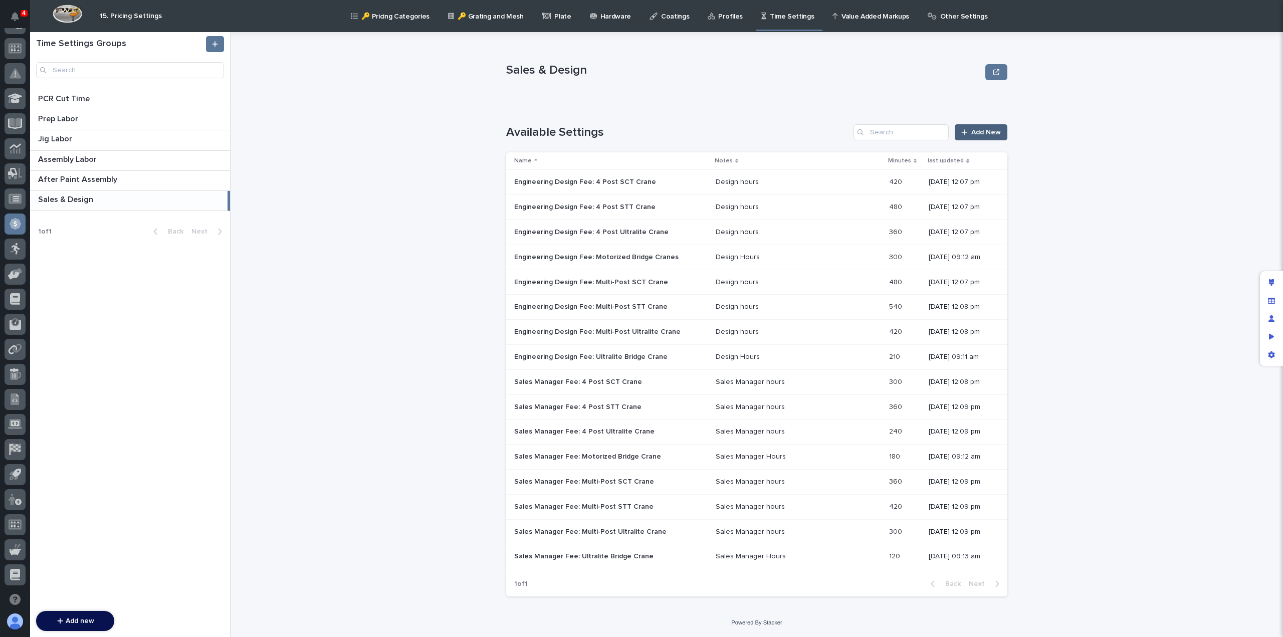
click at [984, 133] on span "Add New" at bounding box center [986, 132] width 30 height 7
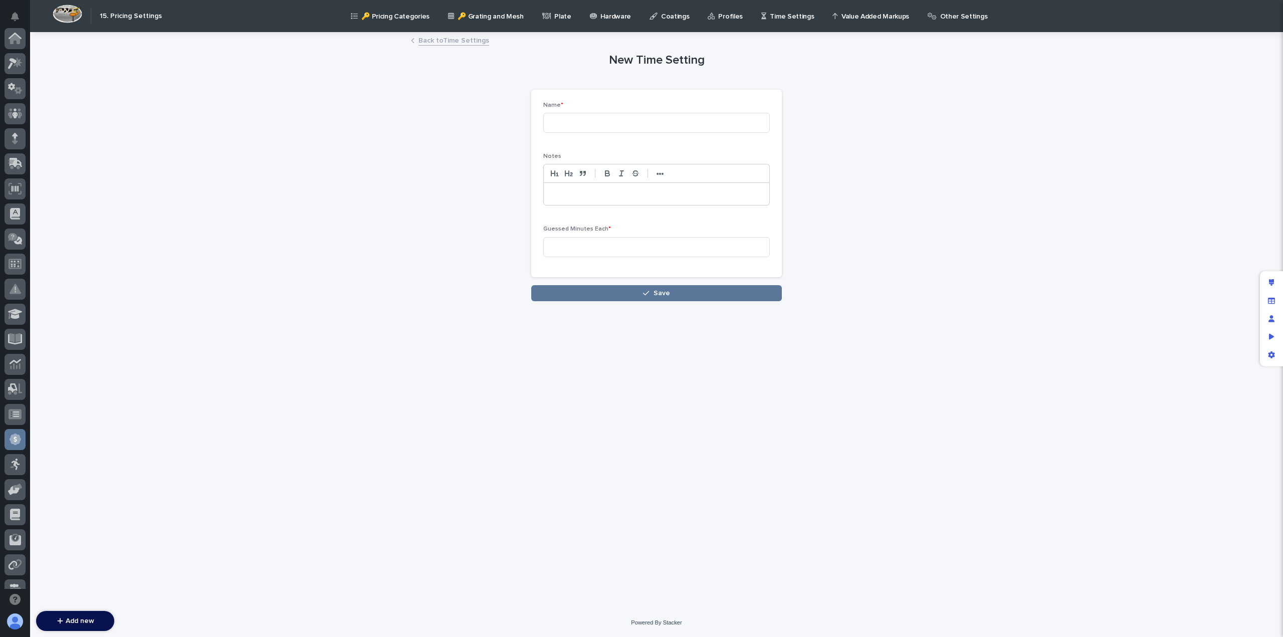
scroll to position [216, 0]
click at [581, 121] on input at bounding box center [656, 123] width 227 height 20
paste input "Ultralite Bridge Crane Handling"
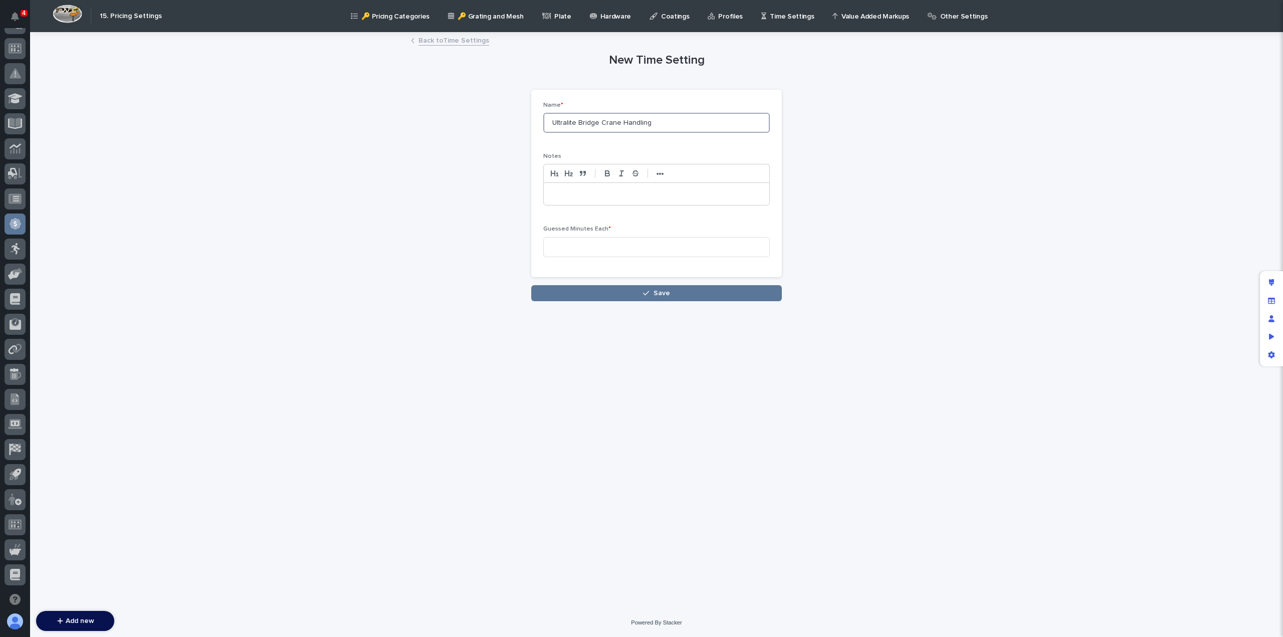
click at [560, 124] on input "Ultralite Bridge Crane Handling" at bounding box center [656, 123] width 227 height 20
type input "Motorized Bridge Crane Handling"
click at [578, 191] on p at bounding box center [656, 194] width 211 height 10
click at [591, 249] on input at bounding box center [656, 247] width 227 height 20
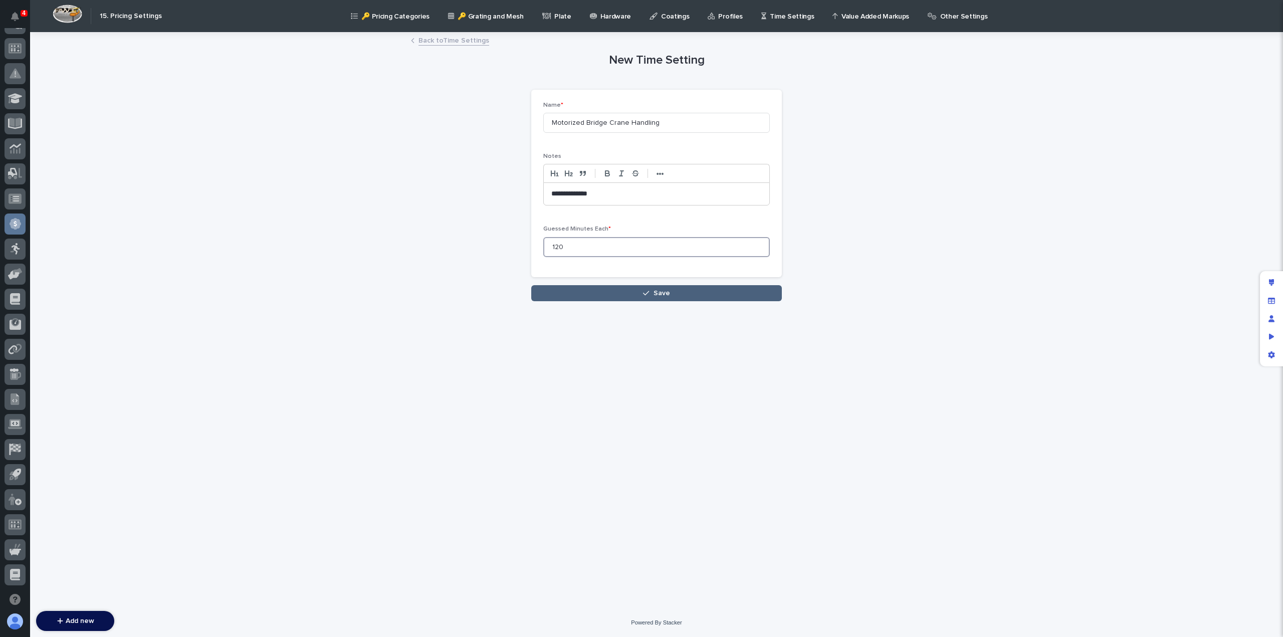
type input "120"
click at [629, 297] on button "Save" at bounding box center [656, 293] width 251 height 16
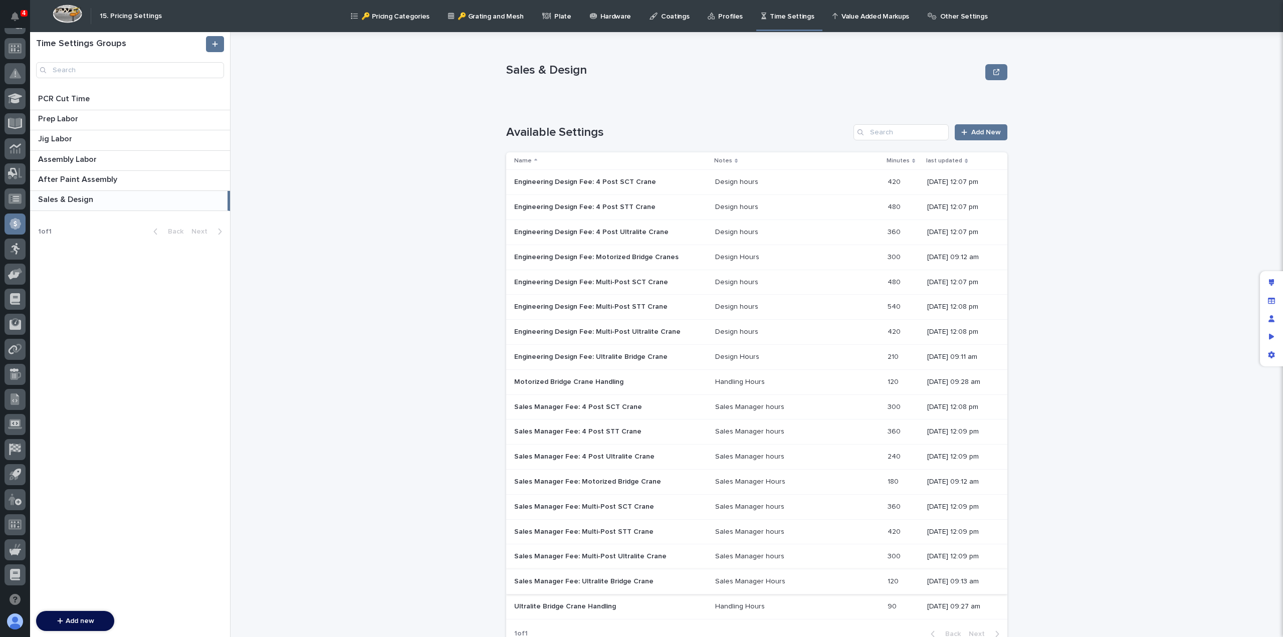
scroll to position [42, 0]
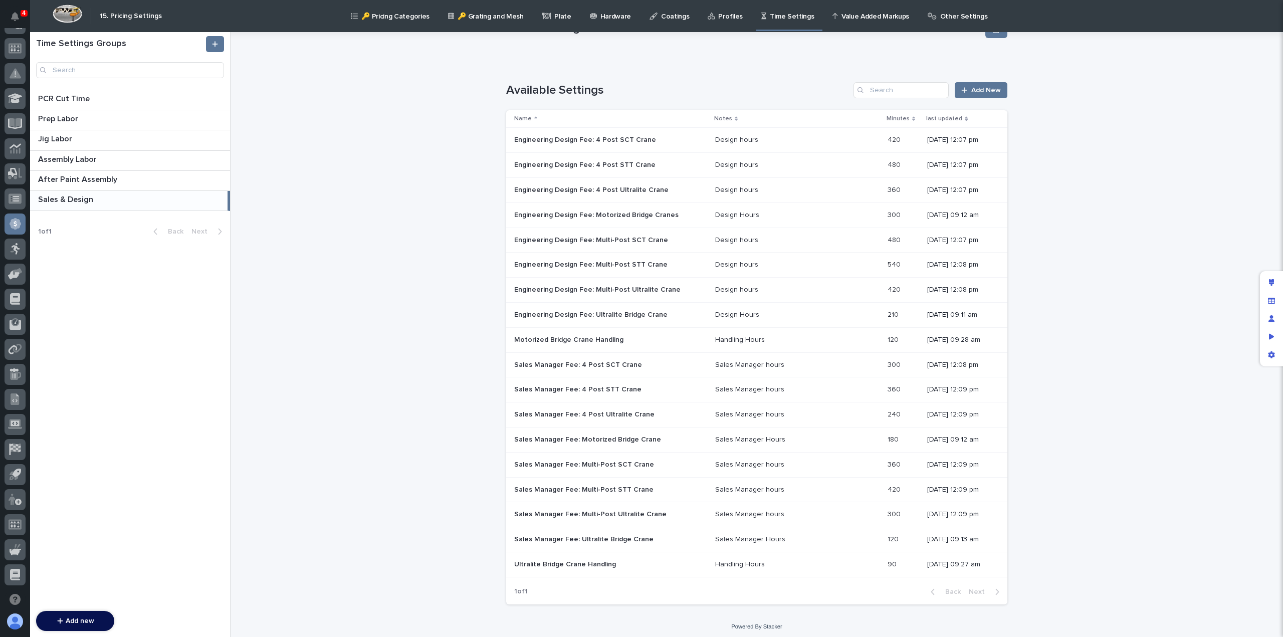
click at [589, 564] on p "Ultralite Bridge Crane Handling" at bounding box center [566, 563] width 104 height 11
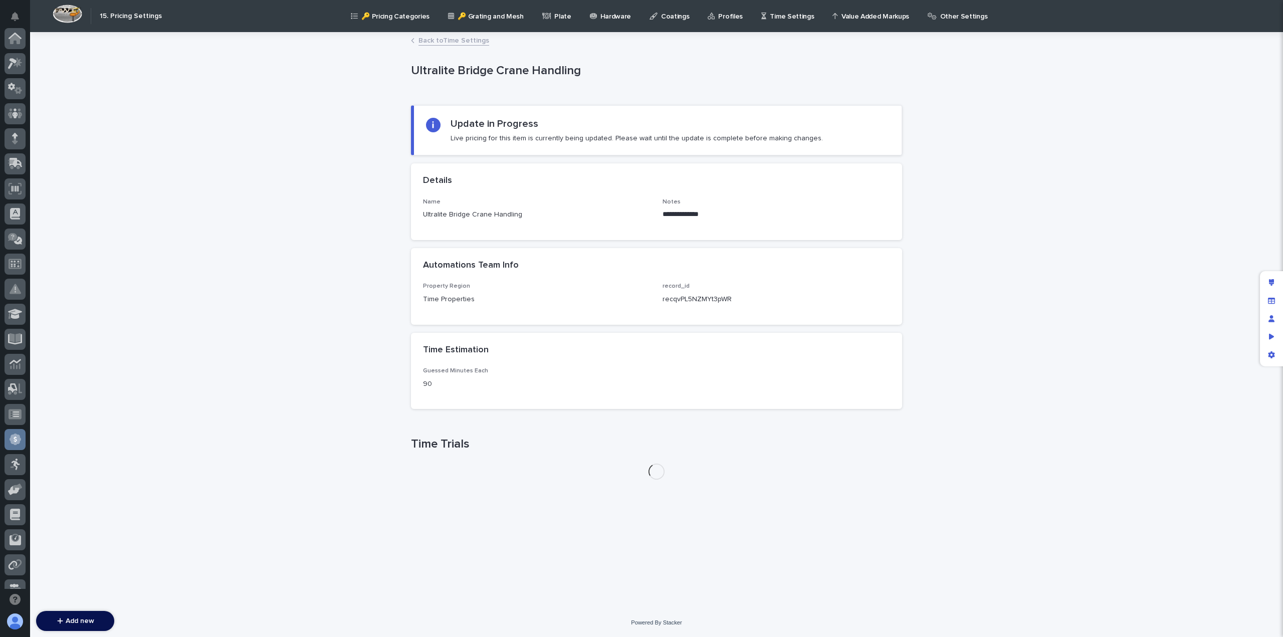
scroll to position [216, 0]
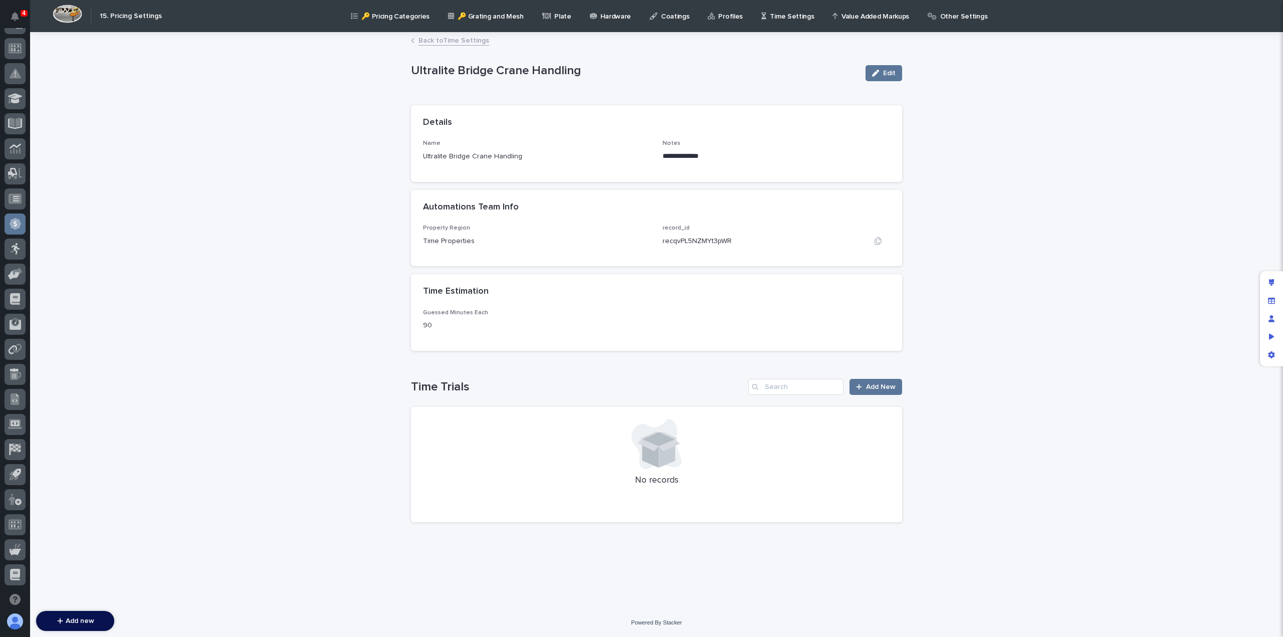
click at [700, 238] on p "recqvPL5NZMYt3pWR" at bounding box center [697, 241] width 69 height 11
copy p "recqvPL5NZMYt3pWR"
click at [452, 41] on link "Back to Time Settings" at bounding box center [454, 40] width 71 height 12
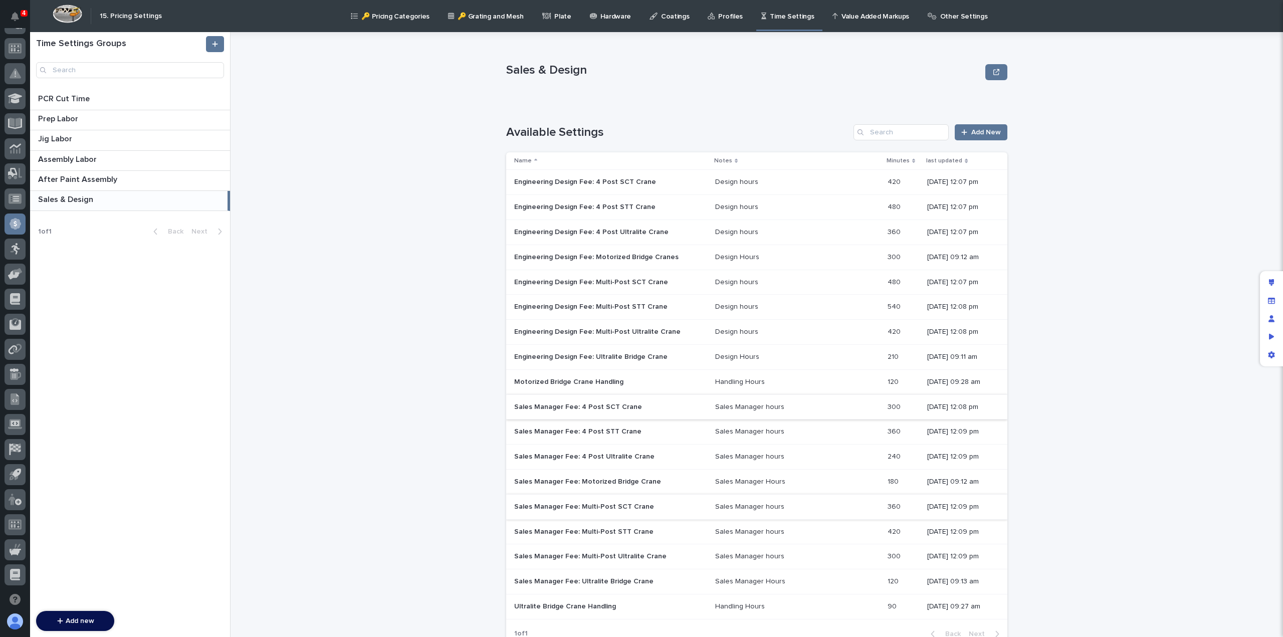
scroll to position [42, 0]
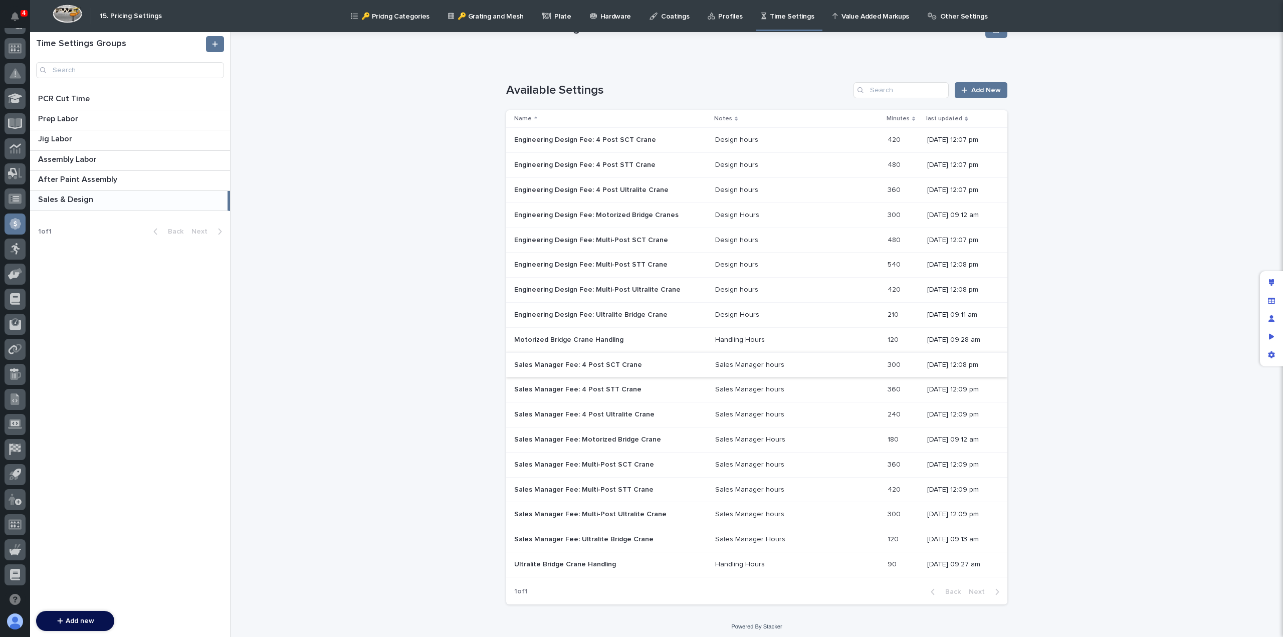
click at [586, 338] on p "Motorized Bridge Crane Handling" at bounding box center [569, 339] width 111 height 11
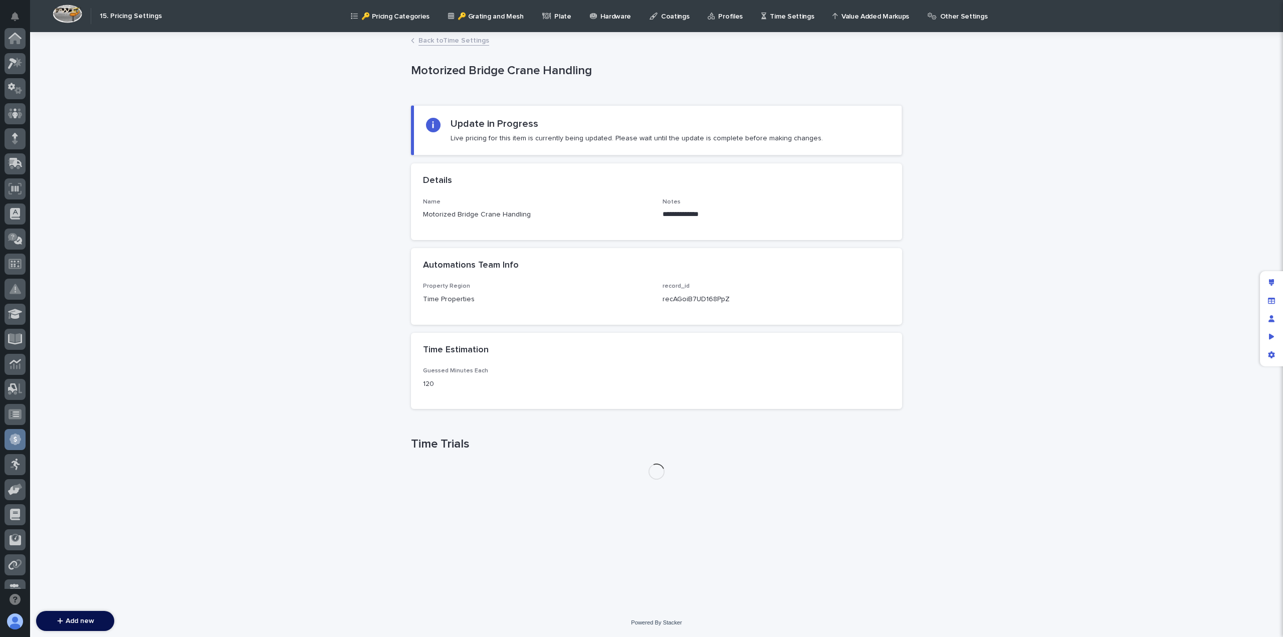
scroll to position [216, 0]
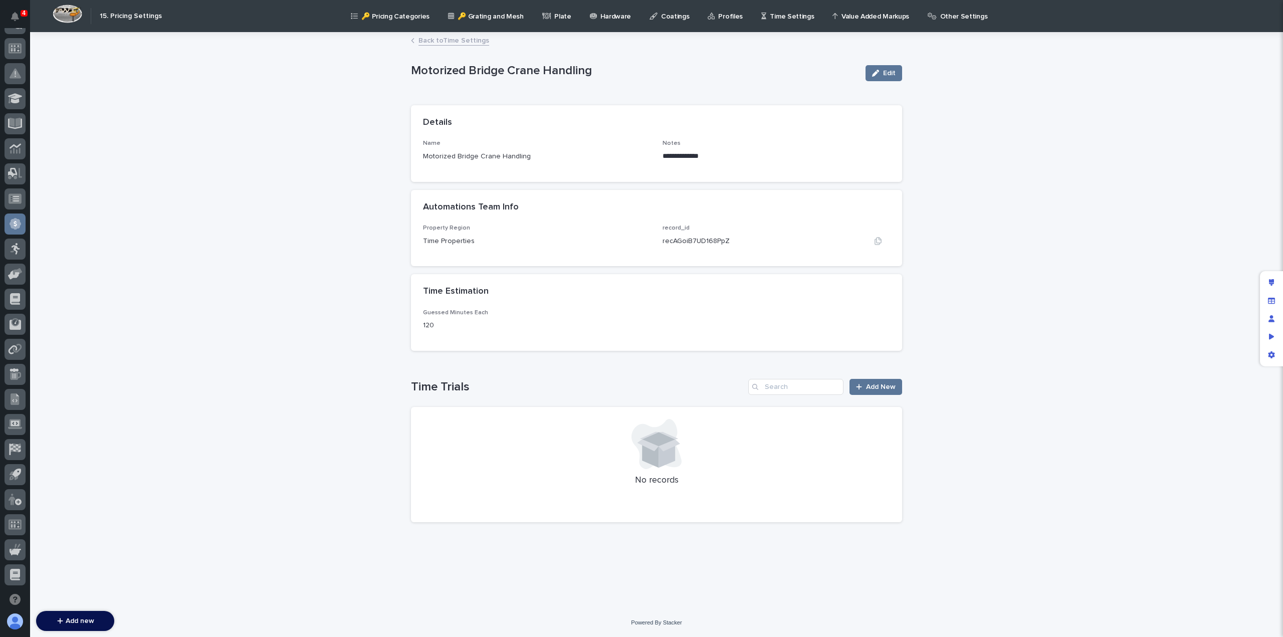
click at [709, 242] on p "recAGoiB7UD168PpZ" at bounding box center [696, 241] width 67 height 11
copy p "recAGoiB7UD168PpZ"
click at [940, 15] on p "Other Settings" at bounding box center [964, 10] width 48 height 21
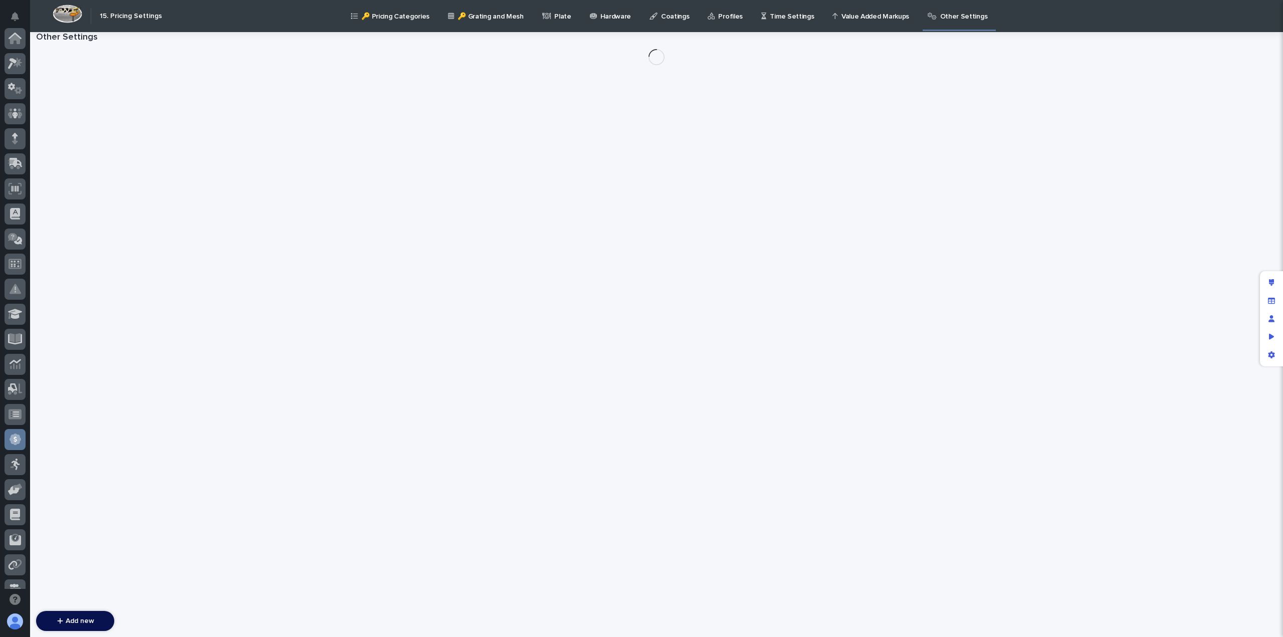
scroll to position [216, 0]
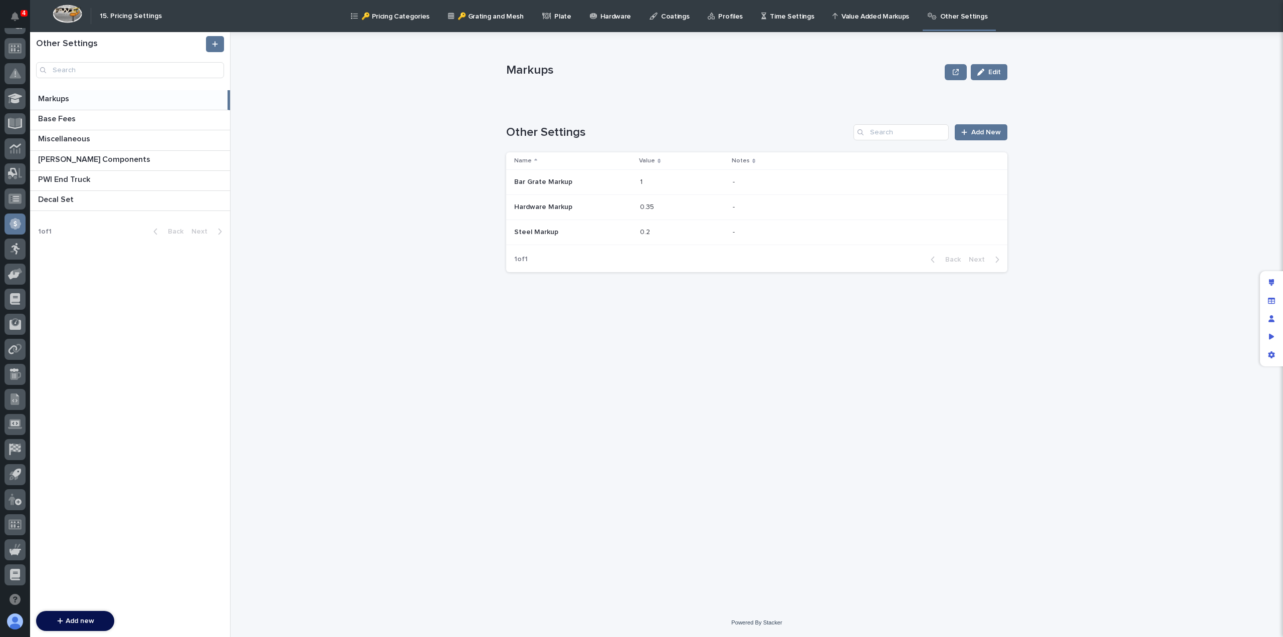
click at [55, 102] on p "Markups" at bounding box center [54, 98] width 33 height 12
click at [72, 155] on p "[PERSON_NAME] Components" at bounding box center [95, 159] width 114 height 12
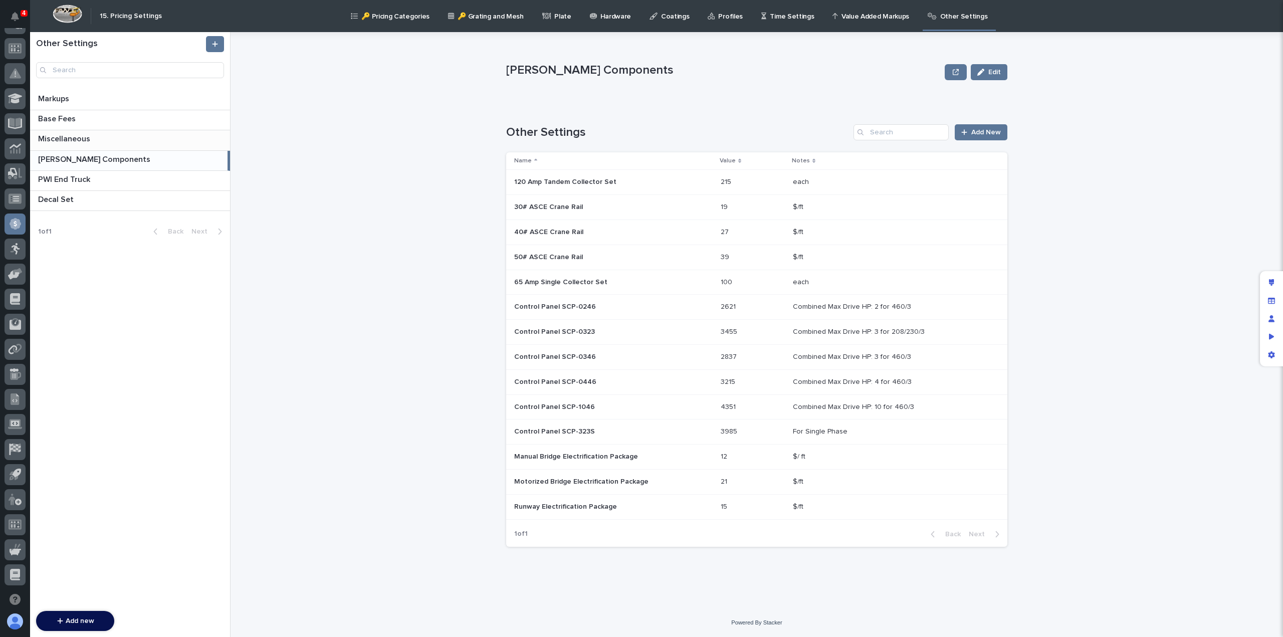
click at [70, 138] on p "Miscellaneous" at bounding box center [65, 138] width 54 height 12
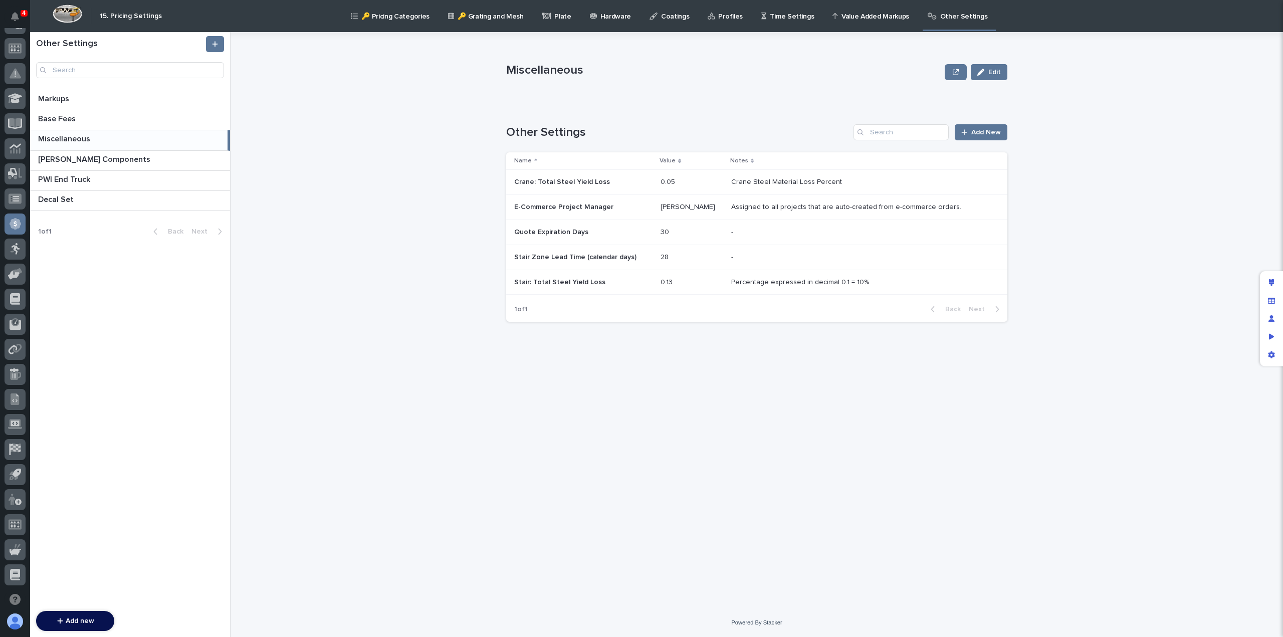
click at [683, 179] on p at bounding box center [692, 182] width 62 height 9
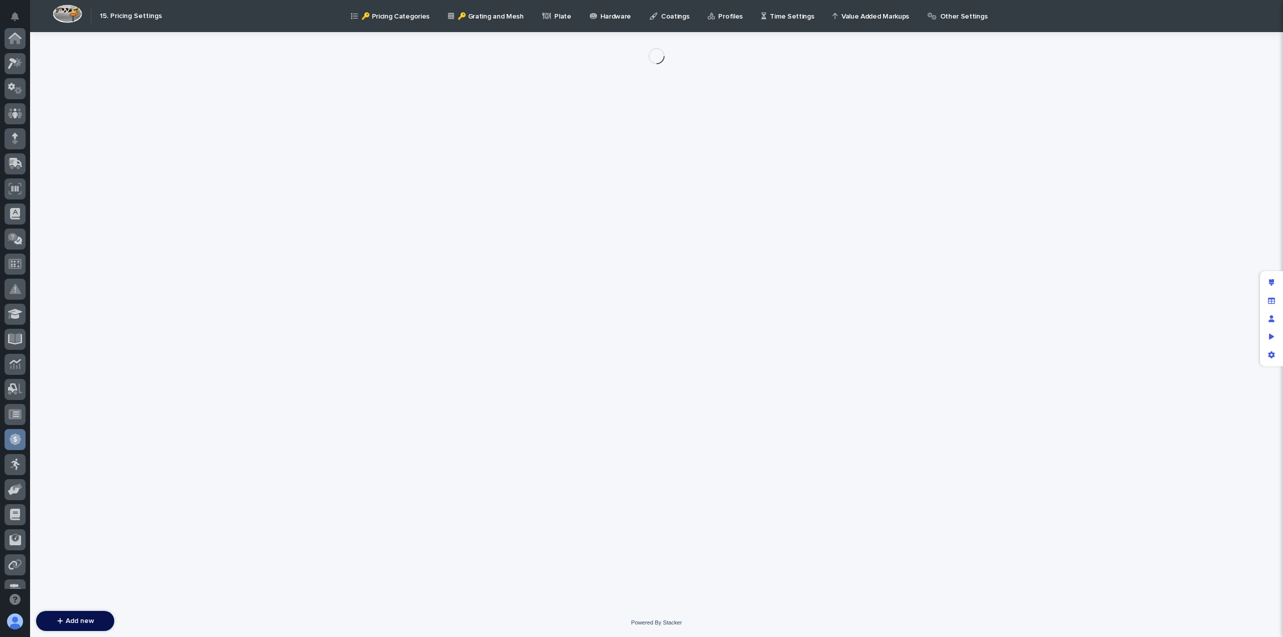
scroll to position [216, 0]
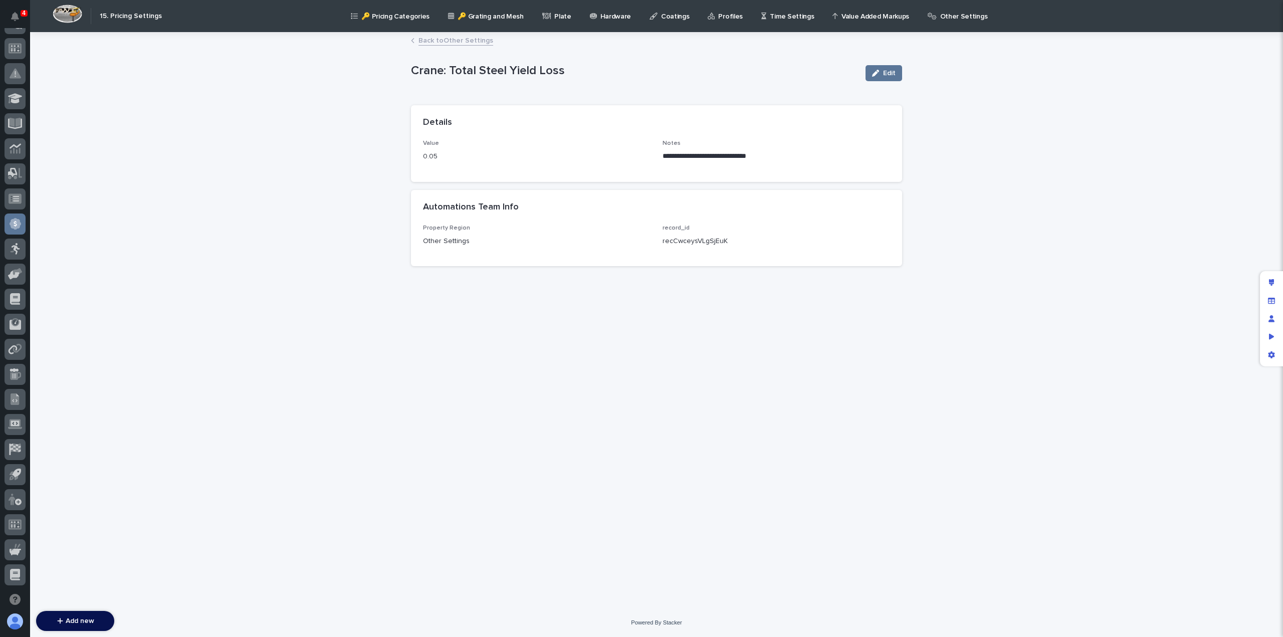
click at [431, 39] on link "Back to Other Settings" at bounding box center [456, 40] width 75 height 12
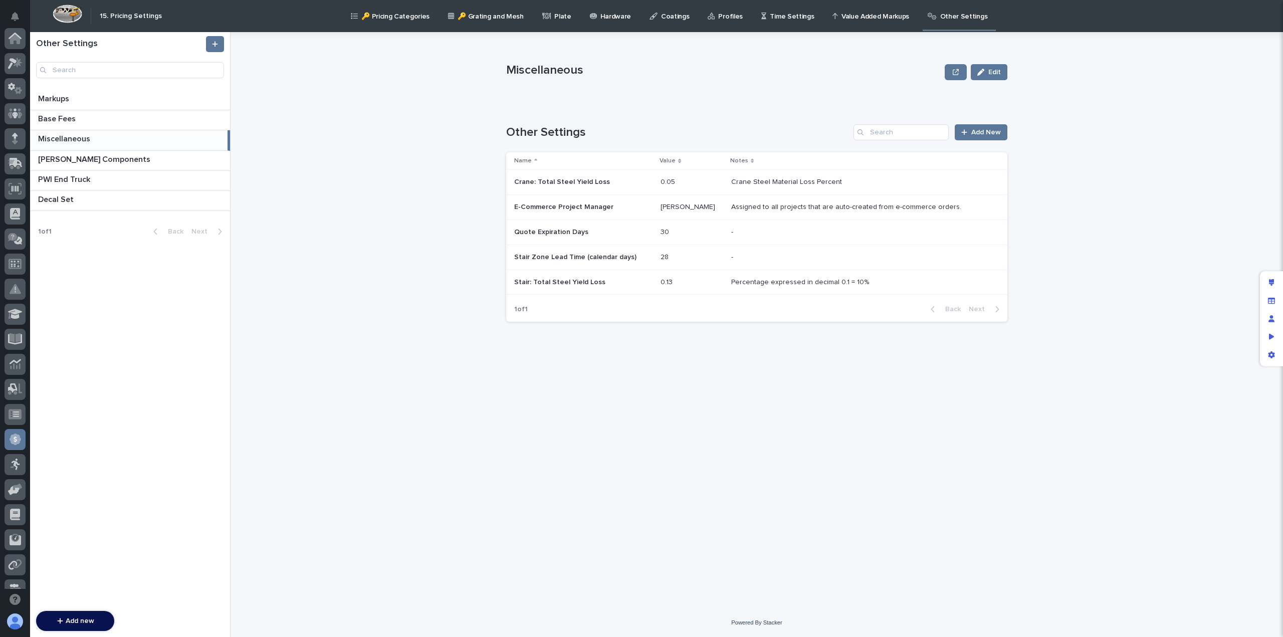
scroll to position [216, 0]
click at [64, 119] on p "Base Fees" at bounding box center [58, 118] width 40 height 12
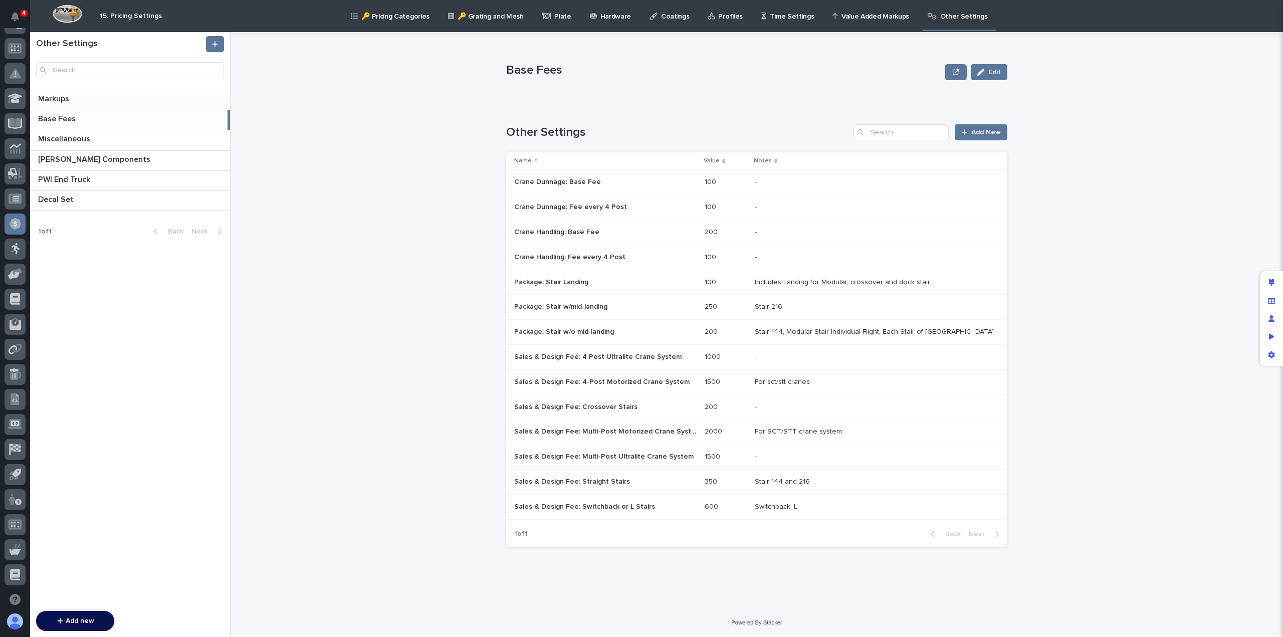
click at [61, 100] on p "Markups" at bounding box center [54, 98] width 33 height 12
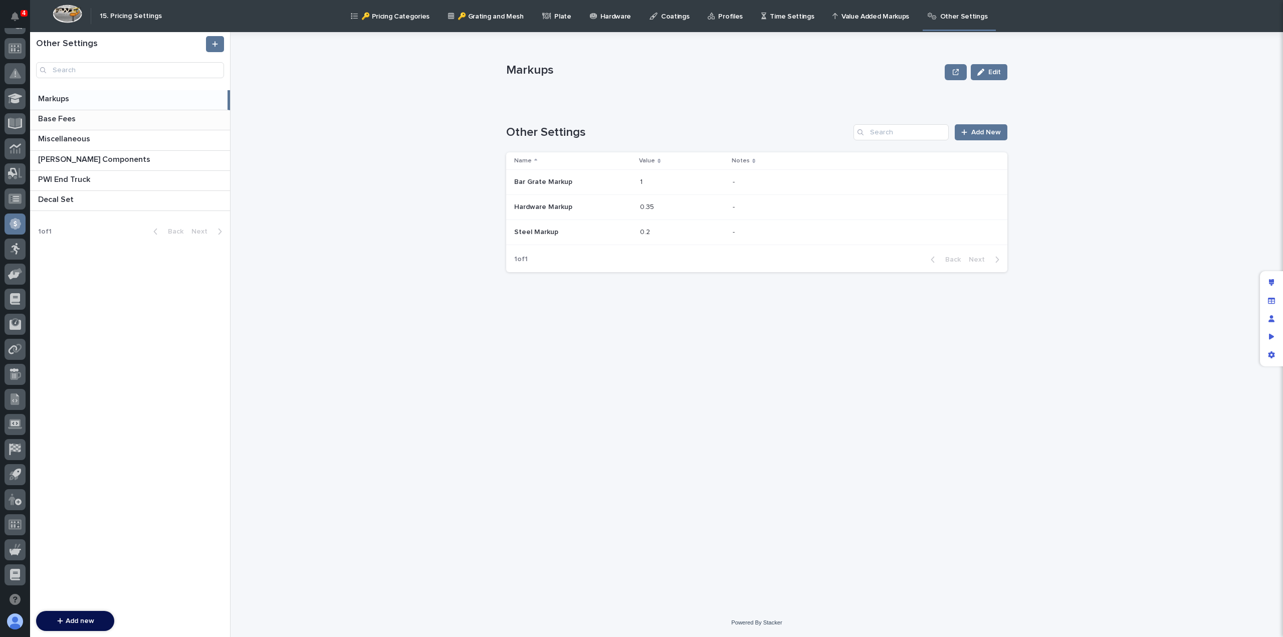
click at [60, 124] on div "Base Fees Base Fees" at bounding box center [130, 120] width 200 height 20
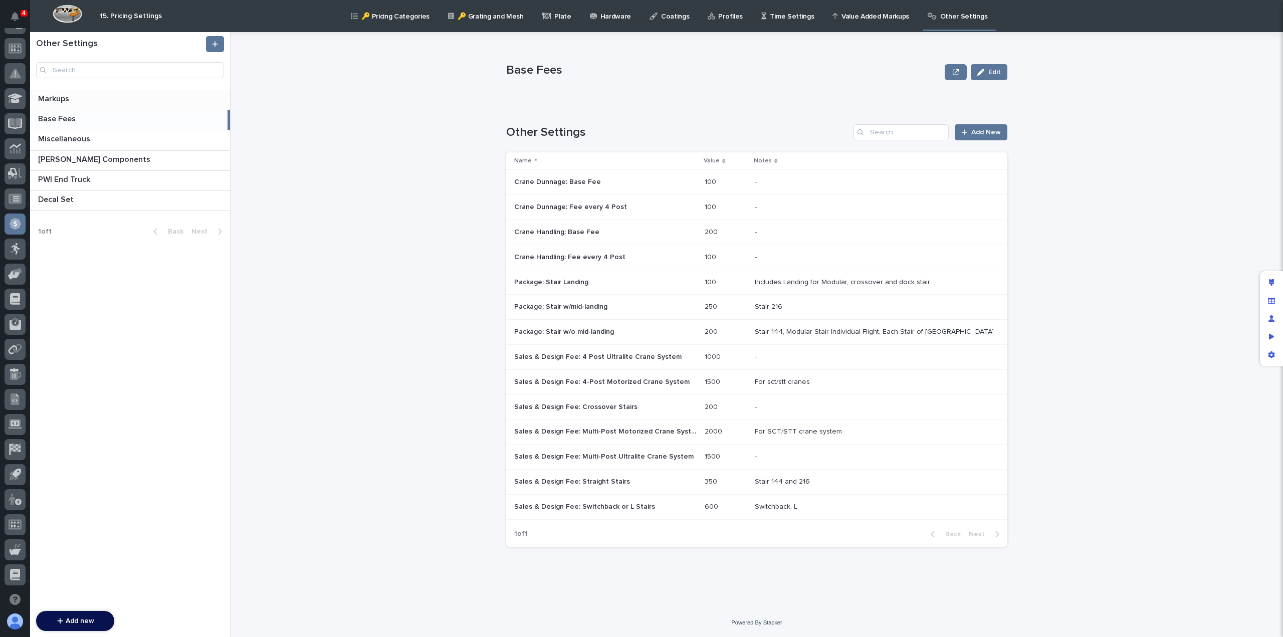
click at [61, 107] on div "Markups Markups" at bounding box center [130, 100] width 200 height 20
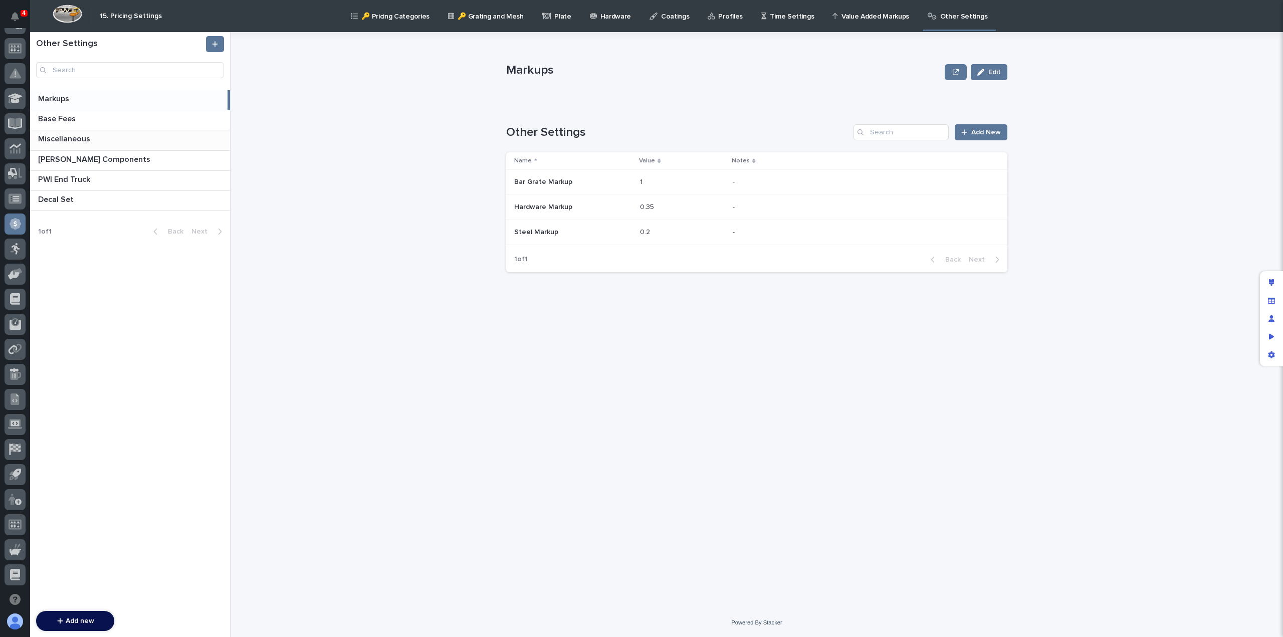
click at [80, 136] on p "Miscellaneous" at bounding box center [65, 138] width 54 height 12
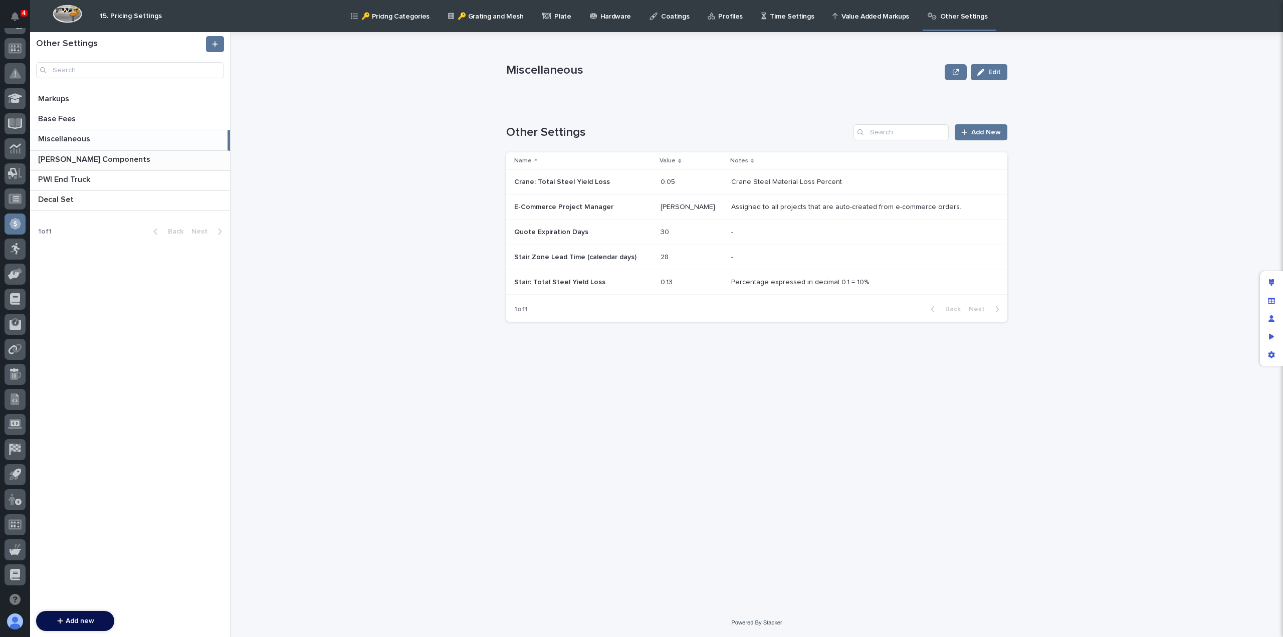
click at [101, 161] on p "[PERSON_NAME] Components" at bounding box center [95, 159] width 114 height 12
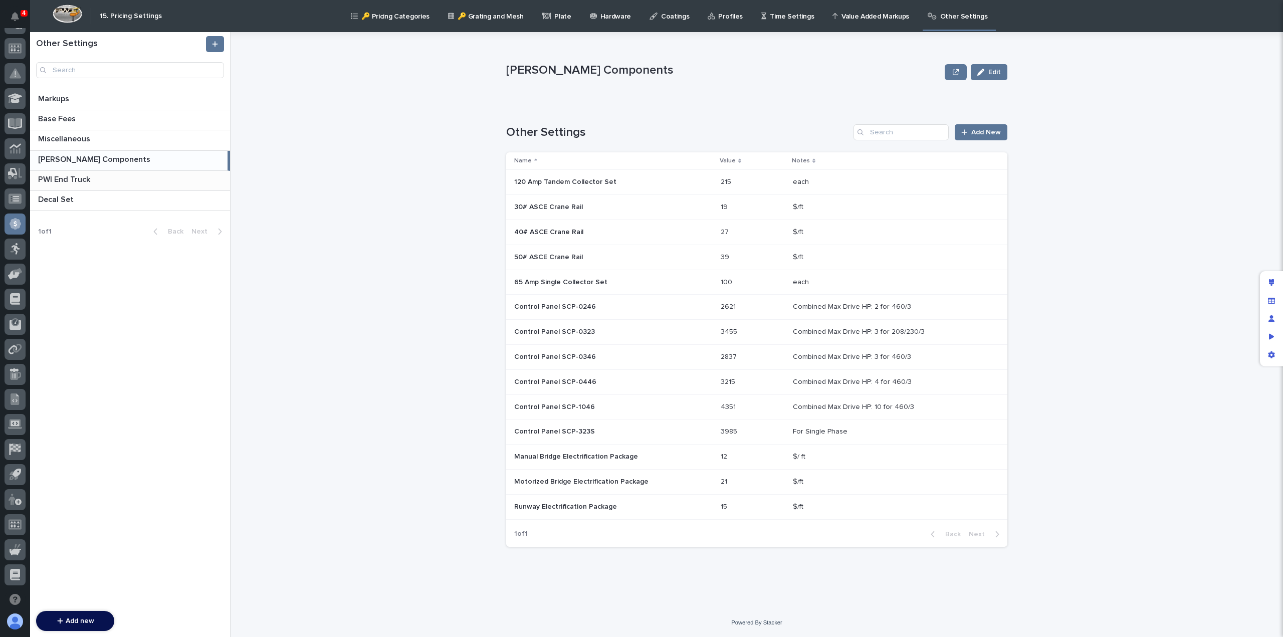
click at [93, 180] on p at bounding box center [132, 180] width 188 height 10
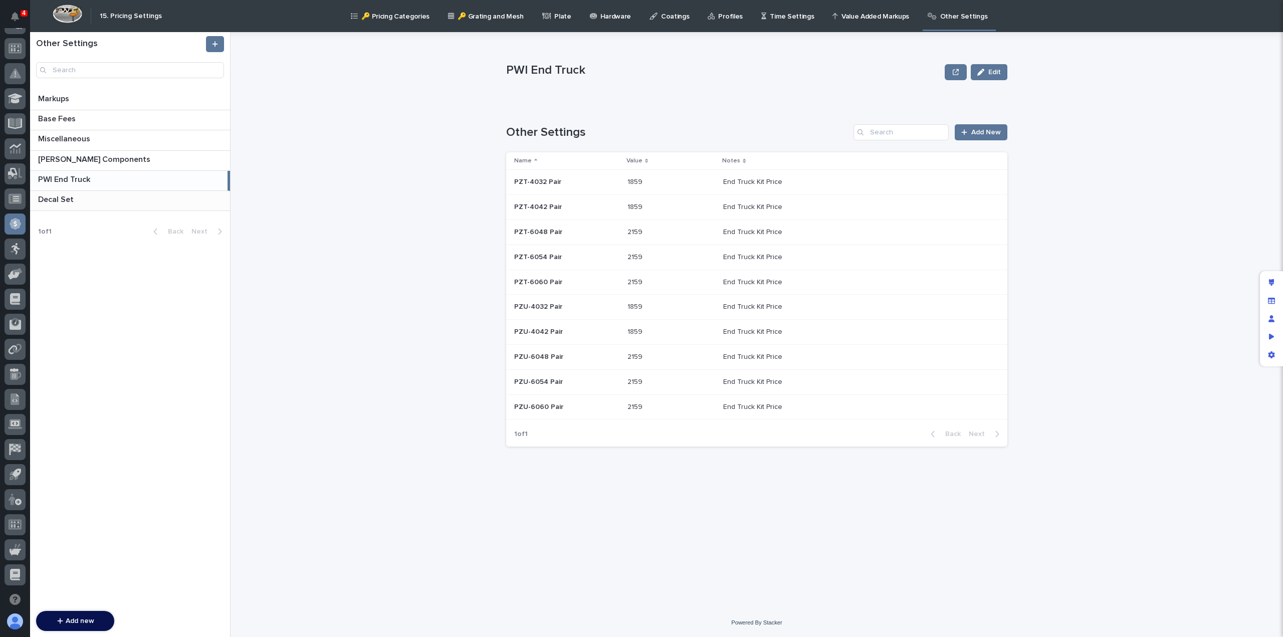
click at [76, 195] on p at bounding box center [132, 200] width 188 height 10
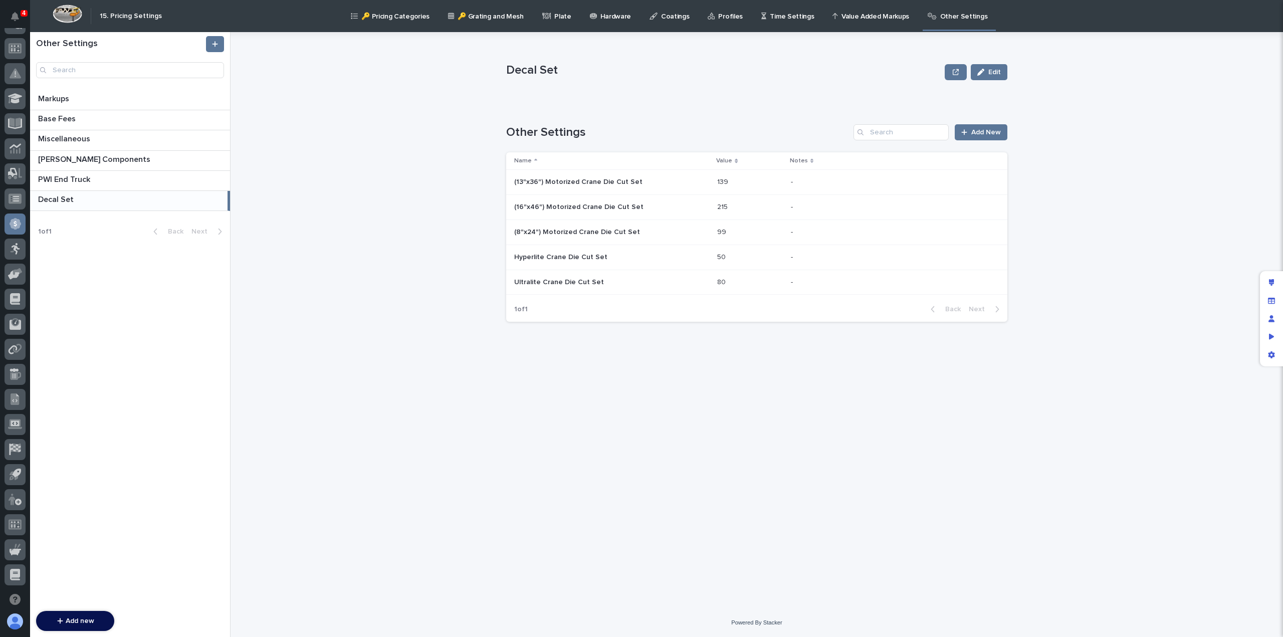
click at [407, 18] on p "🔑 Pricing Categories" at bounding box center [395, 10] width 68 height 21
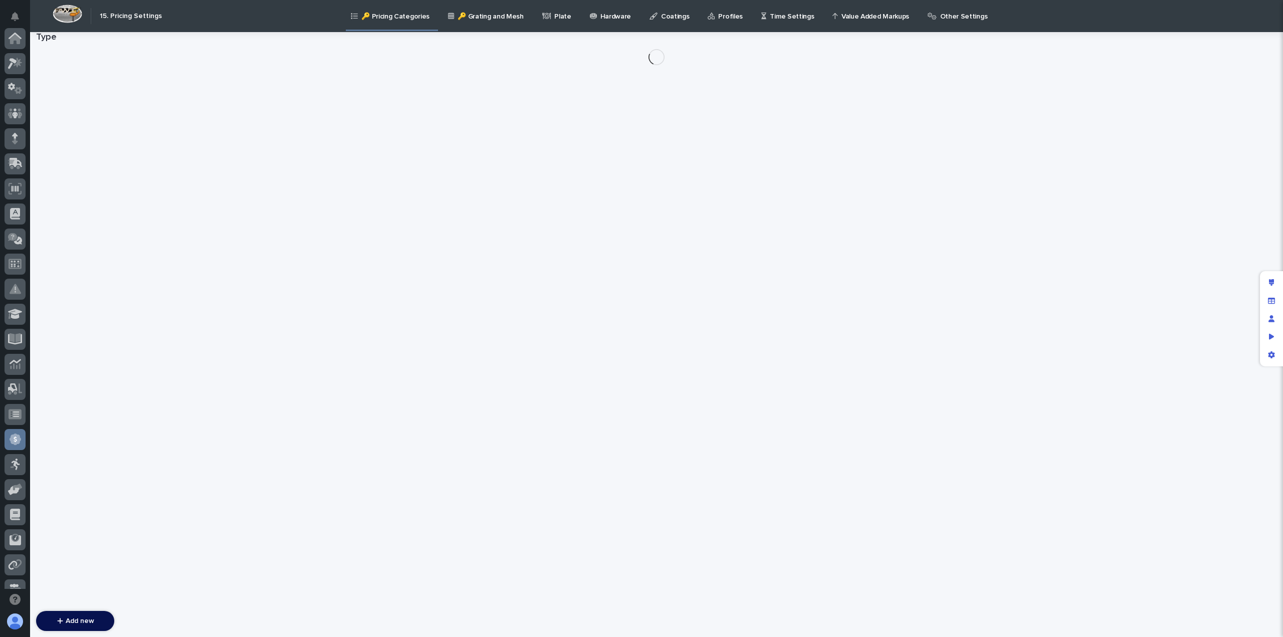
scroll to position [216, 0]
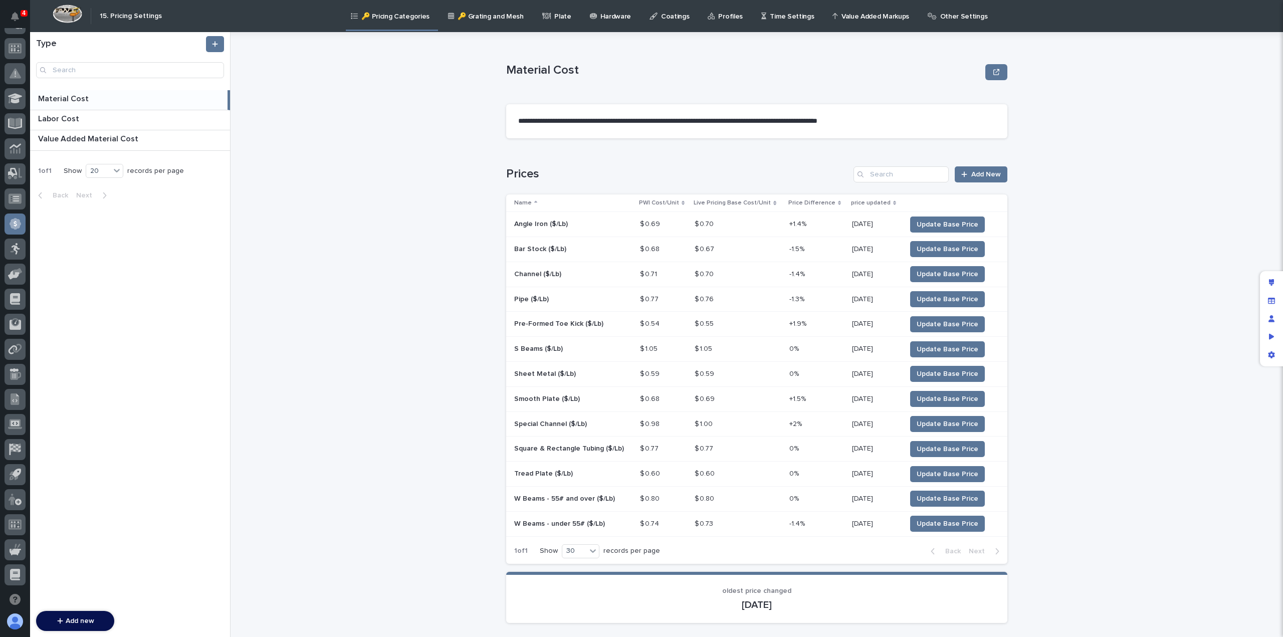
click at [64, 98] on p "Material Cost" at bounding box center [64, 98] width 53 height 12
click at [68, 108] on div "Material Cost Material Cost" at bounding box center [129, 100] width 198 height 20
click at [70, 118] on p "Labor Cost" at bounding box center [59, 118] width 43 height 12
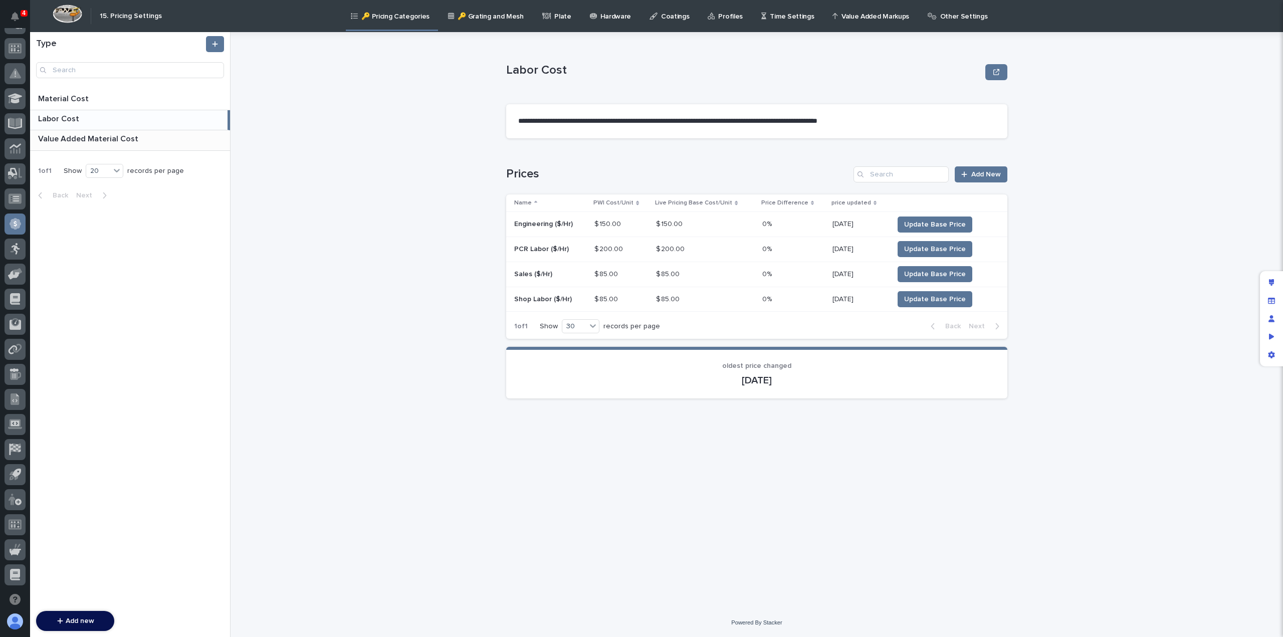
click at [77, 138] on p "Value Added Material Cost" at bounding box center [89, 138] width 102 height 12
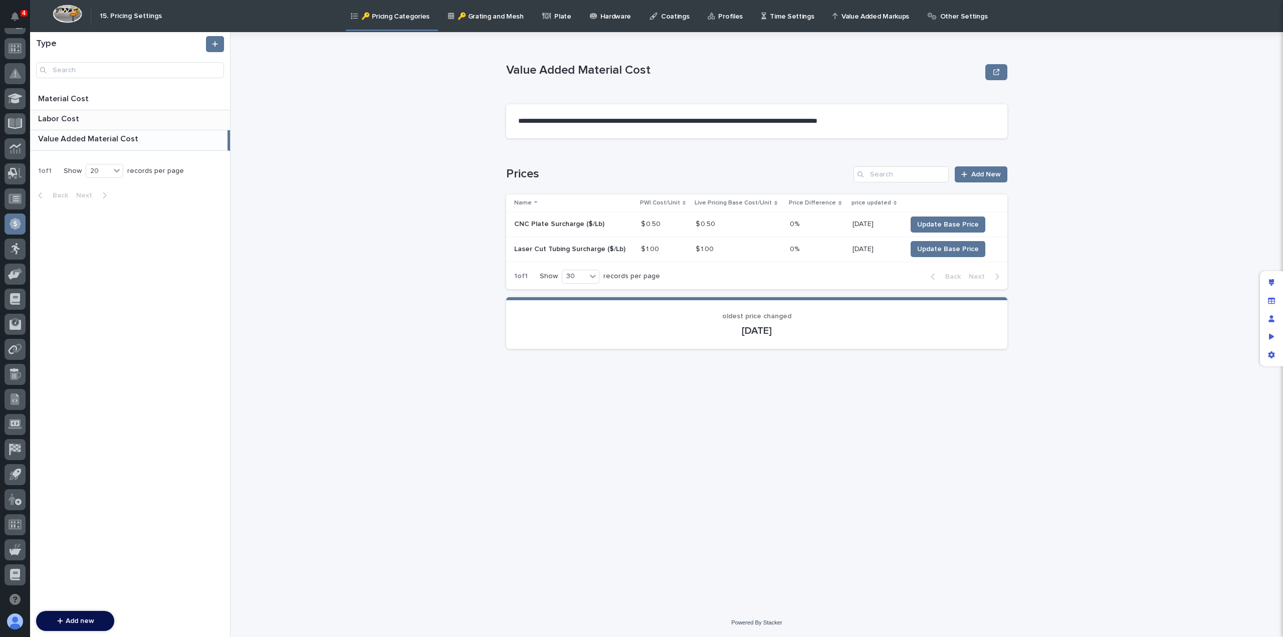
click at [74, 121] on p "Labor Cost" at bounding box center [59, 118] width 43 height 12
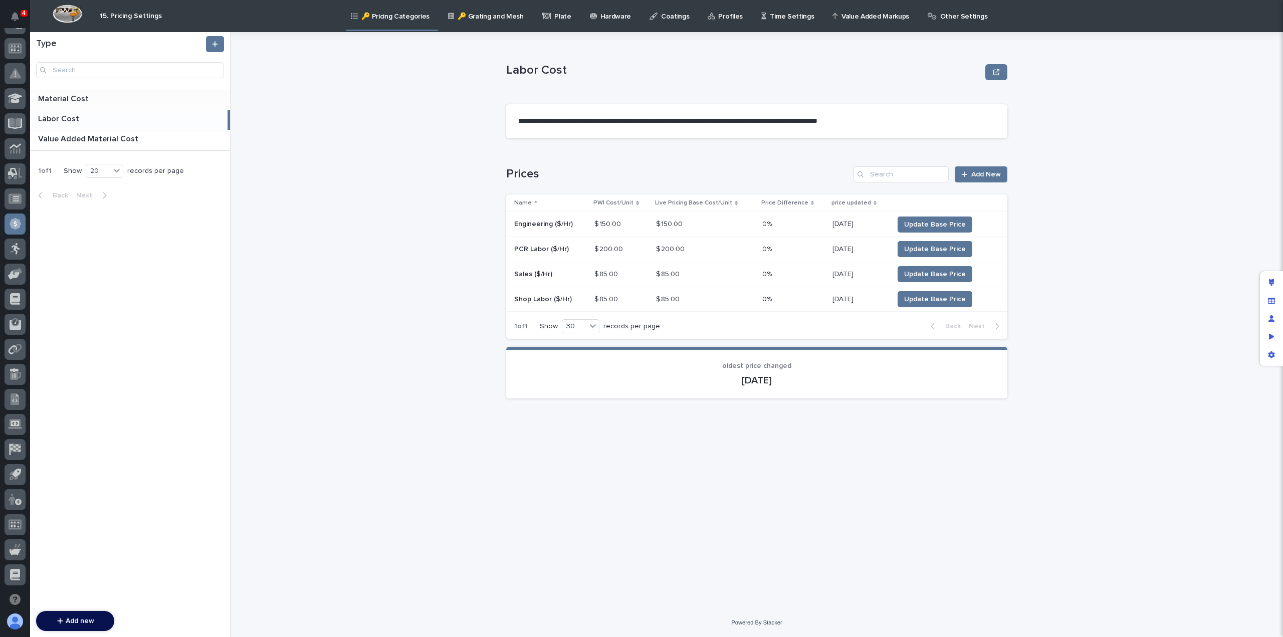
click at [75, 98] on p "Material Cost" at bounding box center [64, 98] width 53 height 12
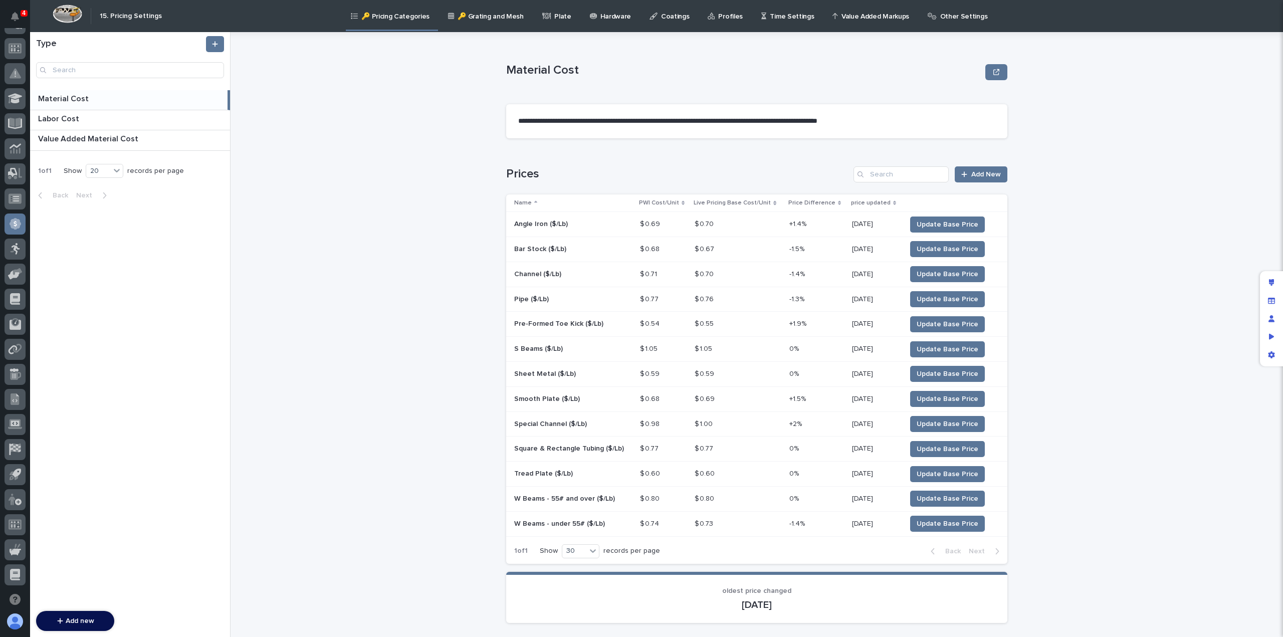
click at [852, 18] on p "Value Added Markups" at bounding box center [876, 10] width 68 height 21
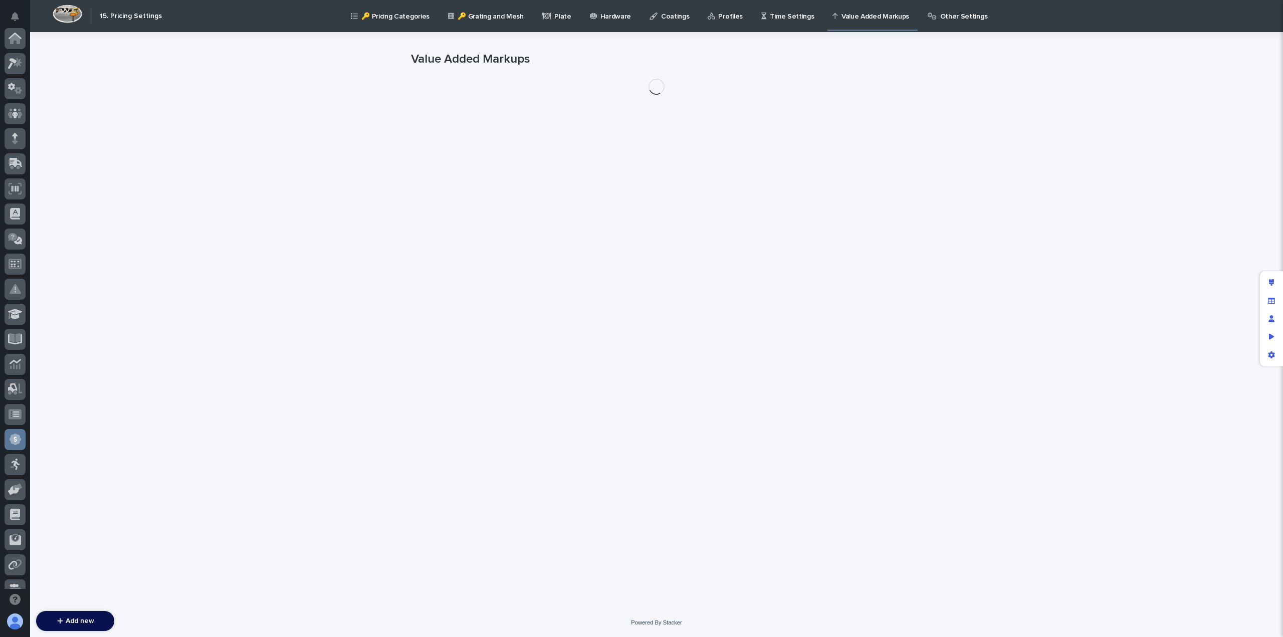
scroll to position [216, 0]
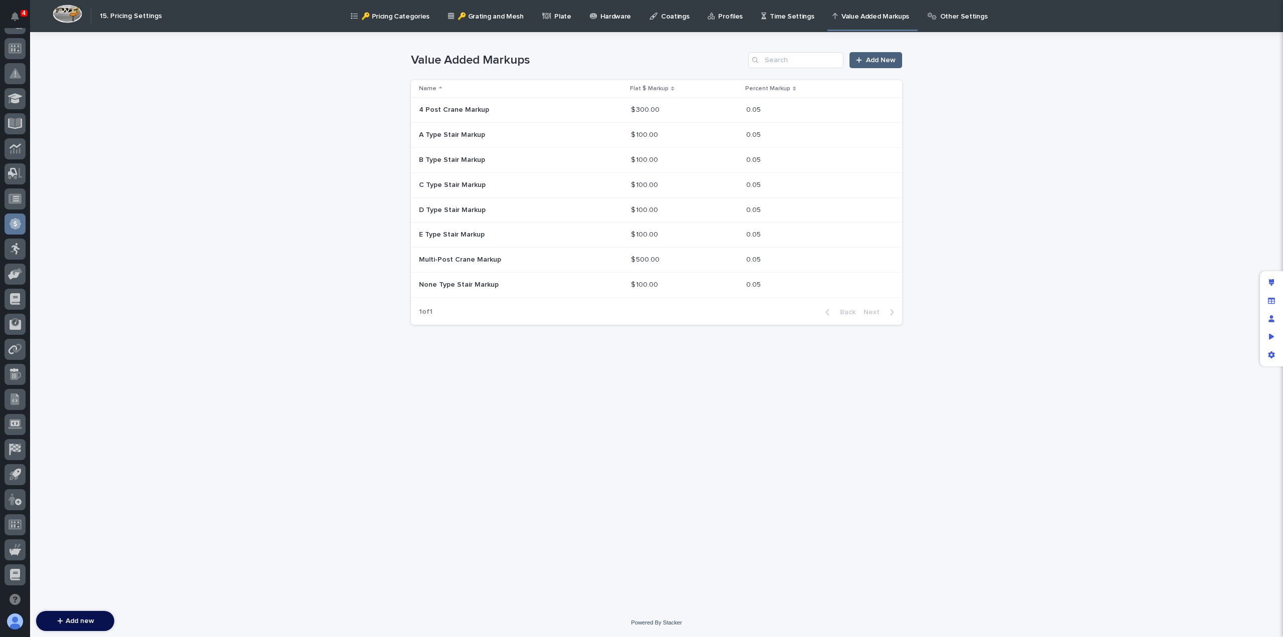
click at [881, 61] on span "Add New" at bounding box center [881, 60] width 30 height 7
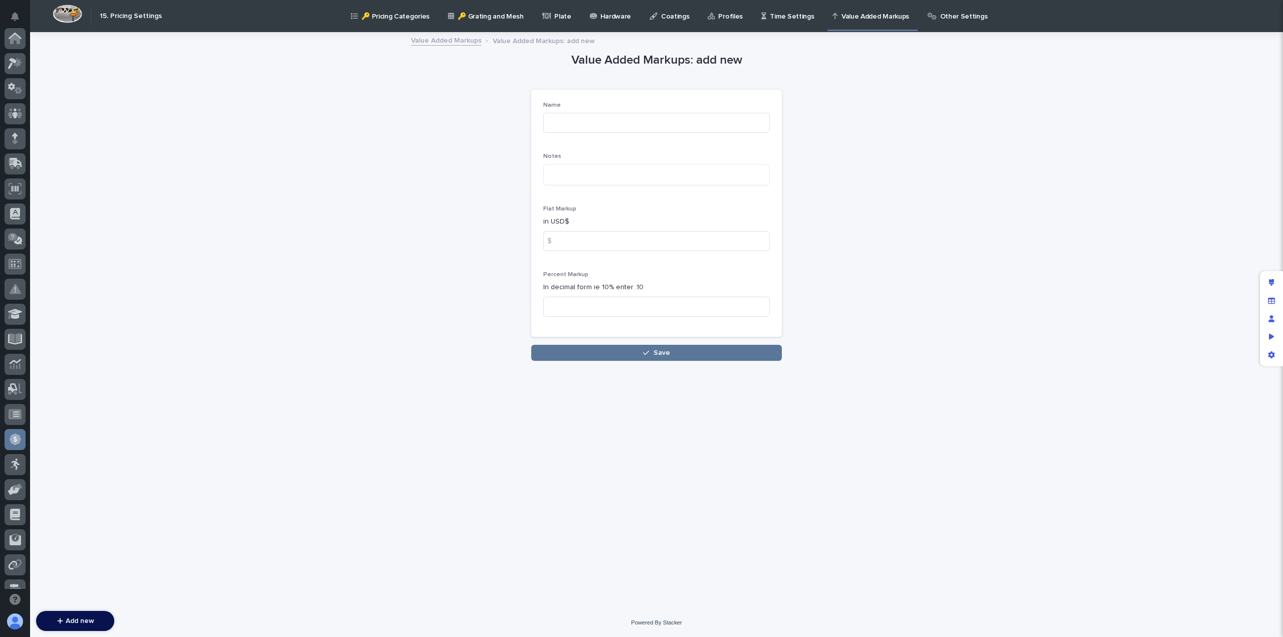
scroll to position [216, 0]
click at [569, 120] on input at bounding box center [656, 123] width 227 height 20
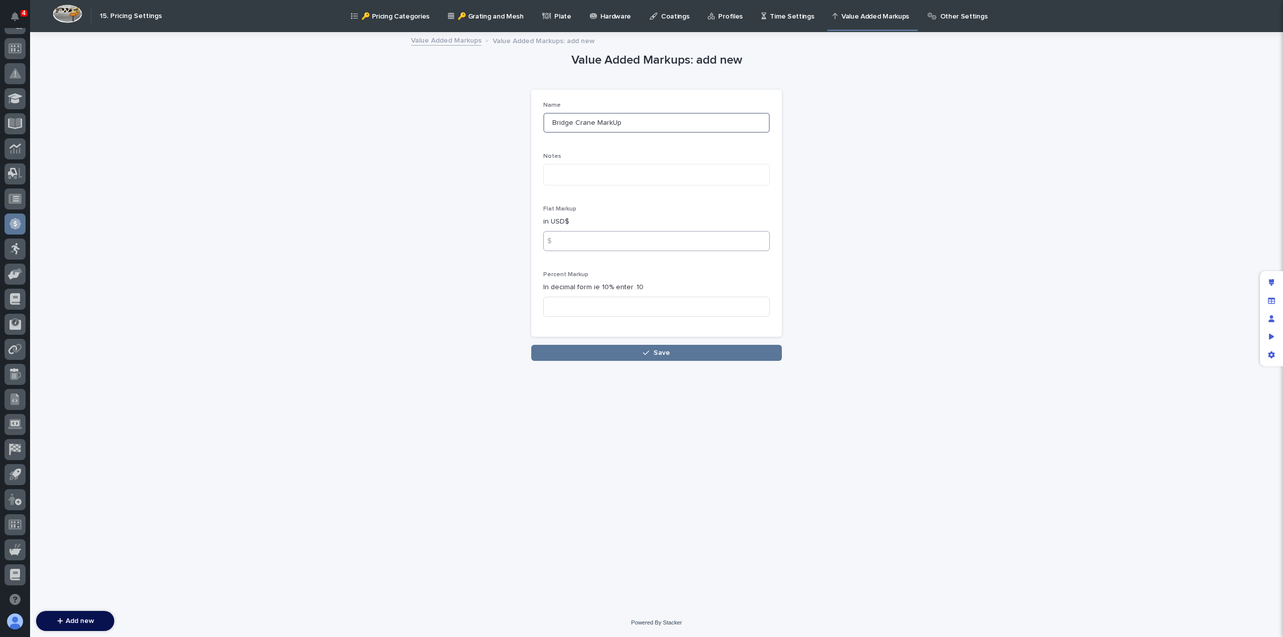
type input "Bridge Crane MarkUp"
click at [564, 240] on input at bounding box center [656, 241] width 227 height 20
type input "200"
click at [575, 304] on input at bounding box center [656, 307] width 227 height 20
type input "0.05"
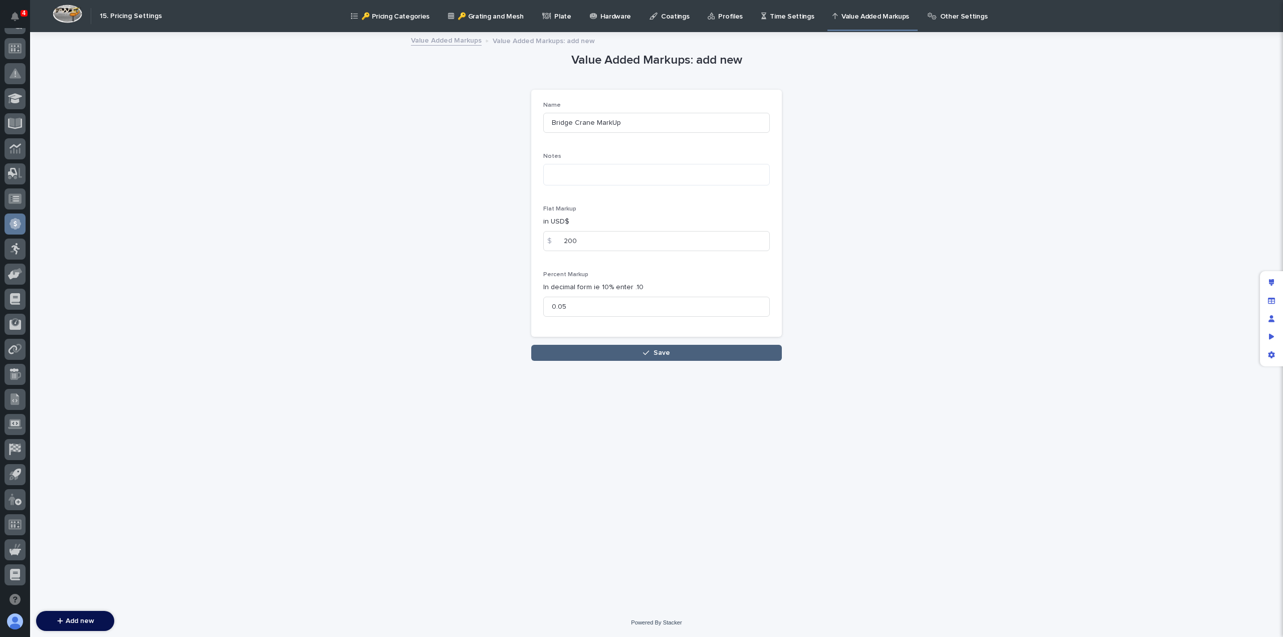
click at [609, 352] on button "Save" at bounding box center [656, 353] width 251 height 16
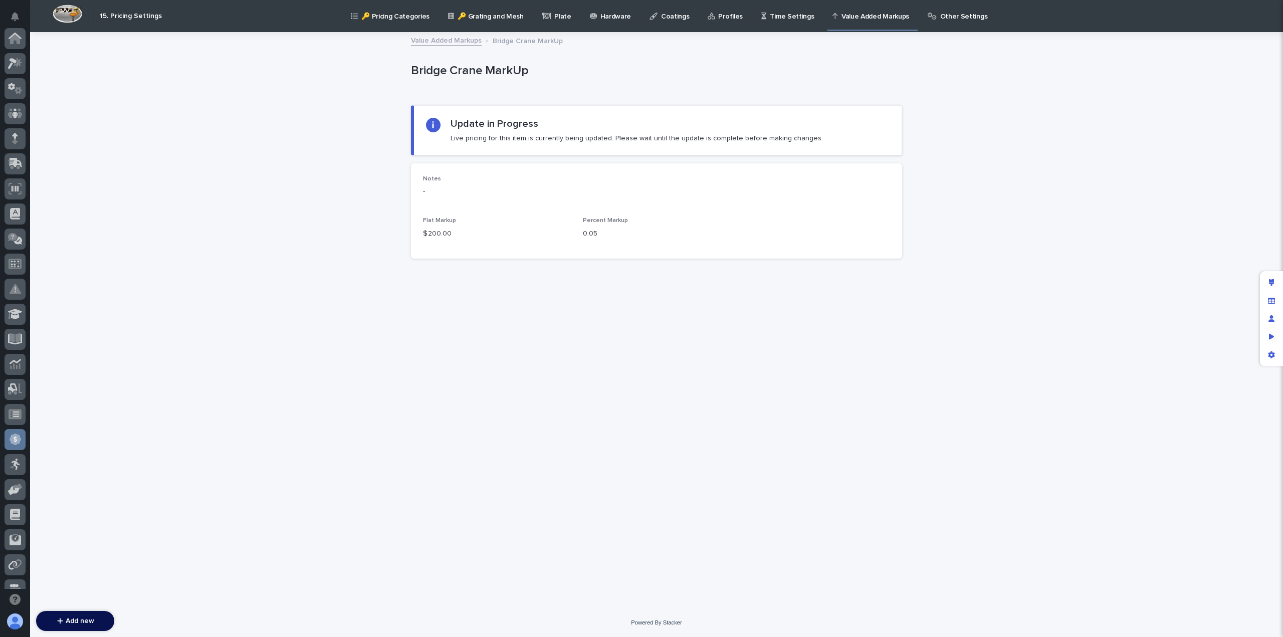
scroll to position [216, 0]
click at [445, 42] on link "Value Added Markups" at bounding box center [446, 40] width 71 height 12
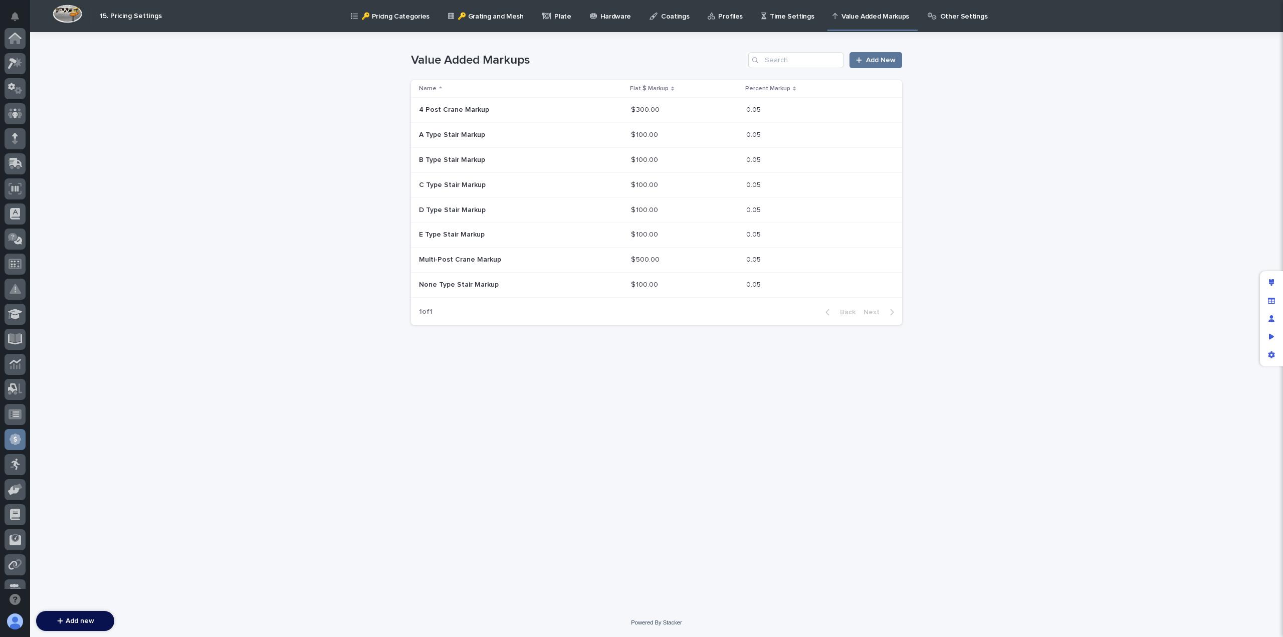
scroll to position [216, 0]
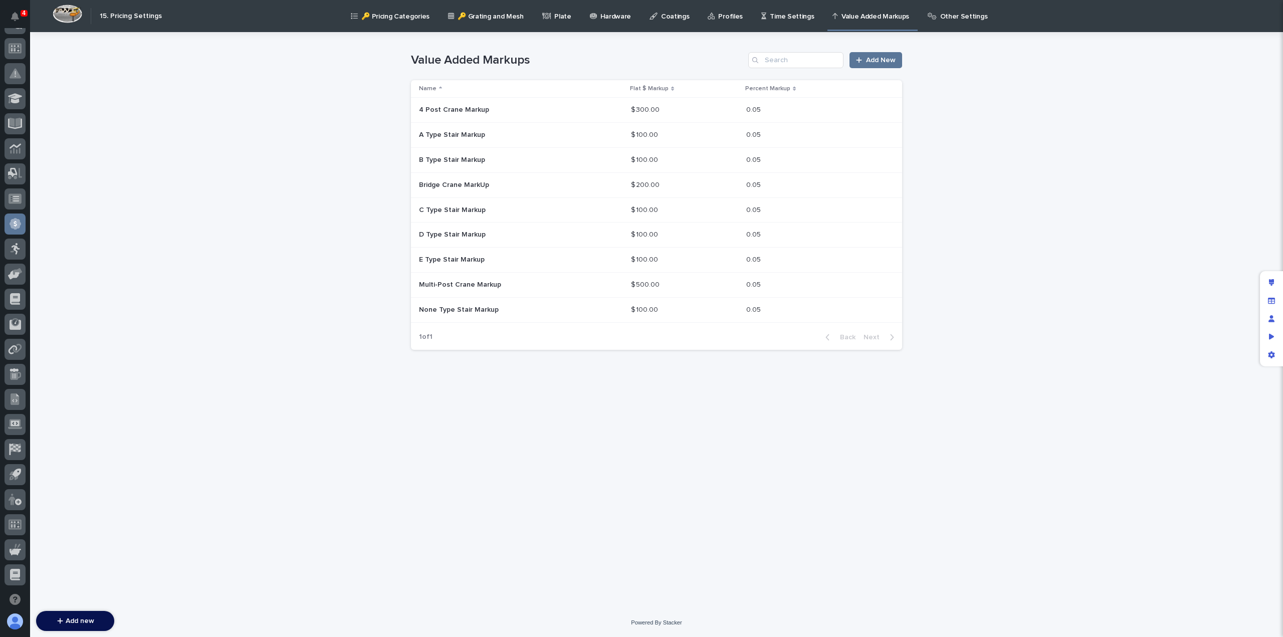
click at [468, 183] on p "Bridge Crane MarkUp" at bounding box center [455, 184] width 72 height 11
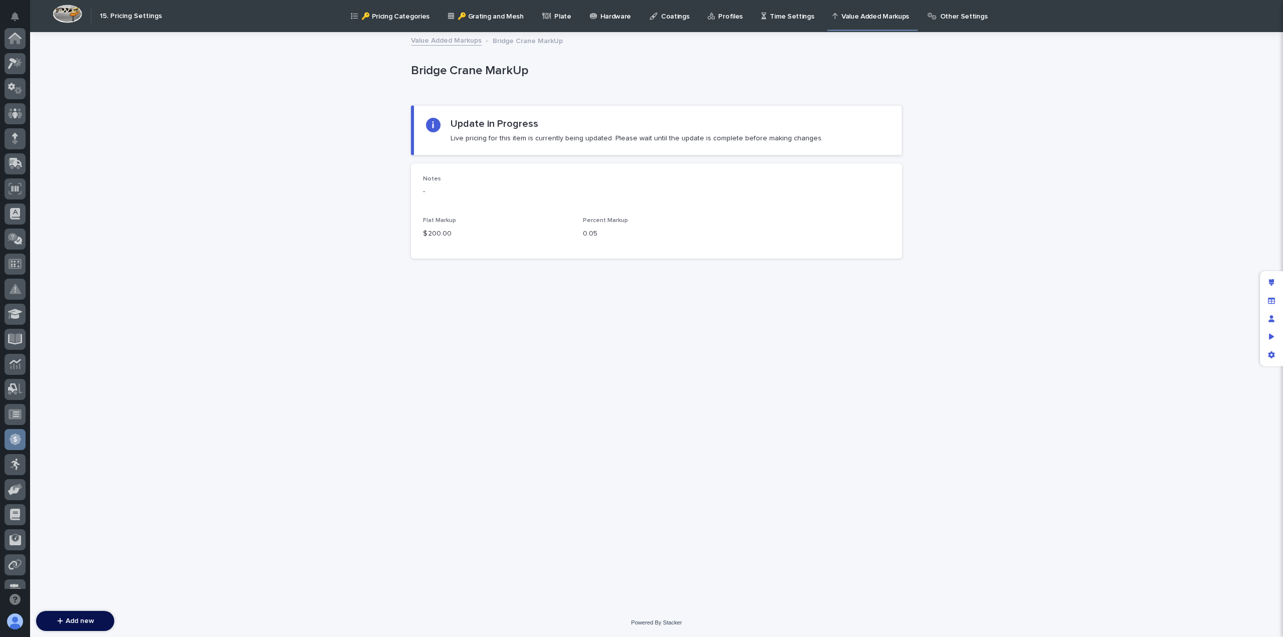
scroll to position [216, 0]
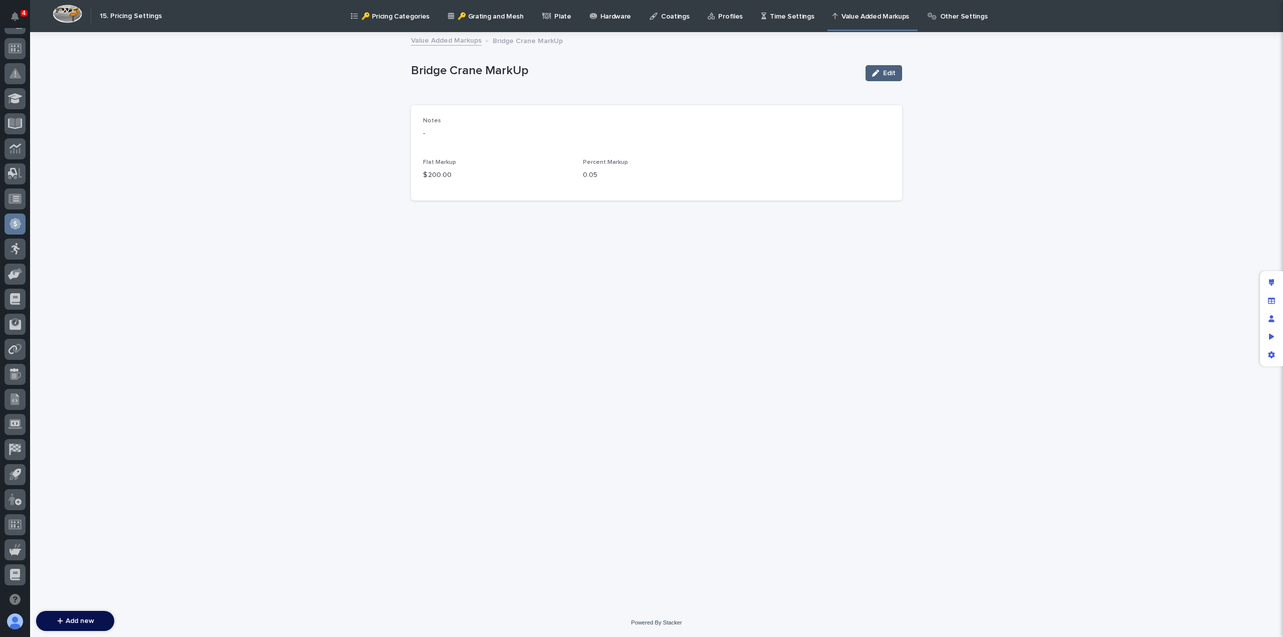
click at [888, 71] on span "Edit" at bounding box center [889, 73] width 13 height 7
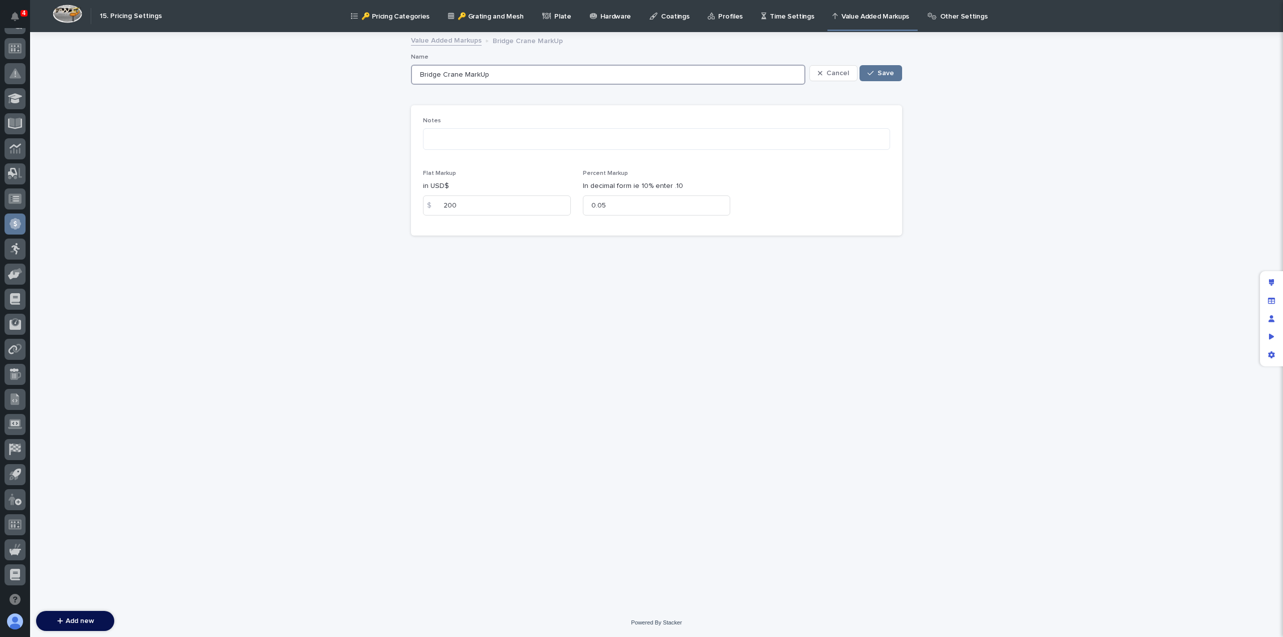
click at [418, 71] on input "Bridge Crane MarkUp" at bounding box center [608, 75] width 395 height 20
type input "Ultralite Bridge Crane MarkUp"
click at [878, 71] on div "button" at bounding box center [873, 73] width 10 height 7
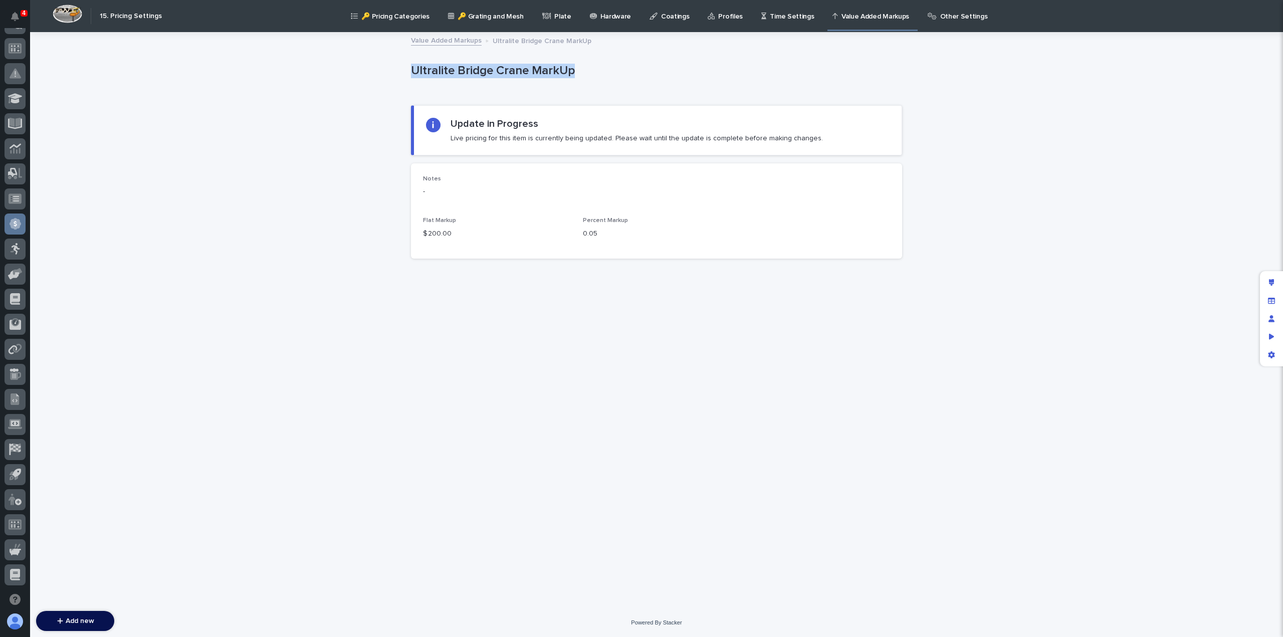
drag, startPoint x: 520, startPoint y: 79, endPoint x: 587, endPoint y: 76, distance: 66.7
click at [587, 76] on div "Loading... Saving… Loading... Saving… Ultralite Bridge Crane MarkUp Ultralite B…" at bounding box center [656, 308] width 501 height 550
copy p "Ultralite Bridge Crane MarkUp"
click at [444, 43] on link "Value Added Markups" at bounding box center [446, 40] width 71 height 12
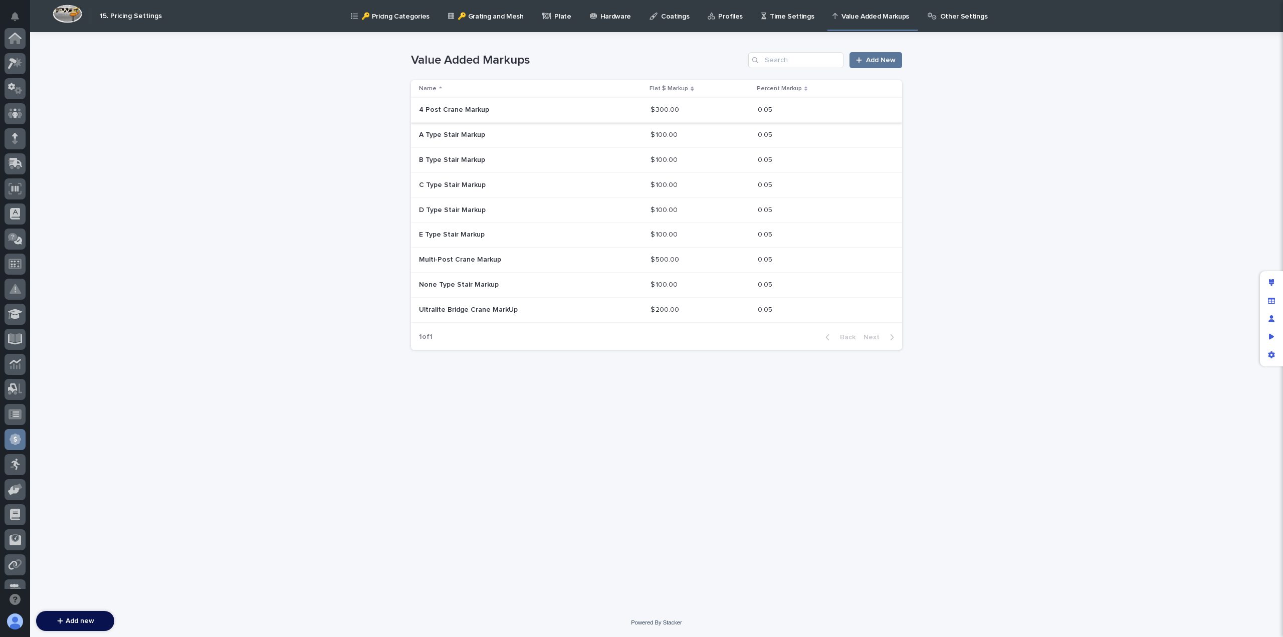
scroll to position [216, 0]
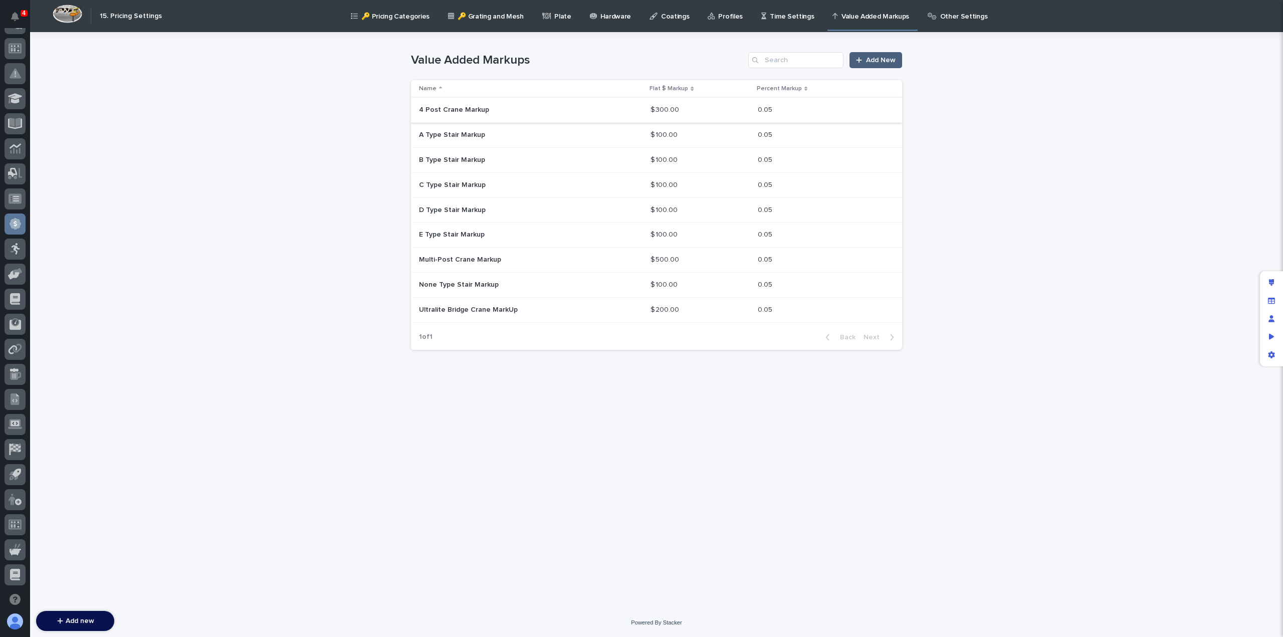
click at [869, 61] on span "Add New" at bounding box center [881, 60] width 30 height 7
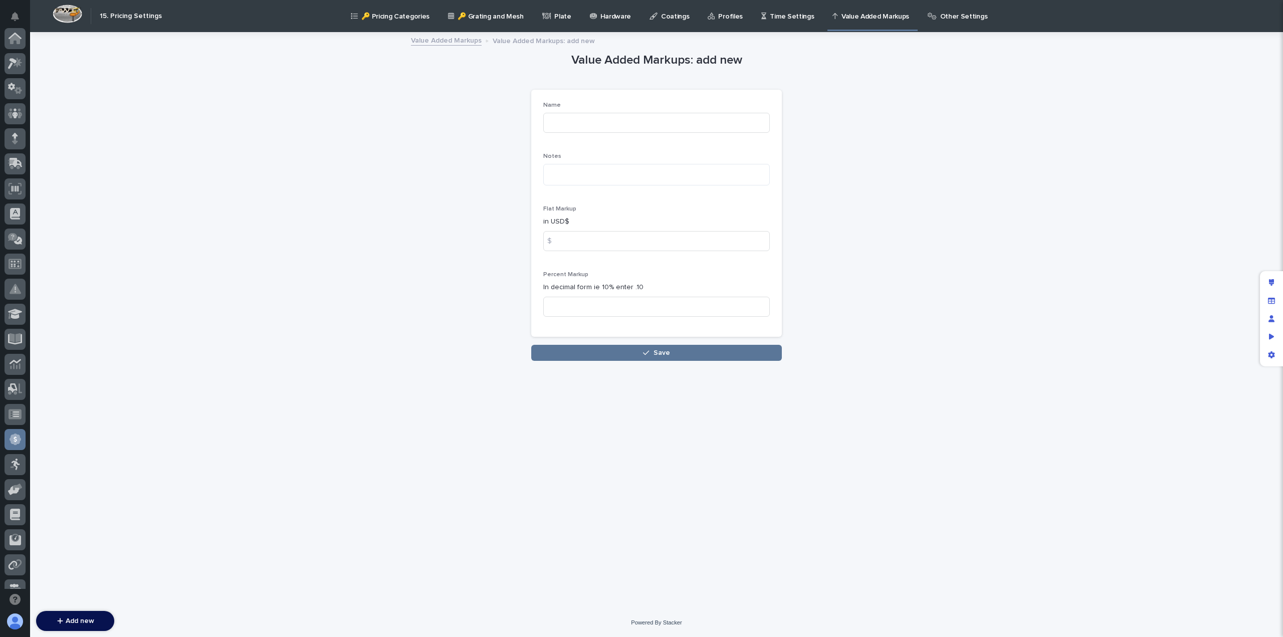
scroll to position [216, 0]
click at [600, 114] on input at bounding box center [656, 123] width 227 height 20
paste input "Ultralite Bridge Crane MarkUp"
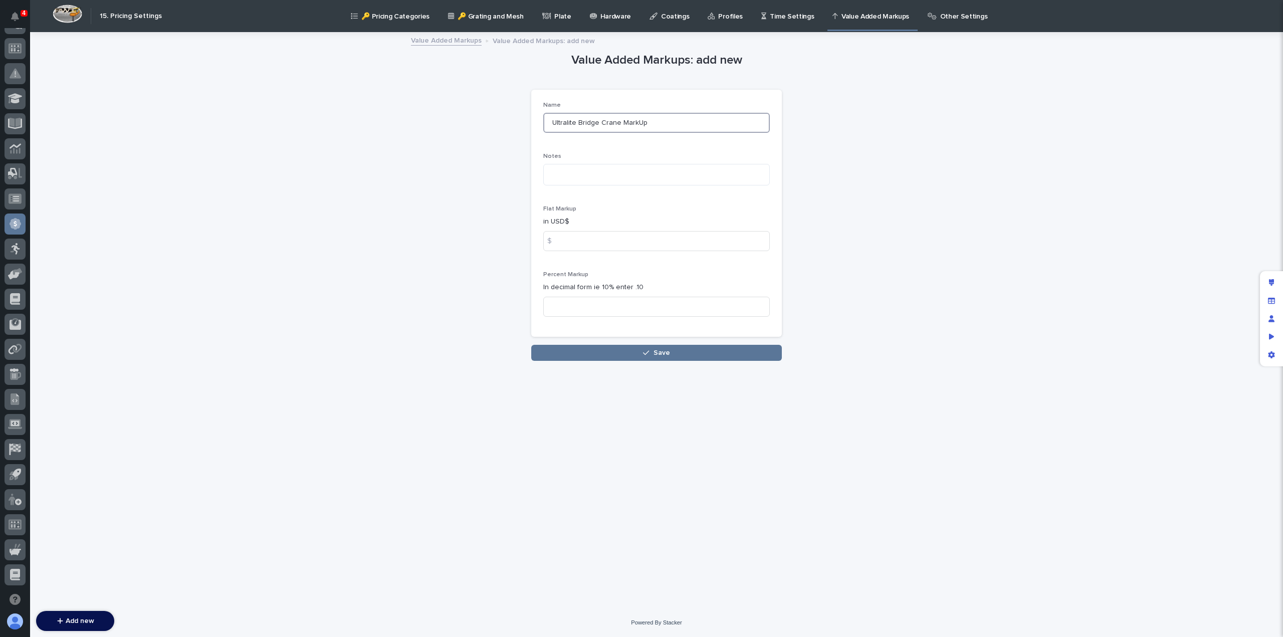
click at [567, 124] on input "Ultralite Bridge Crane MarkUp" at bounding box center [656, 123] width 227 height 20
type input "Motorized Bridge Crane MarkUp"
click at [564, 240] on input at bounding box center [656, 241] width 227 height 20
type input "300"
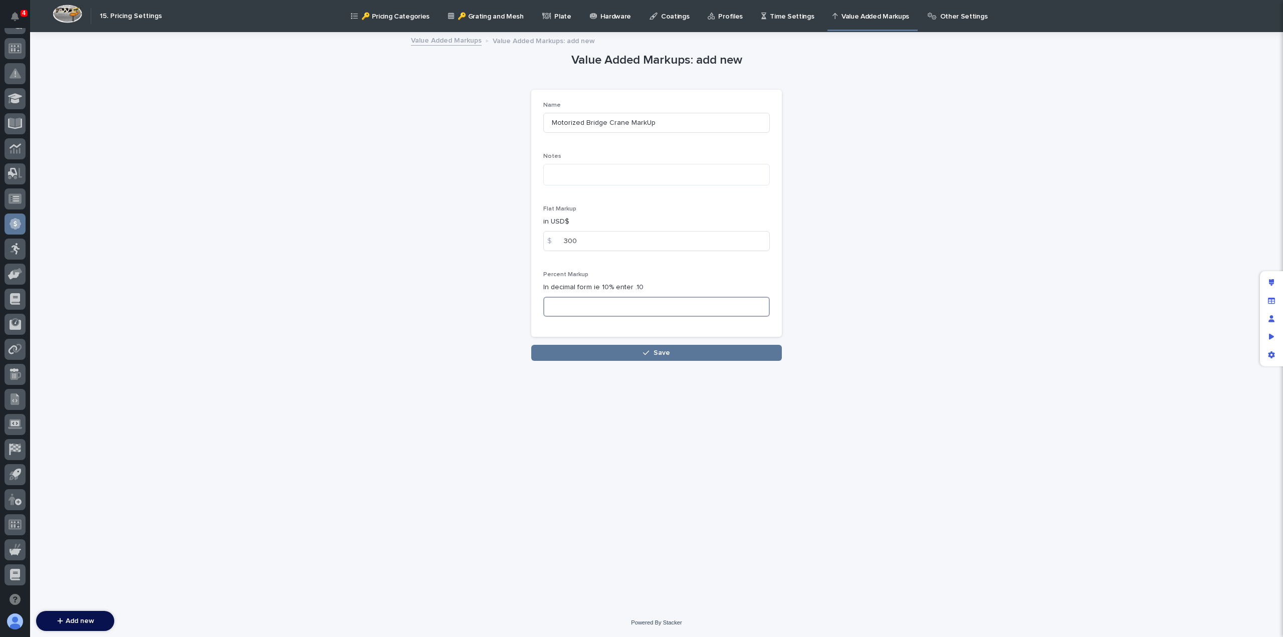
click at [578, 305] on input at bounding box center [656, 307] width 227 height 20
type input "0.05"
click at [616, 353] on button "Save" at bounding box center [656, 353] width 251 height 16
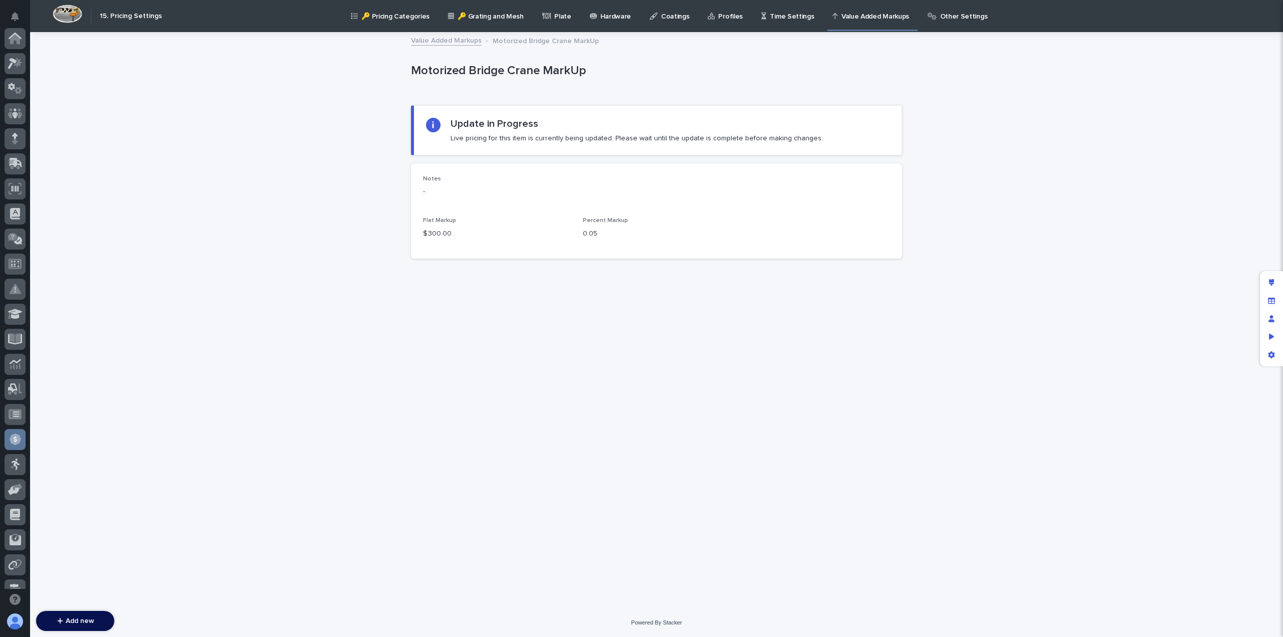
scroll to position [216, 0]
click at [455, 42] on link "Value Added Markups" at bounding box center [446, 40] width 71 height 12
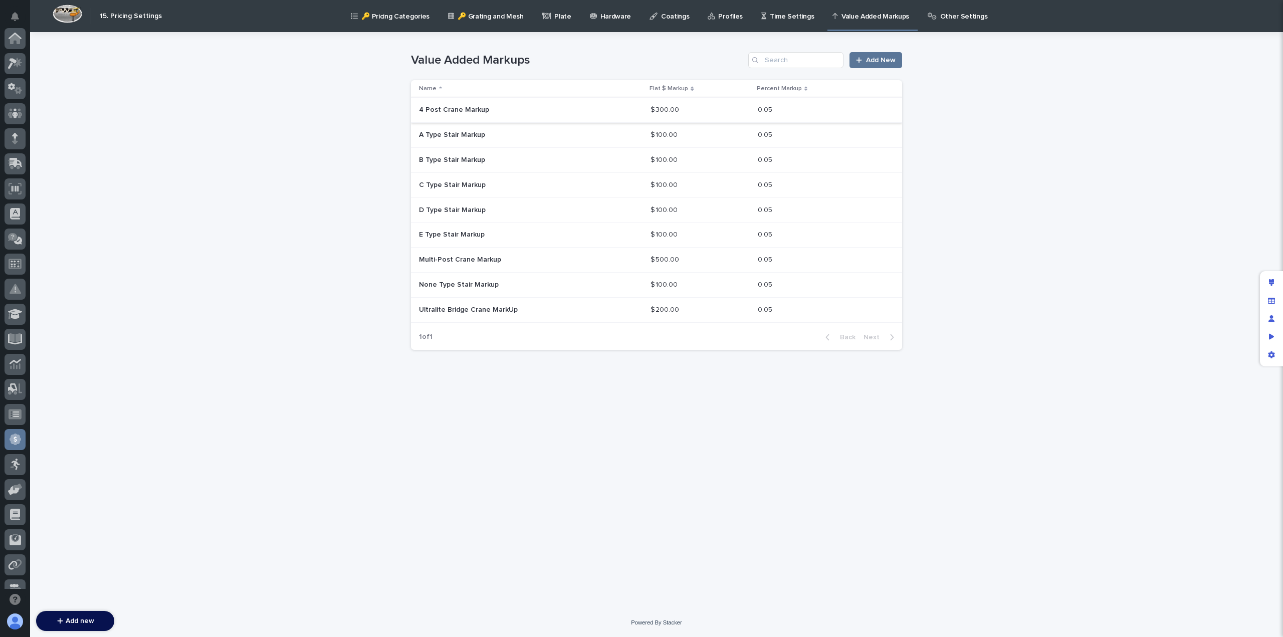
scroll to position [216, 0]
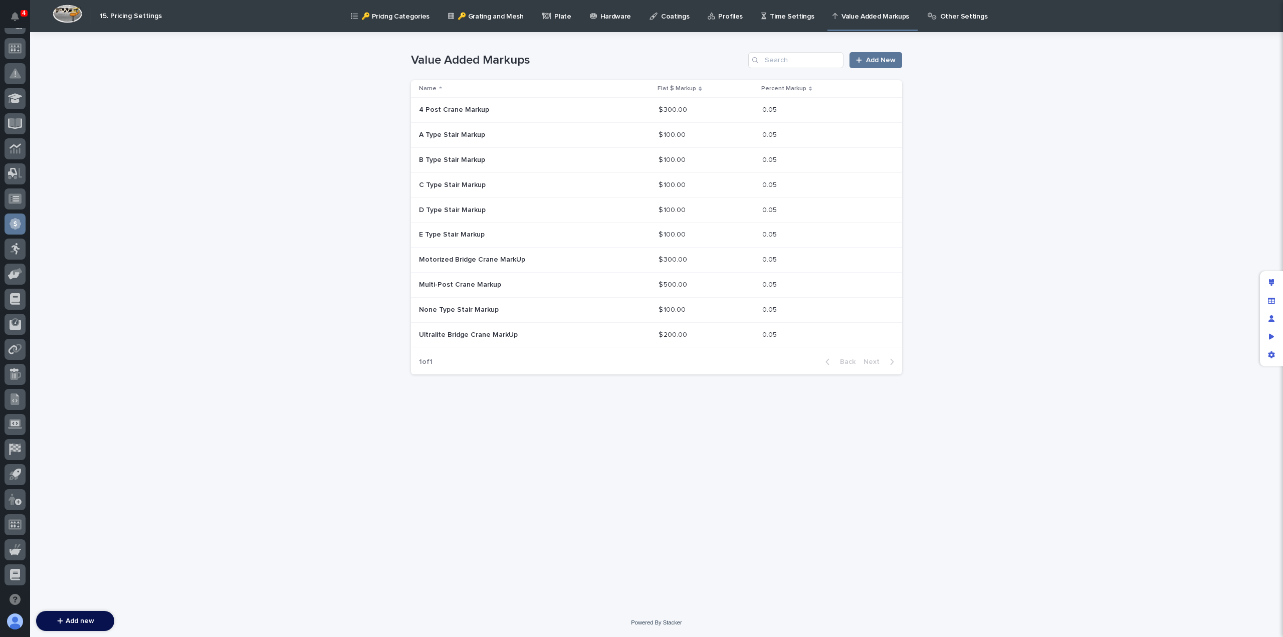
click at [460, 379] on div "Value Added Markups Add New Name Flat $ Markup Percent Markup 4 Post Crane Mark…" at bounding box center [656, 207] width 491 height 350
click at [449, 336] on p "Ultralite Bridge Crane MarkUp" at bounding box center [469, 334] width 101 height 11
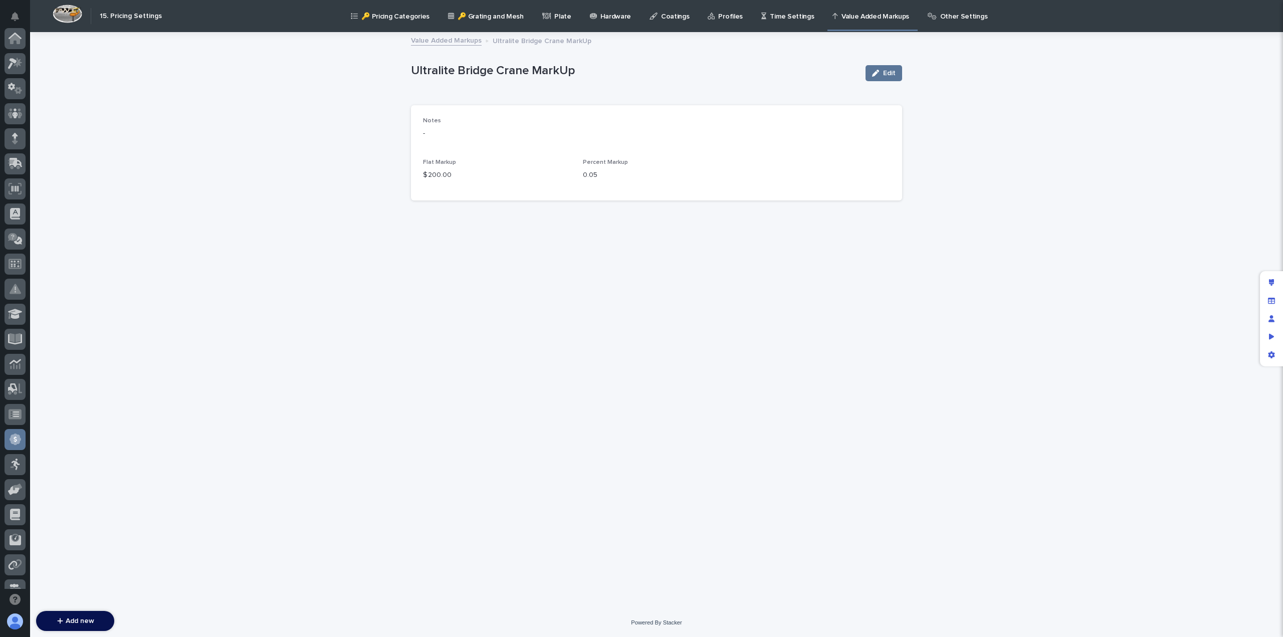
scroll to position [216, 0]
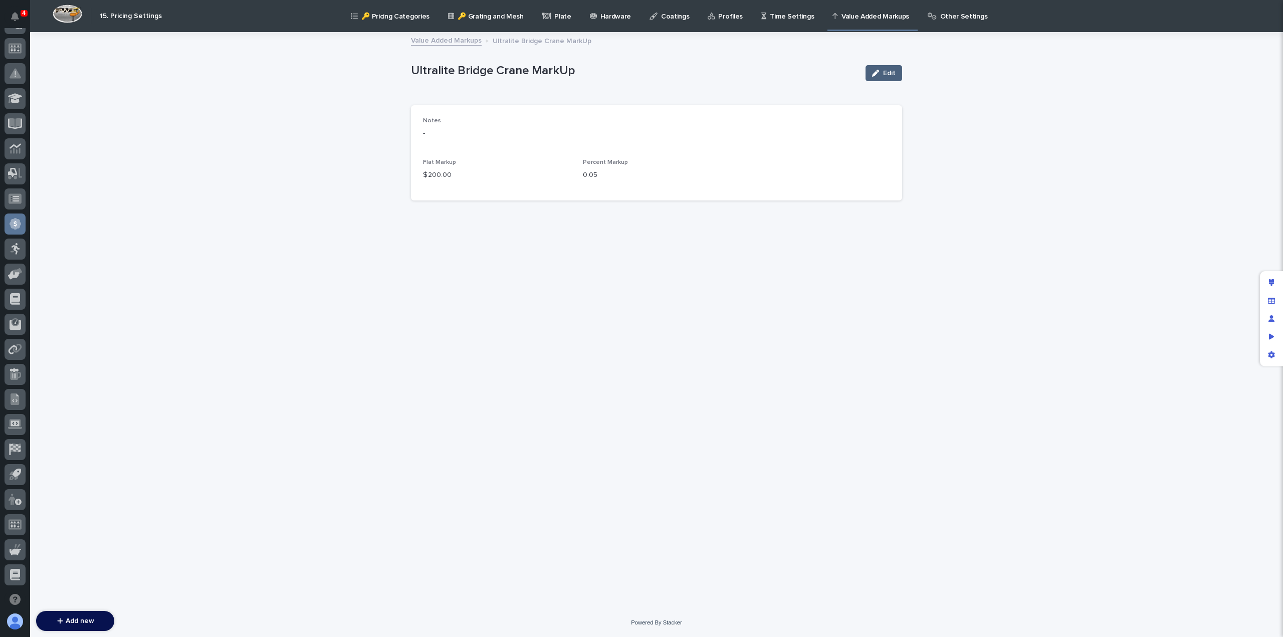
click at [895, 66] on button "Edit" at bounding box center [884, 73] width 37 height 16
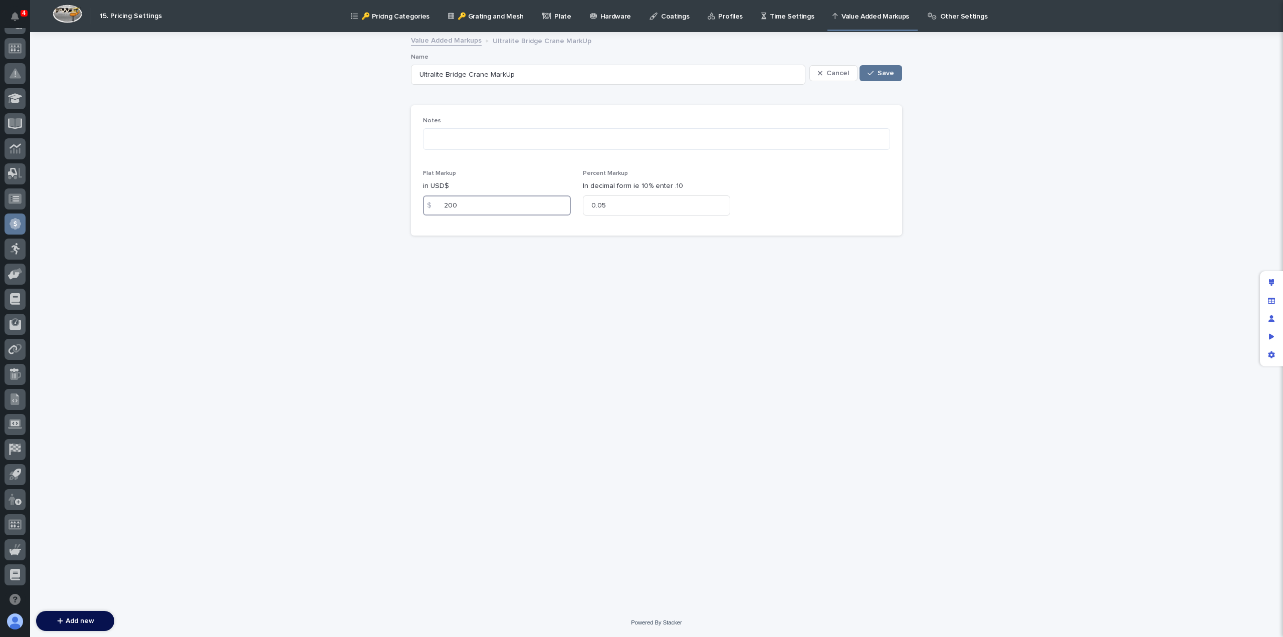
drag, startPoint x: 498, startPoint y: 200, endPoint x: 393, endPoint y: 204, distance: 104.8
click at [393, 204] on div "Loading... Saving… Loading... Saving… Ultralite Bridge Crane MarkUp Cancel Save…" at bounding box center [656, 320] width 1253 height 575
type input "100"
drag, startPoint x: 882, startPoint y: 72, endPoint x: 739, endPoint y: 64, distance: 142.6
click at [882, 72] on span "Save" at bounding box center [886, 73] width 17 height 7
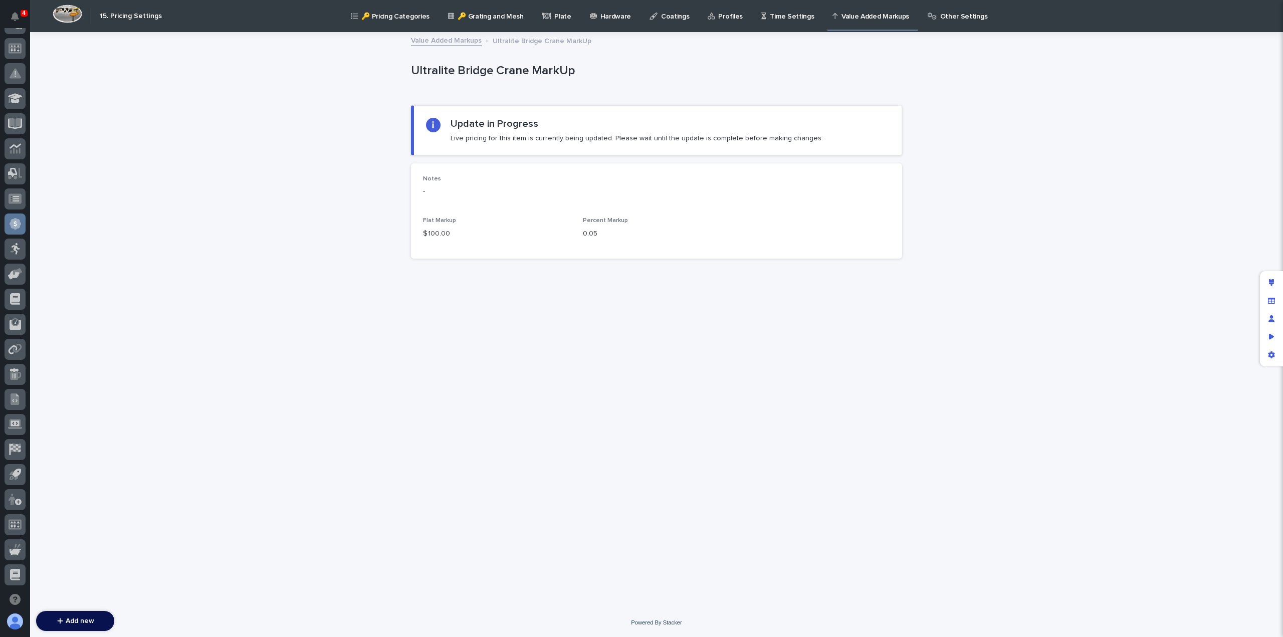
click at [446, 41] on link "Value Added Markups" at bounding box center [446, 40] width 71 height 12
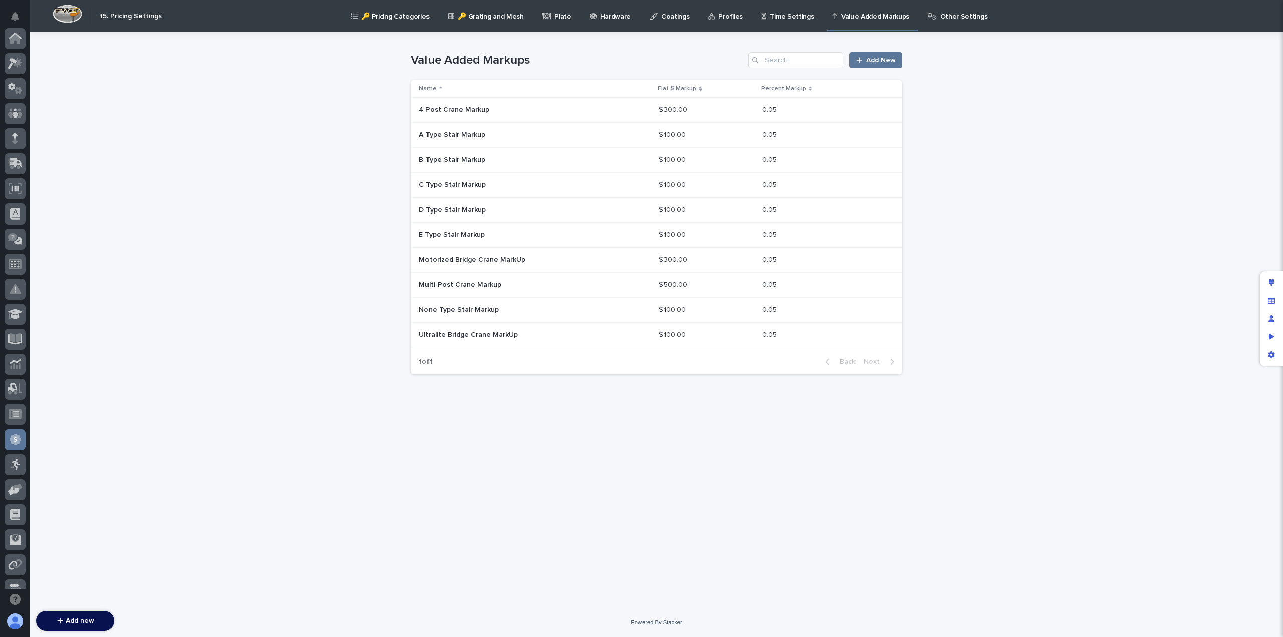
scroll to position [216, 0]
click at [671, 256] on p "$ 300.00" at bounding box center [674, 259] width 31 height 11
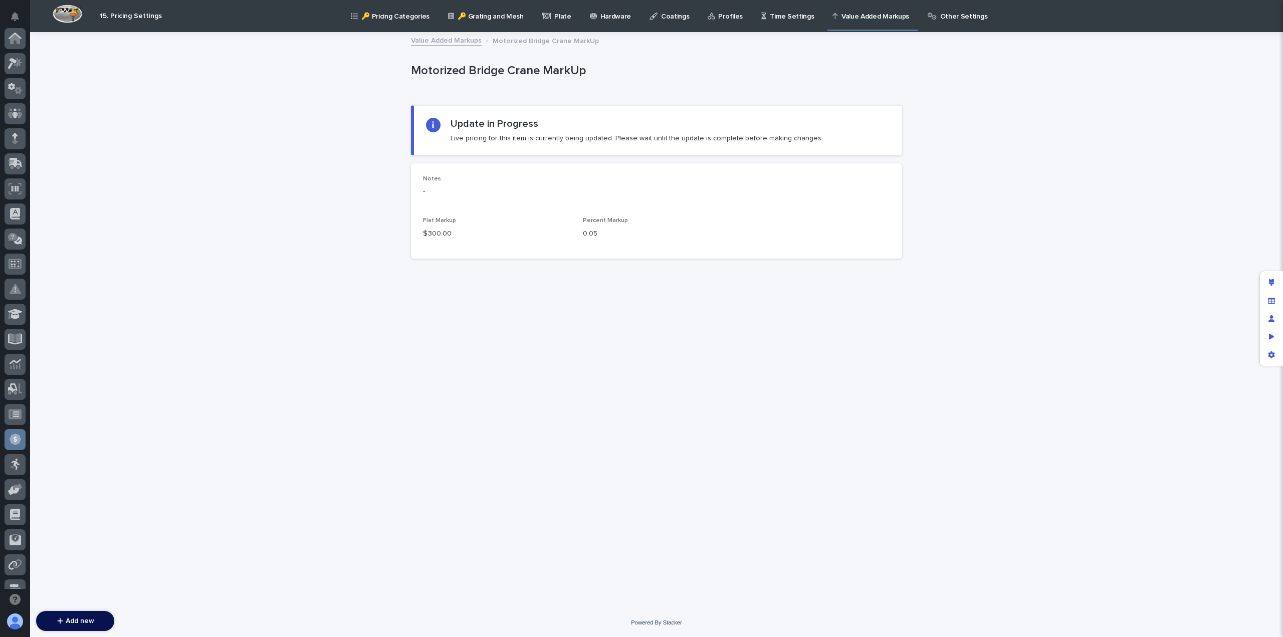
scroll to position [216, 0]
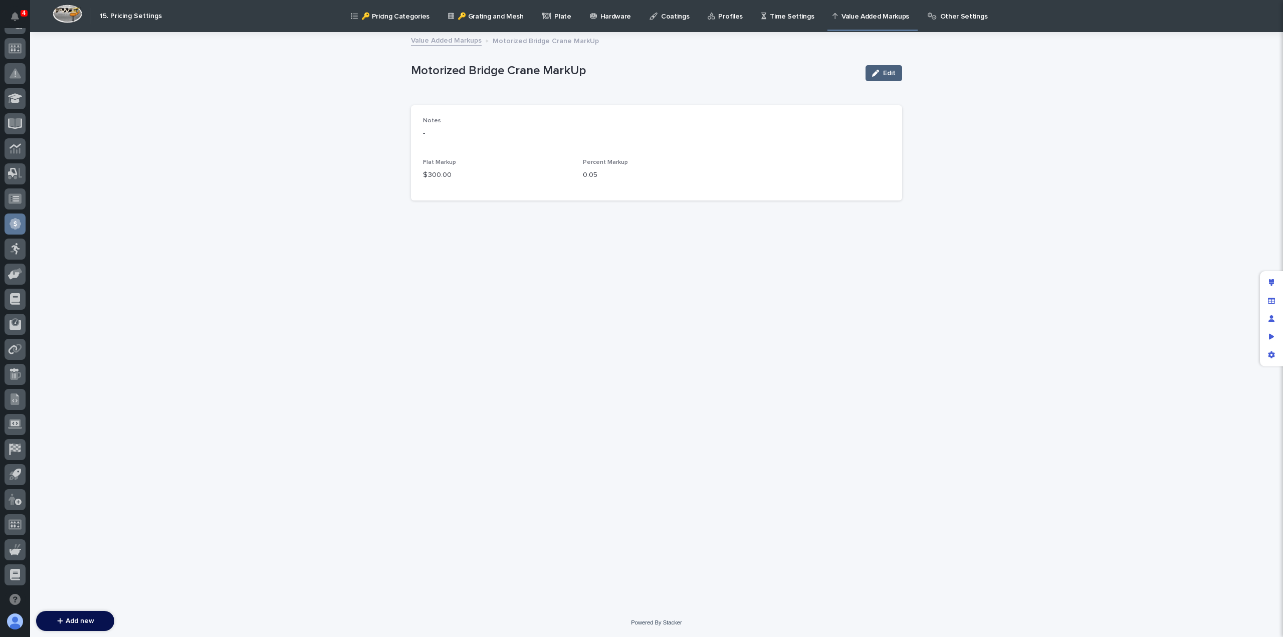
click at [885, 74] on span "Edit" at bounding box center [889, 73] width 13 height 7
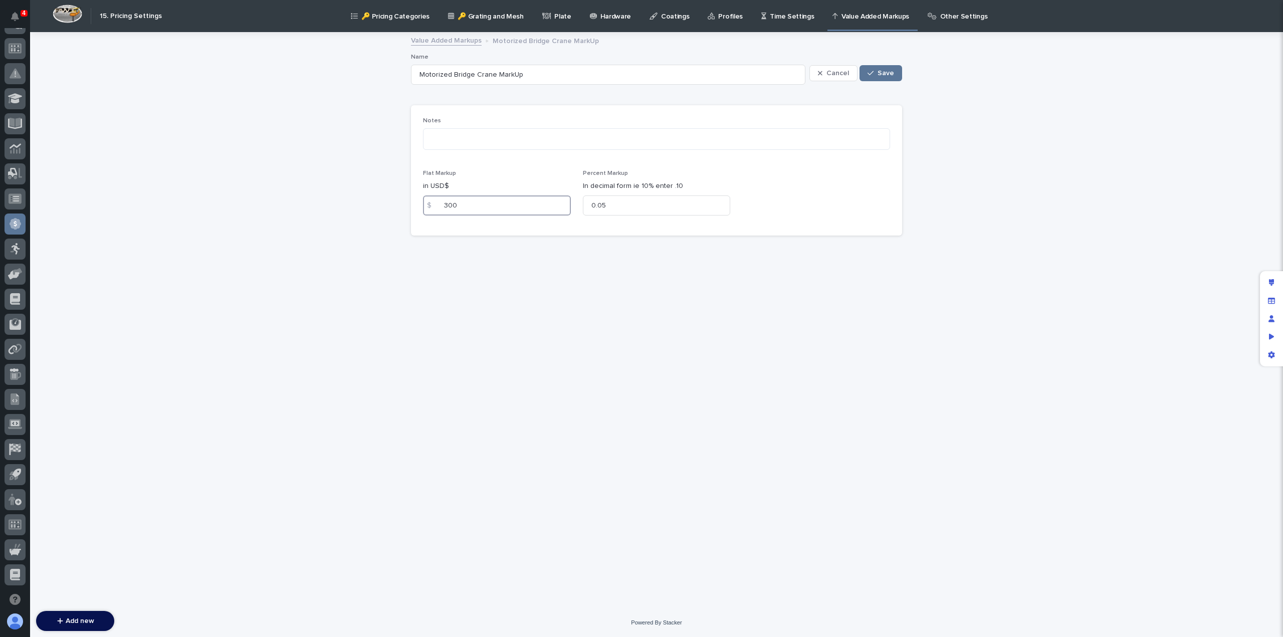
drag, startPoint x: 480, startPoint y: 207, endPoint x: 431, endPoint y: 204, distance: 49.2
click at [435, 205] on div "$ 300" at bounding box center [497, 206] width 148 height 20
type input "200"
click at [473, 311] on div "Loading... Saving… Loading... Saving… Motorized Bridge Crane MarkUp Cancel Save…" at bounding box center [656, 308] width 501 height 550
drag, startPoint x: 886, startPoint y: 75, endPoint x: 815, endPoint y: 67, distance: 72.1
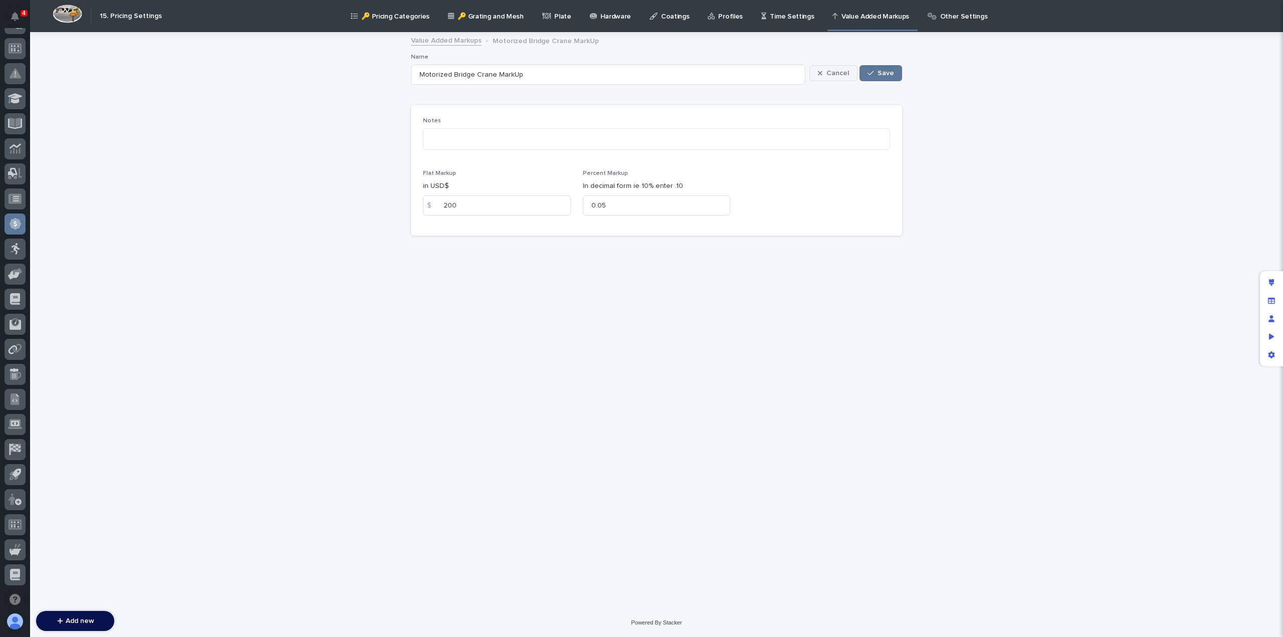
click at [886, 75] on span "Save" at bounding box center [886, 73] width 17 height 7
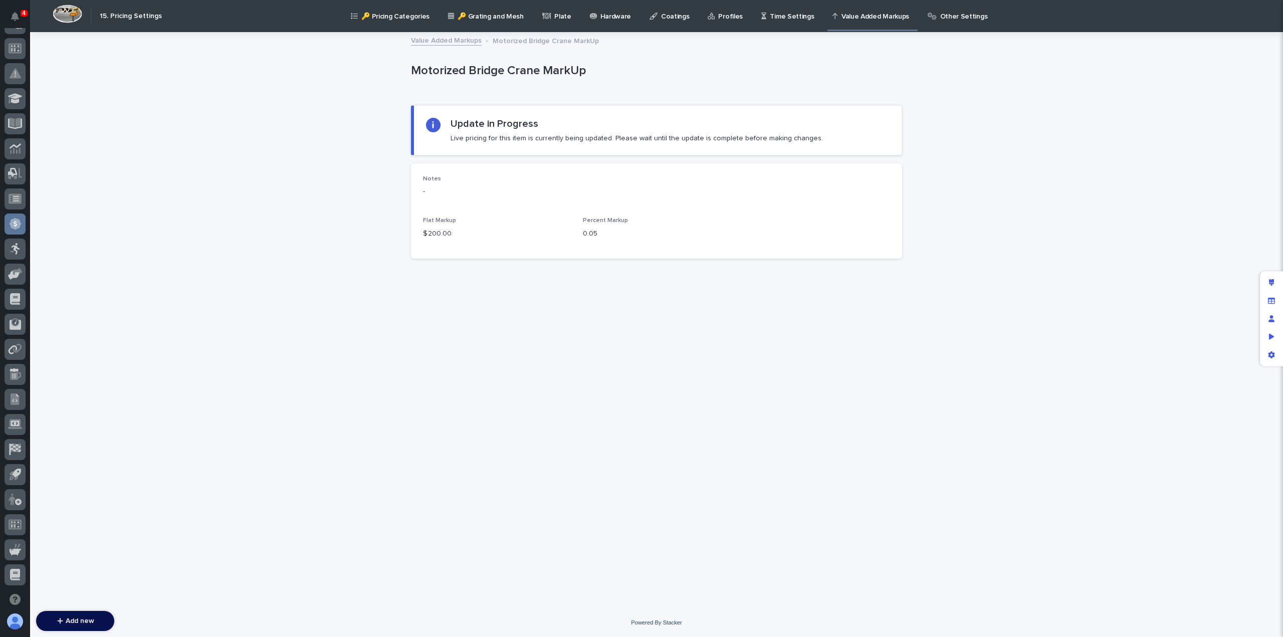
click at [436, 39] on link "Value Added Markups" at bounding box center [446, 40] width 71 height 12
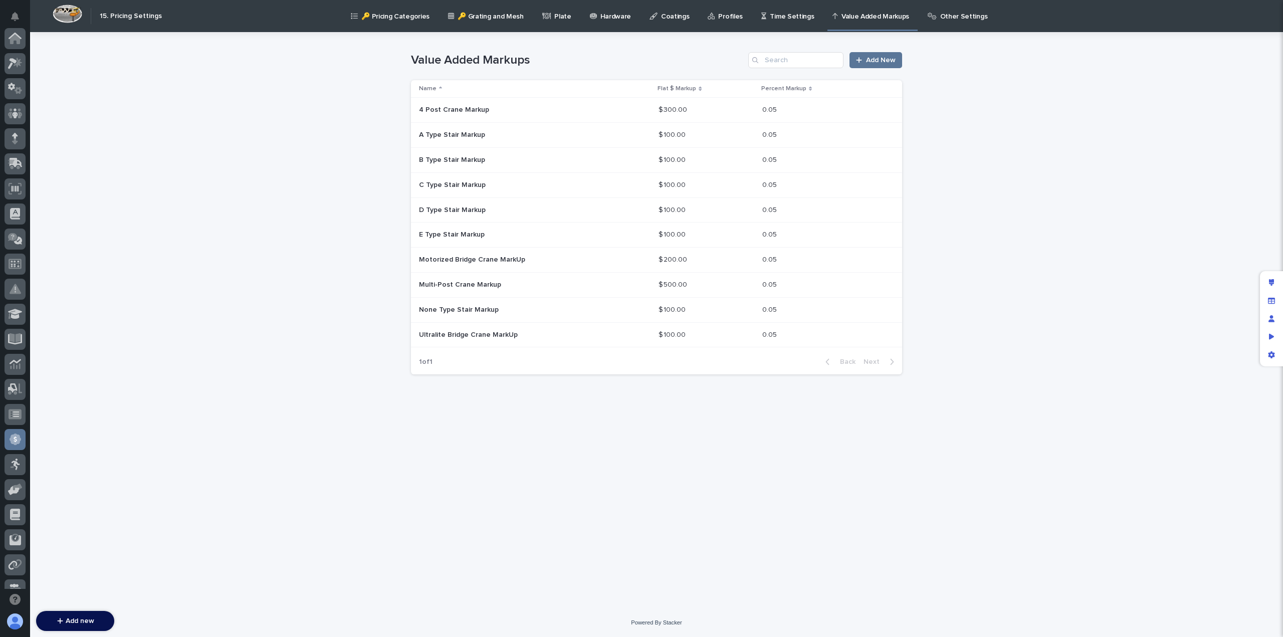
scroll to position [216, 0]
click at [523, 334] on p at bounding box center [506, 335] width 175 height 9
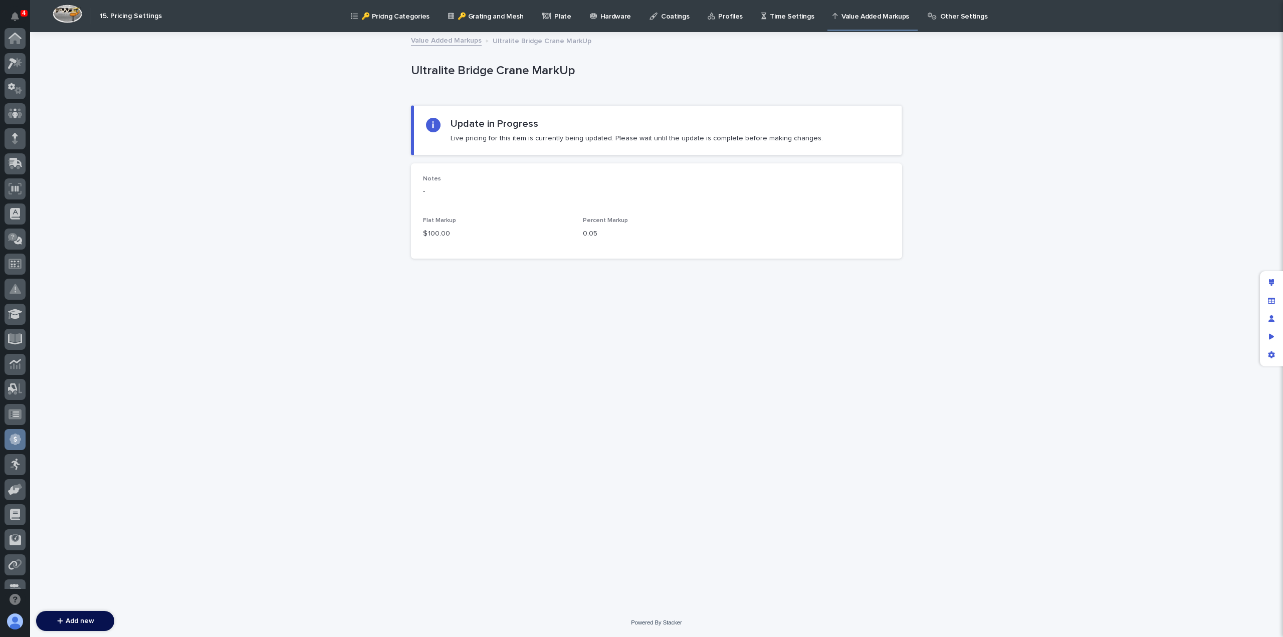
scroll to position [216, 0]
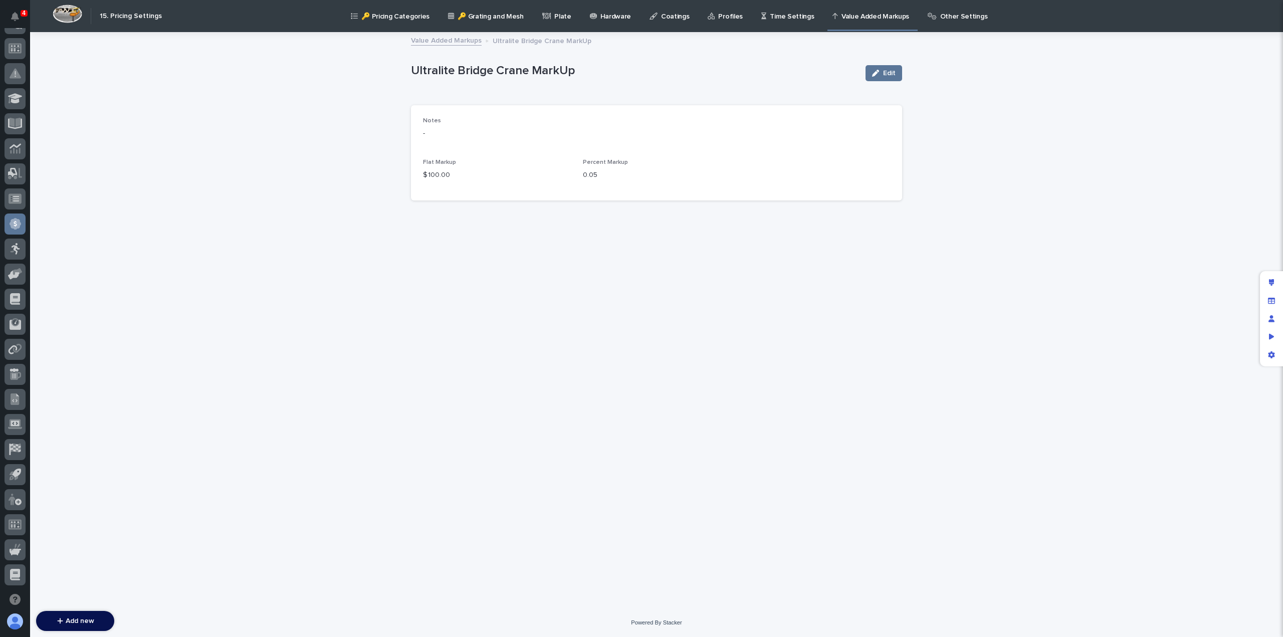
click at [634, 161] on p "Percent Markup" at bounding box center [657, 162] width 148 height 7
click at [593, 278] on div "Loading... Saving… Loading... Saving… Ultralite Bridge Crane MarkUp Edit Ultral…" at bounding box center [656, 308] width 501 height 550
